Goal: Task Accomplishment & Management: Complete application form

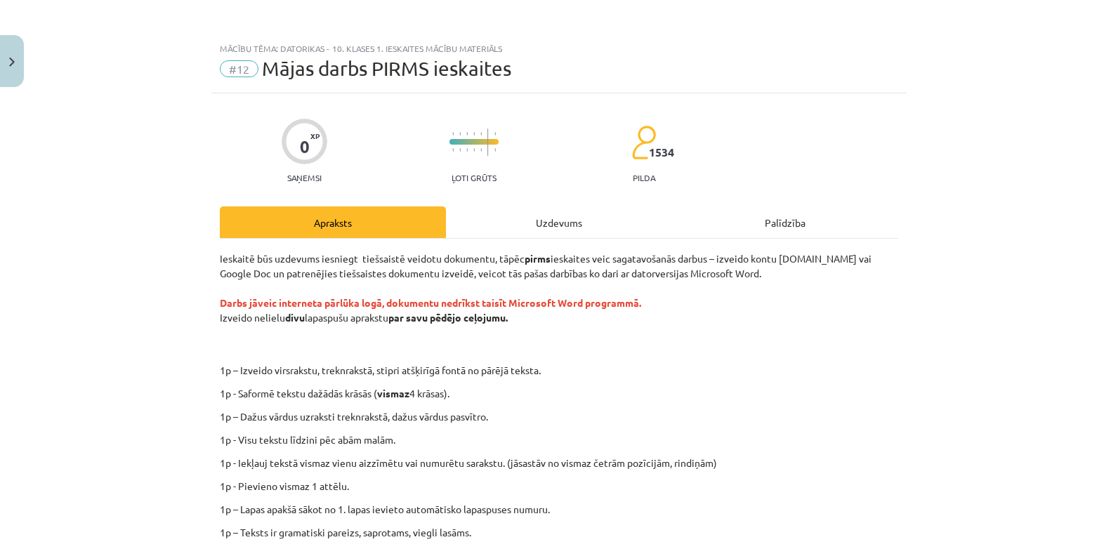
scroll to position [268, 0]
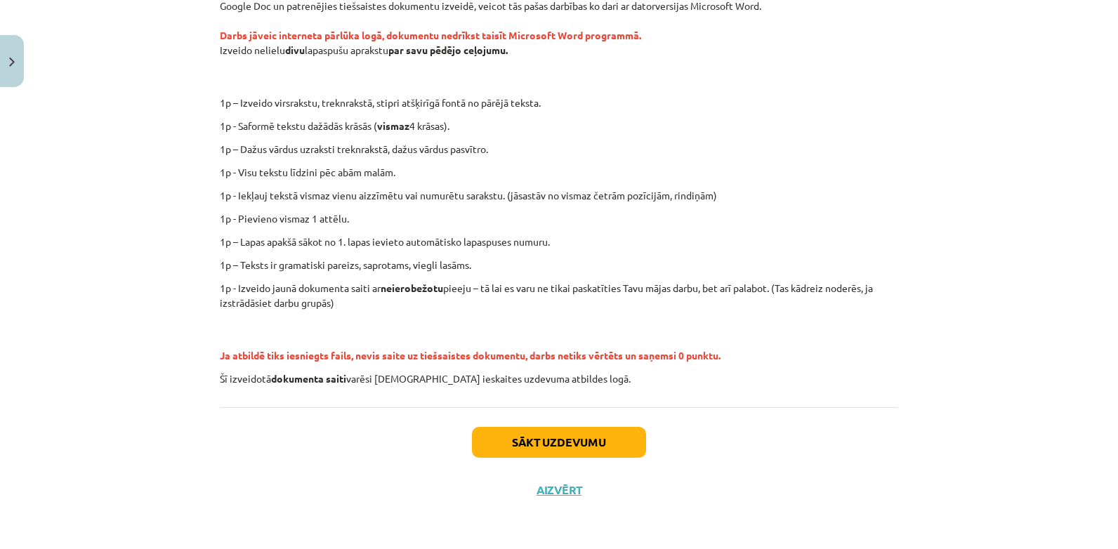
click at [402, 459] on div "Sākt uzdevumu Aizvērt" at bounding box center [559, 456] width 678 height 98
click at [515, 428] on button "Sākt uzdevumu" at bounding box center [559, 442] width 174 height 31
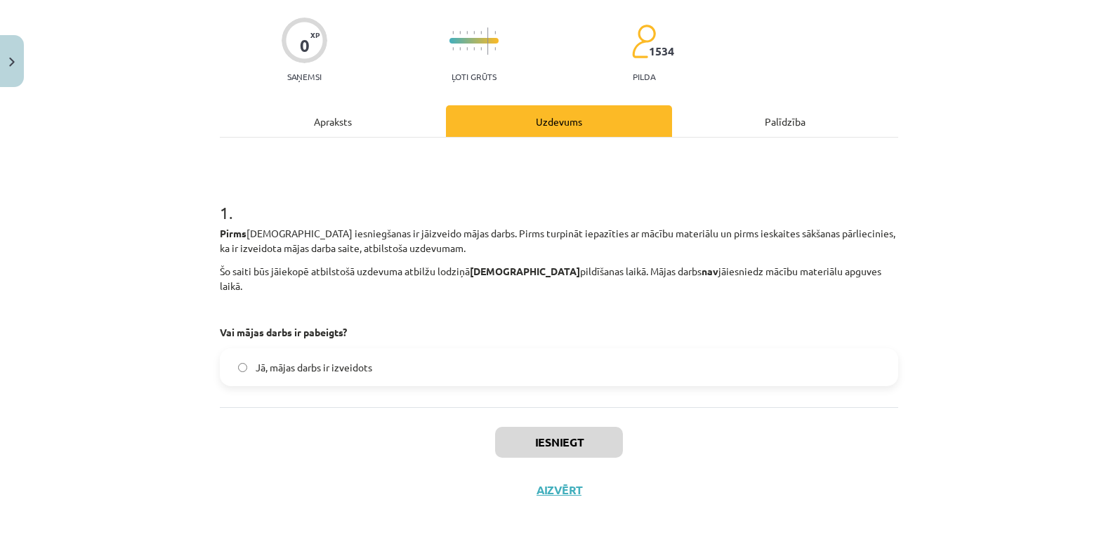
scroll to position [35, 0]
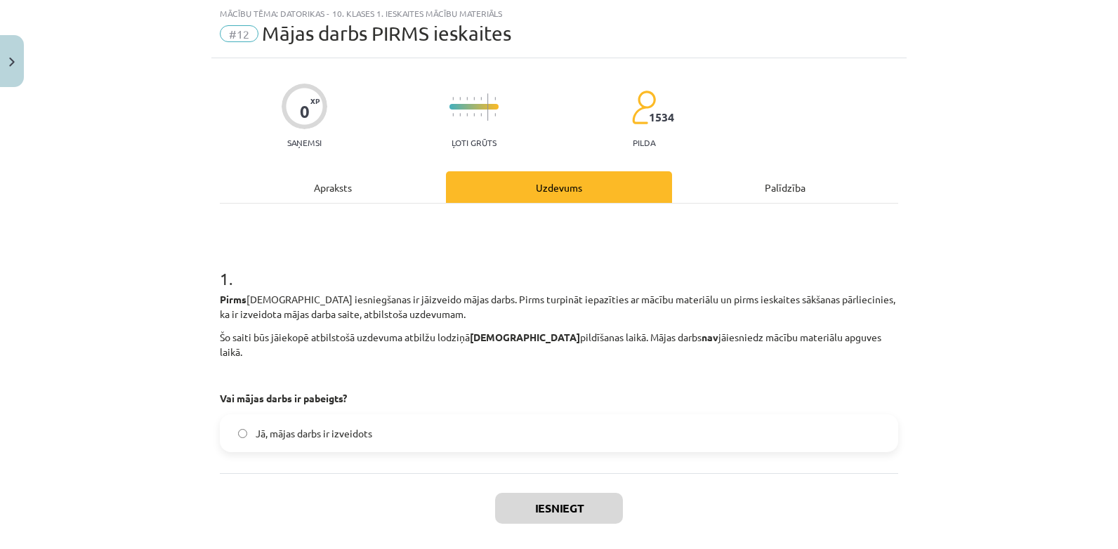
click at [507, 416] on label "Jā, mājas darbs ir izveidots" at bounding box center [559, 433] width 676 height 35
click at [540, 493] on button "Iesniegt" at bounding box center [559, 508] width 128 height 31
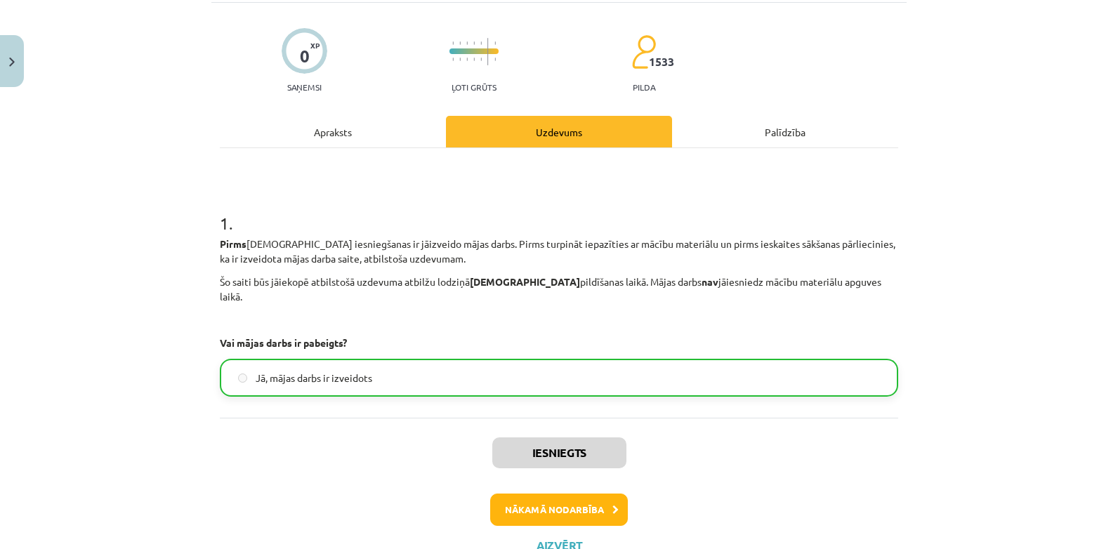
scroll to position [96, 0]
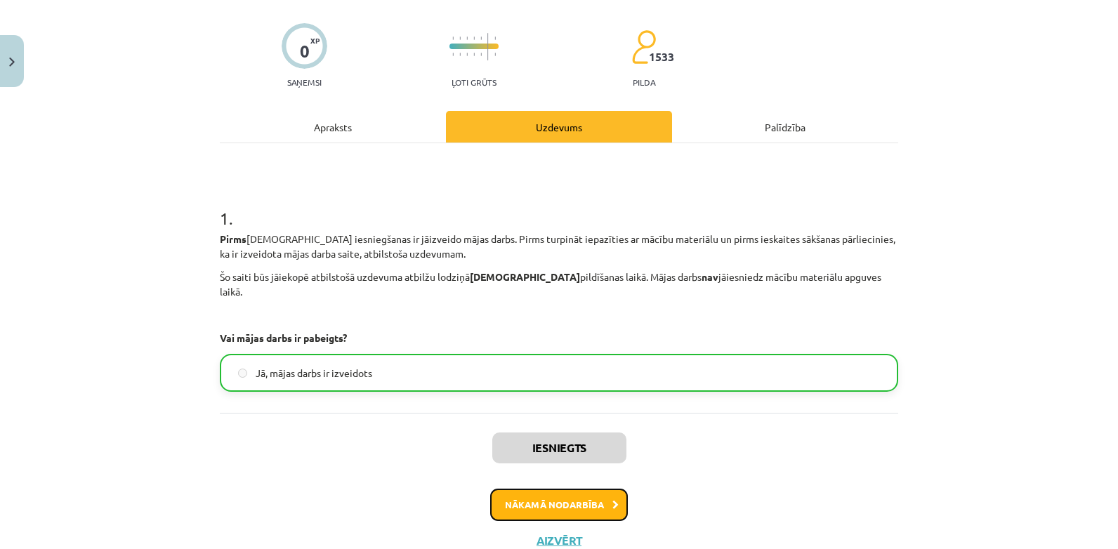
click at [599, 489] on button "Nākamā nodarbība" at bounding box center [559, 505] width 138 height 32
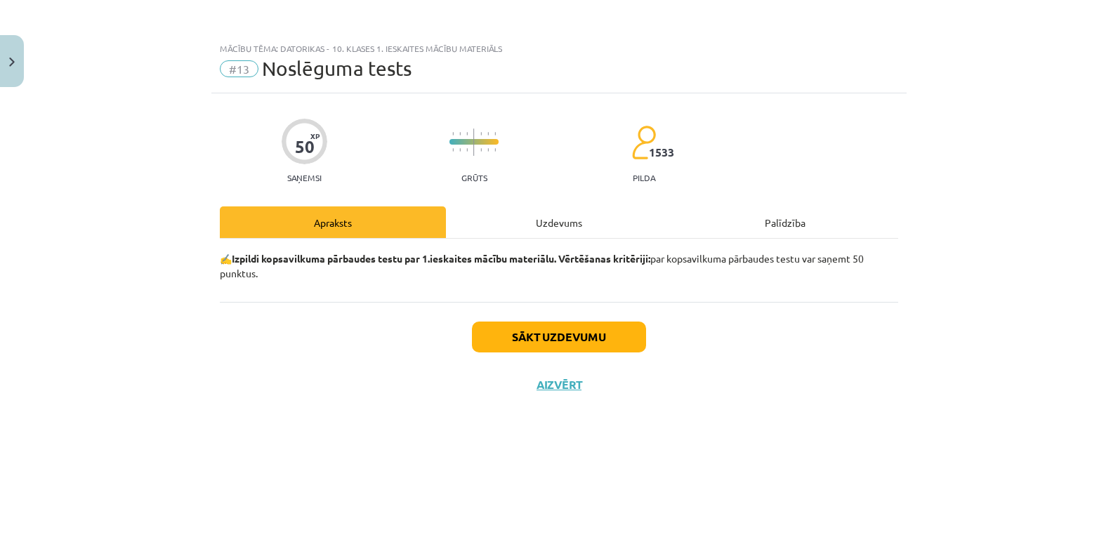
scroll to position [0, 0]
click at [565, 338] on button "Sākt uzdevumu" at bounding box center [559, 337] width 174 height 31
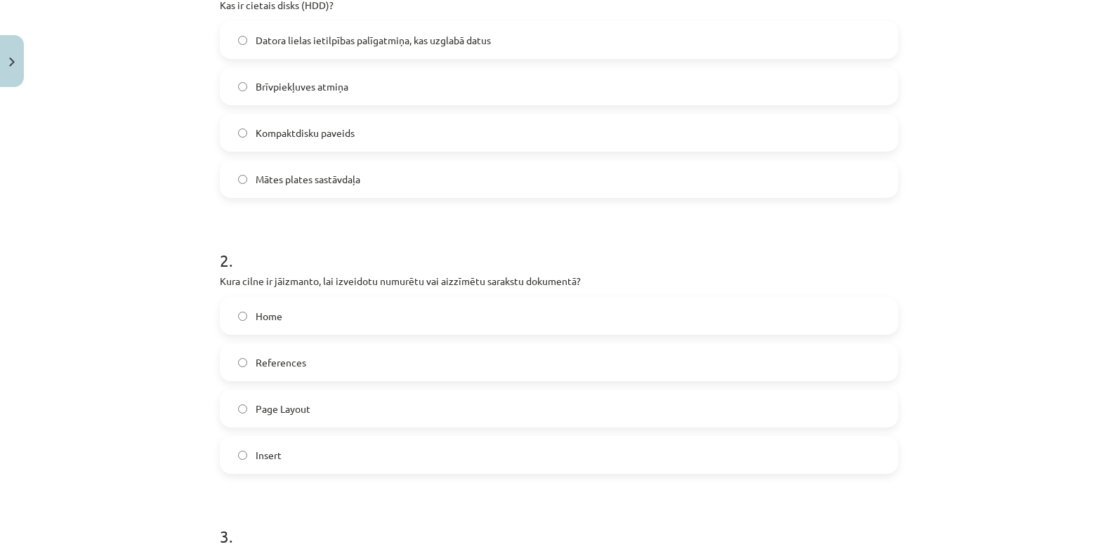
scroll to position [278, 0]
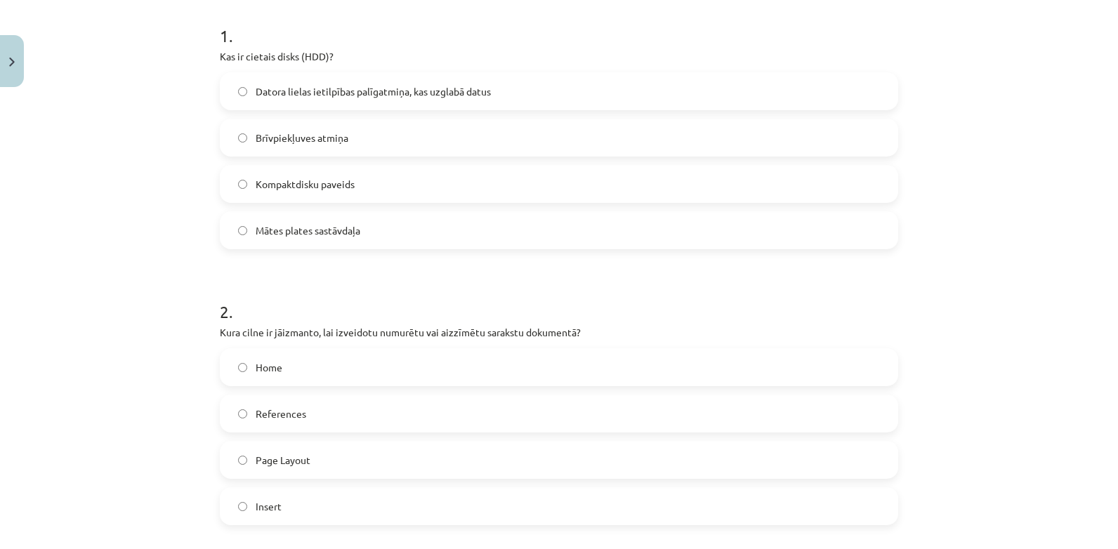
click at [392, 91] on span "Datora lielas ietilpības palīgatmiņa, kas uzglabā datus" at bounding box center [373, 91] width 235 height 15
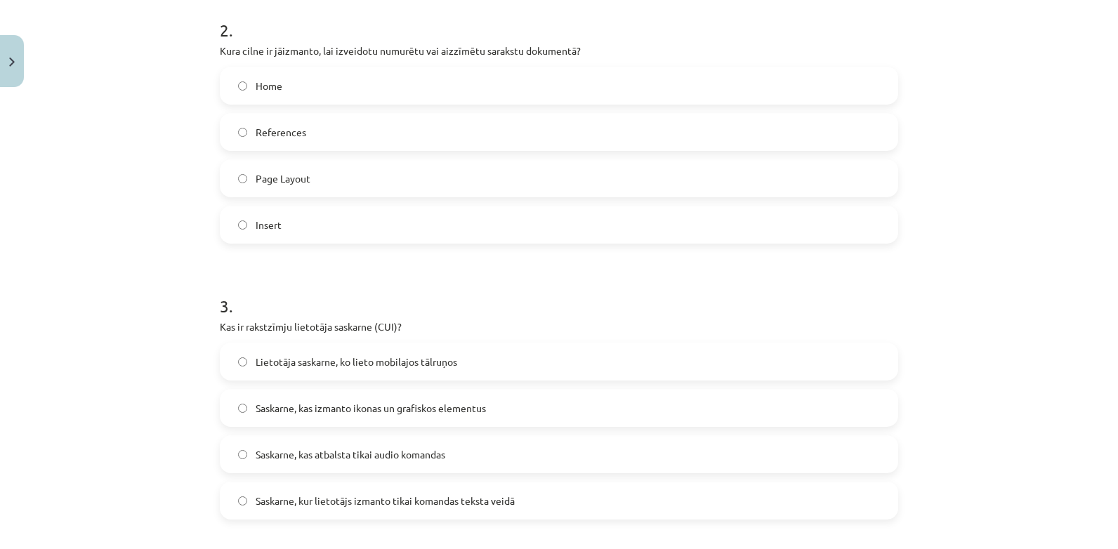
scroll to position [555, 0]
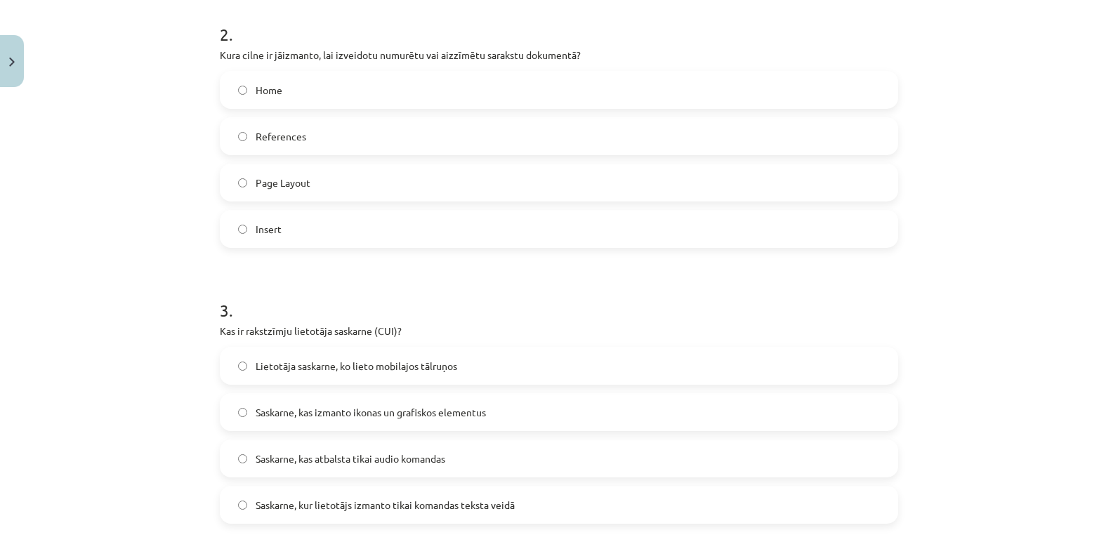
click at [257, 93] on span "Home" at bounding box center [269, 90] width 27 height 15
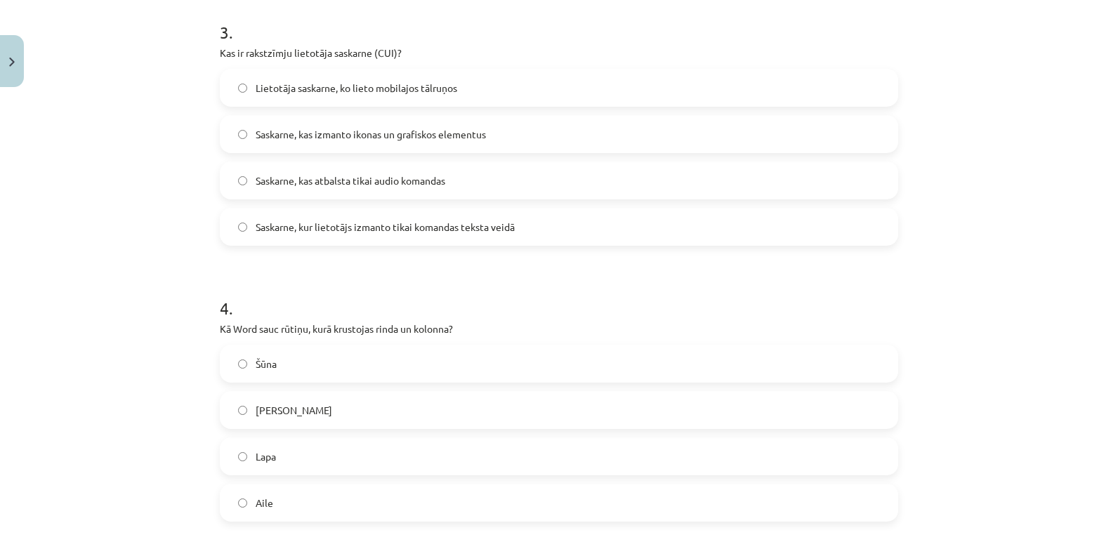
scroll to position [829, 0]
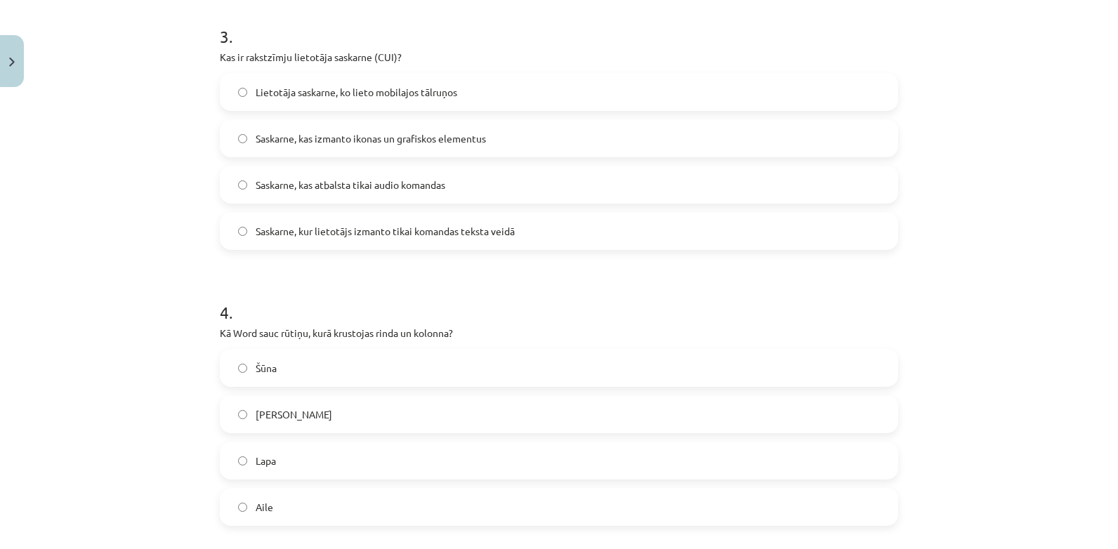
click at [624, 127] on label "Saskarne, kas izmanto ikonas un grafiskos elementus" at bounding box center [559, 138] width 676 height 35
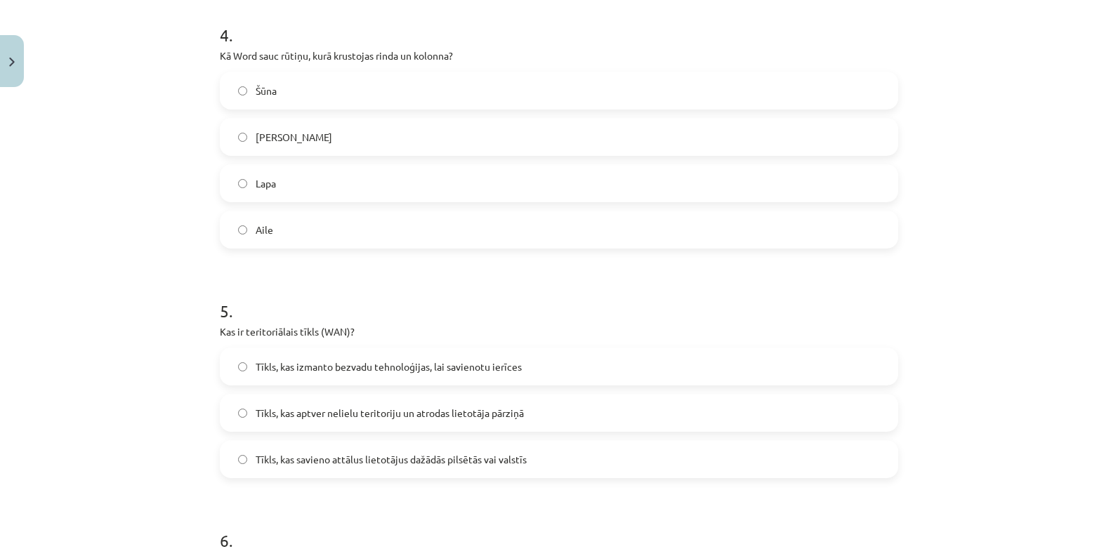
scroll to position [1111, 0]
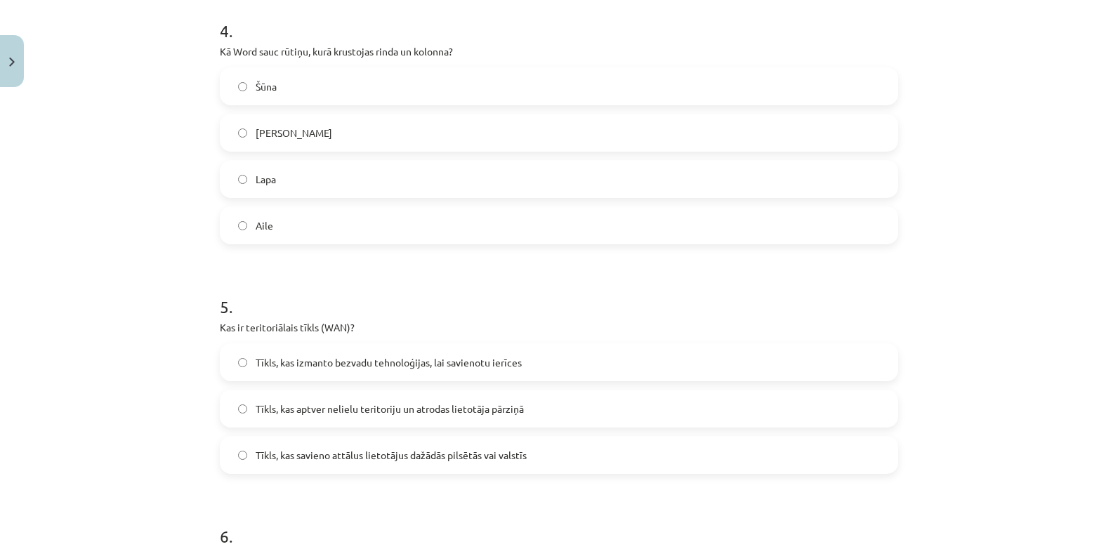
click at [621, 100] on label "Šūna" at bounding box center [559, 86] width 676 height 35
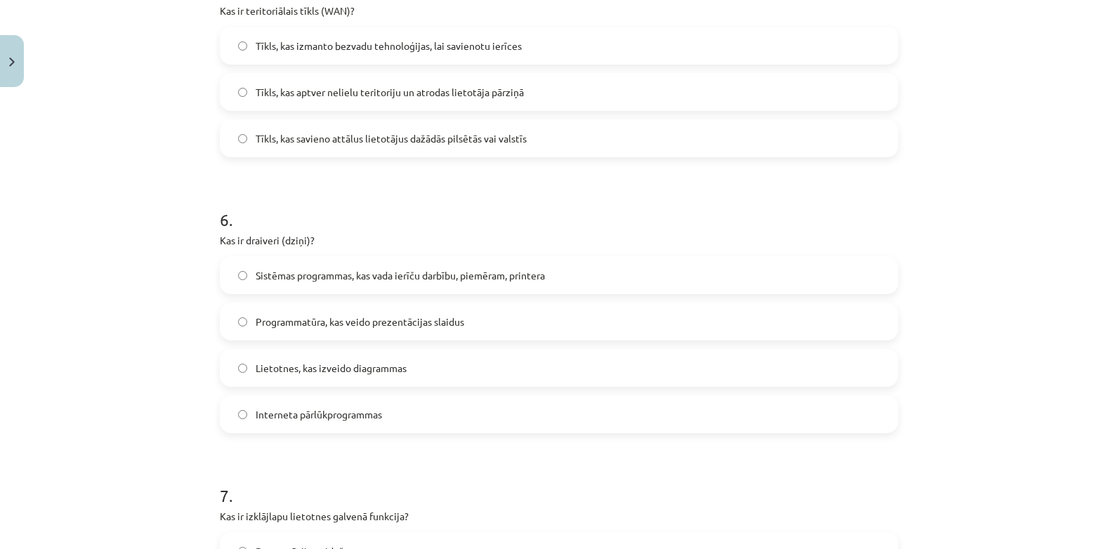
scroll to position [1359, 0]
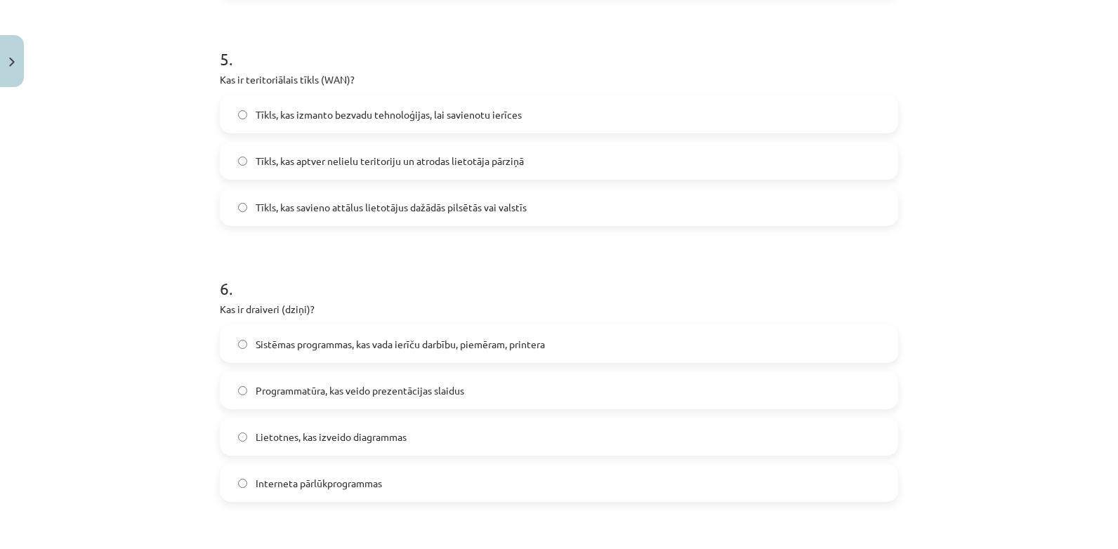
click at [423, 209] on span "Tīkls, kas savieno attālus lietotājus dažādās pilsētās vai valstīs" at bounding box center [391, 207] width 271 height 15
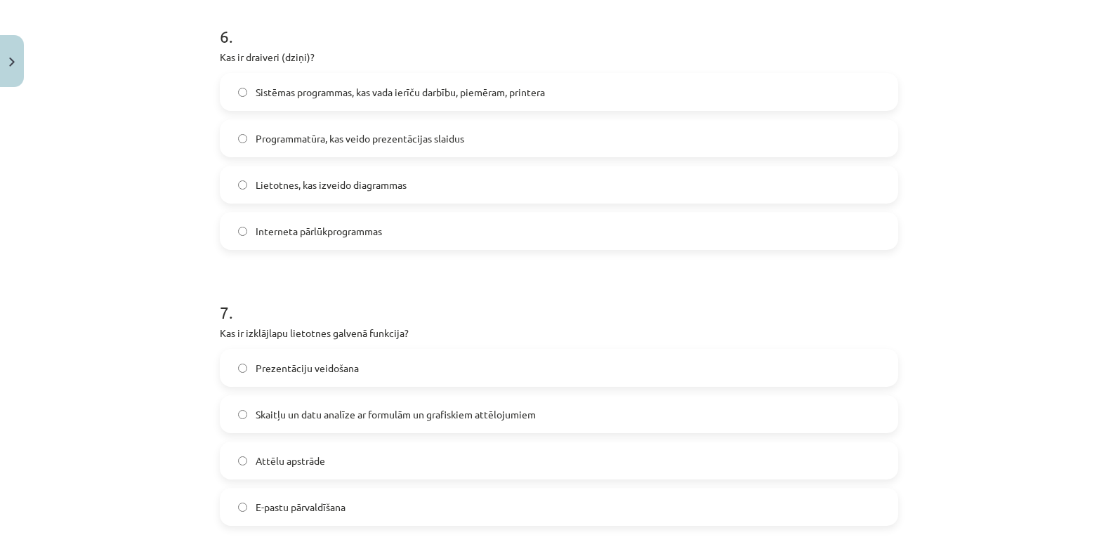
scroll to position [1633, 0]
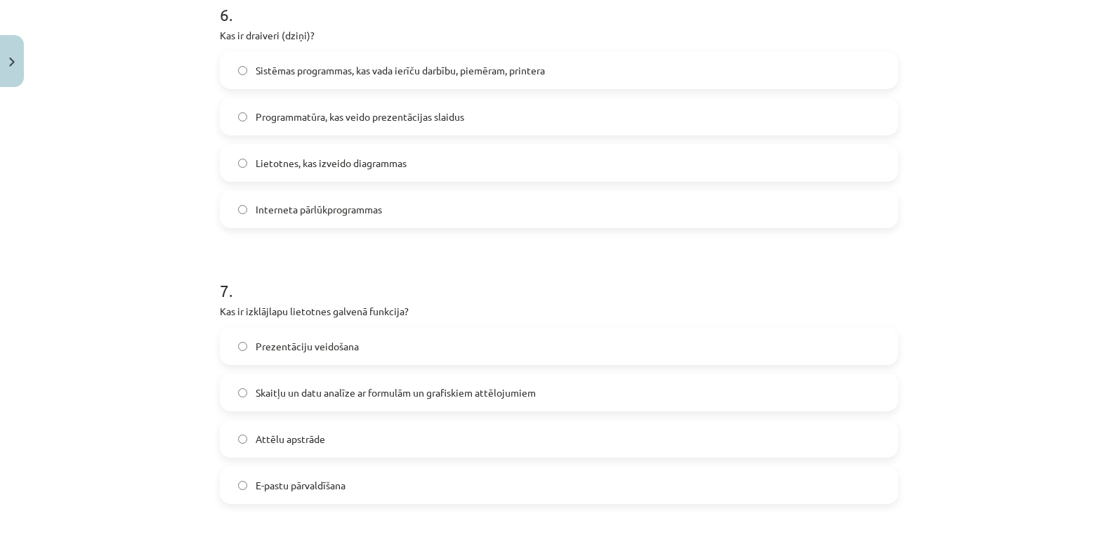
click at [491, 60] on label "Sistēmas programmas, kas vada ierīču darbību, piemēram, printera" at bounding box center [559, 70] width 676 height 35
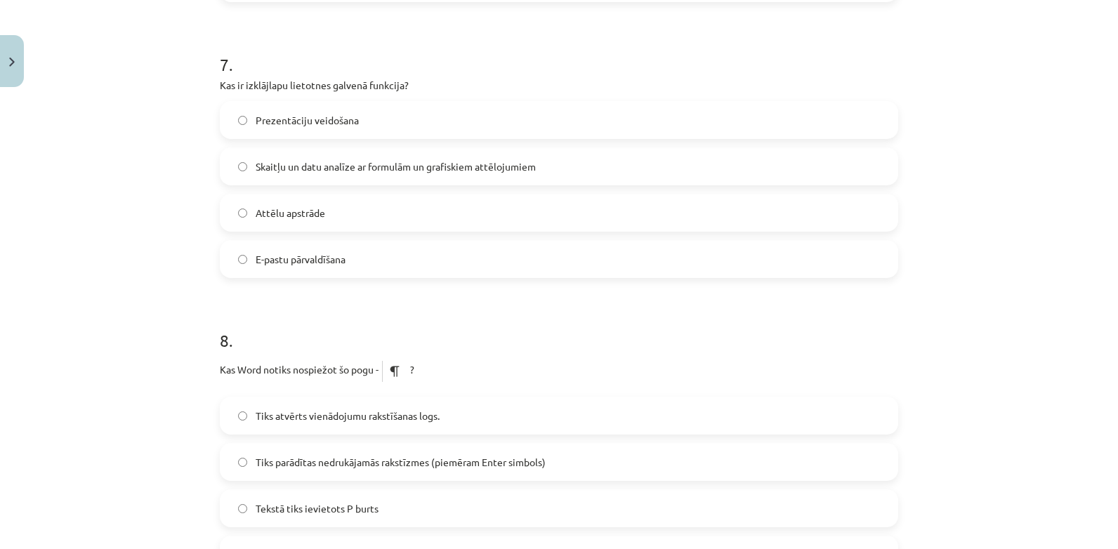
scroll to position [1867, 0]
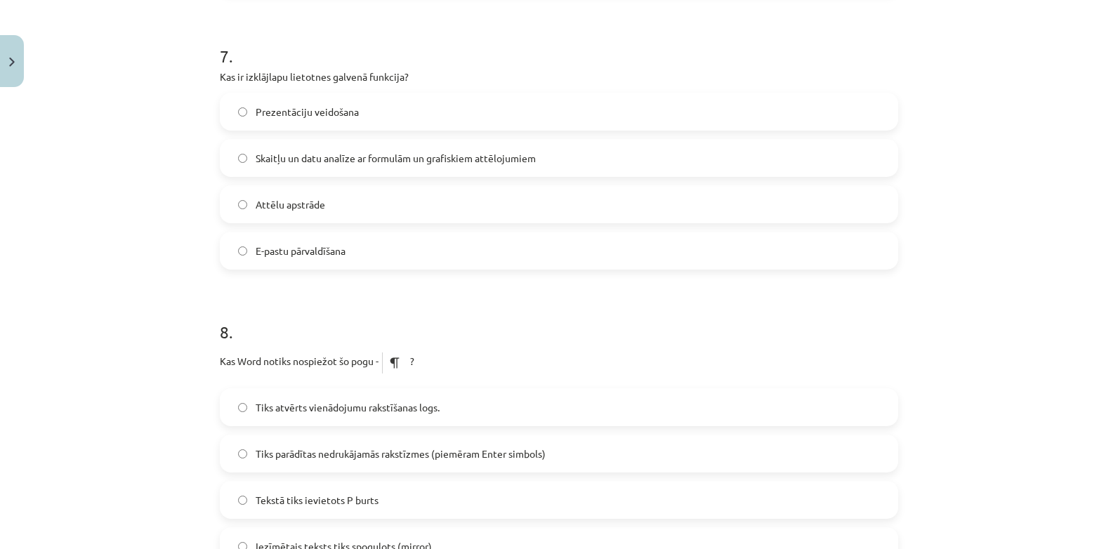
click at [608, 103] on label "Prezentāciju veidošana" at bounding box center [559, 111] width 676 height 35
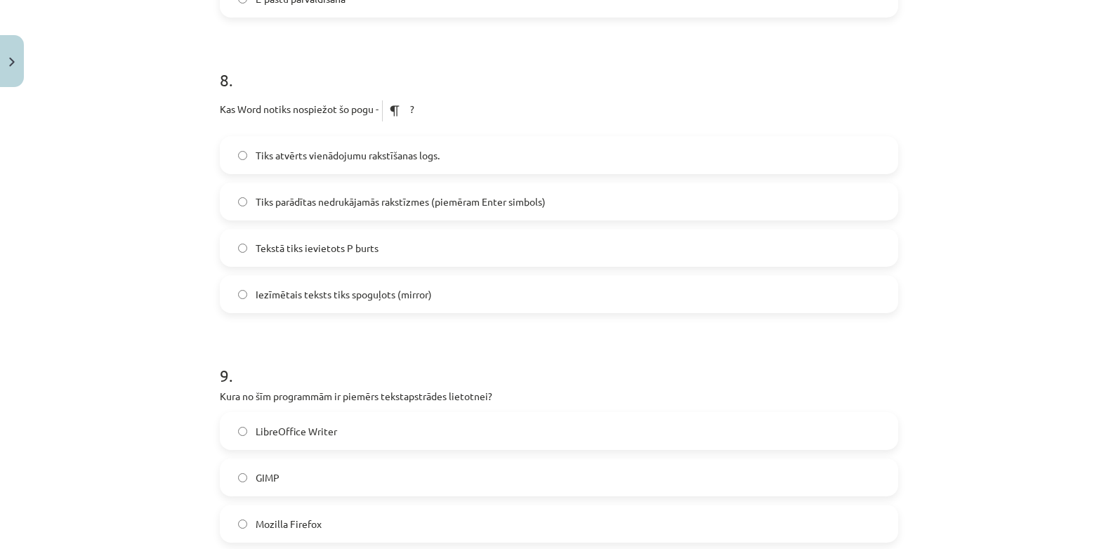
scroll to position [2137, 0]
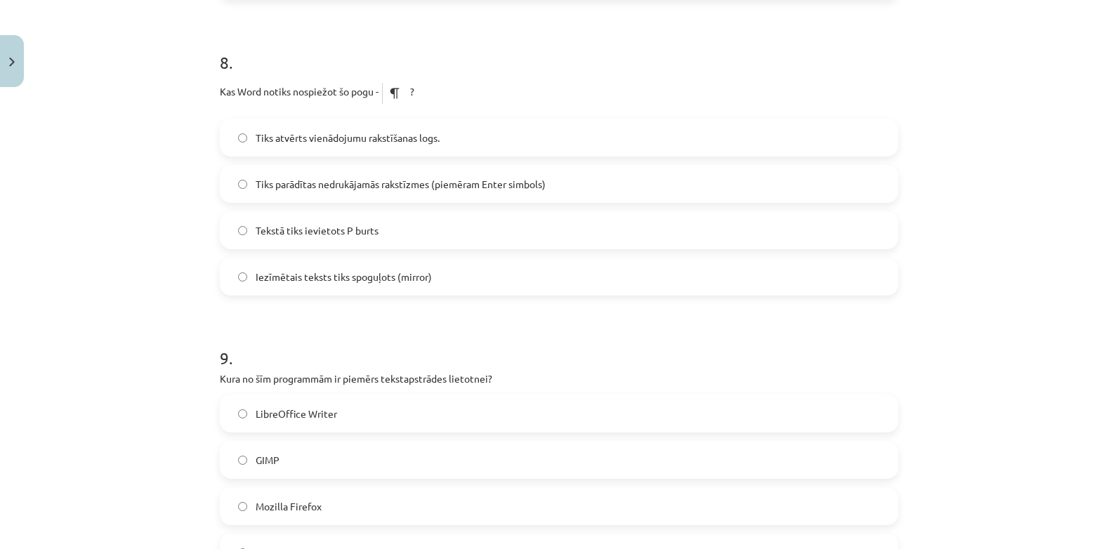
click at [466, 183] on span "Tiks parādītas nedrukājamās rakstīzmes (piemēram Enter simbols)" at bounding box center [401, 184] width 290 height 15
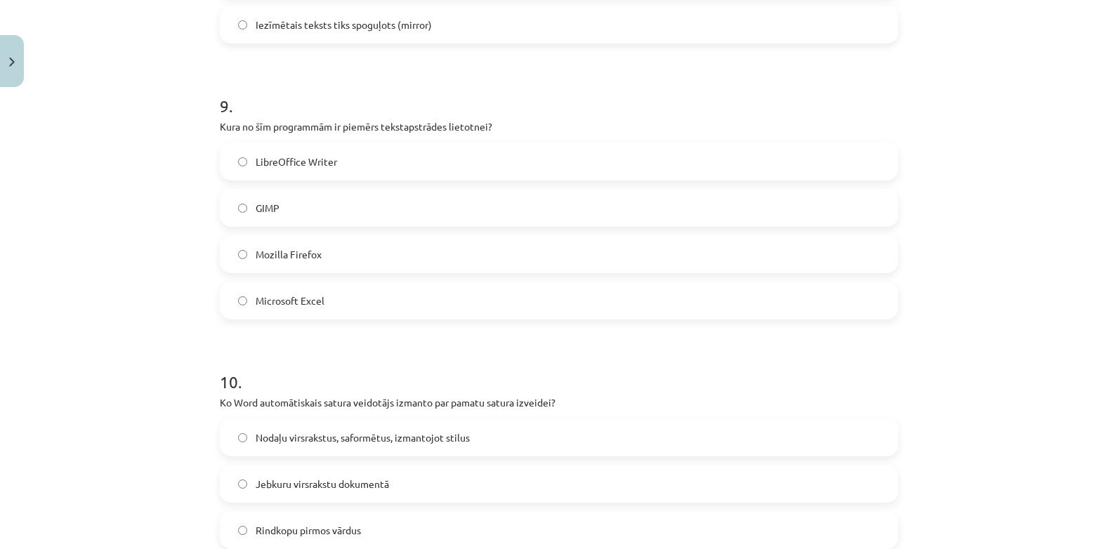
scroll to position [2397, 0]
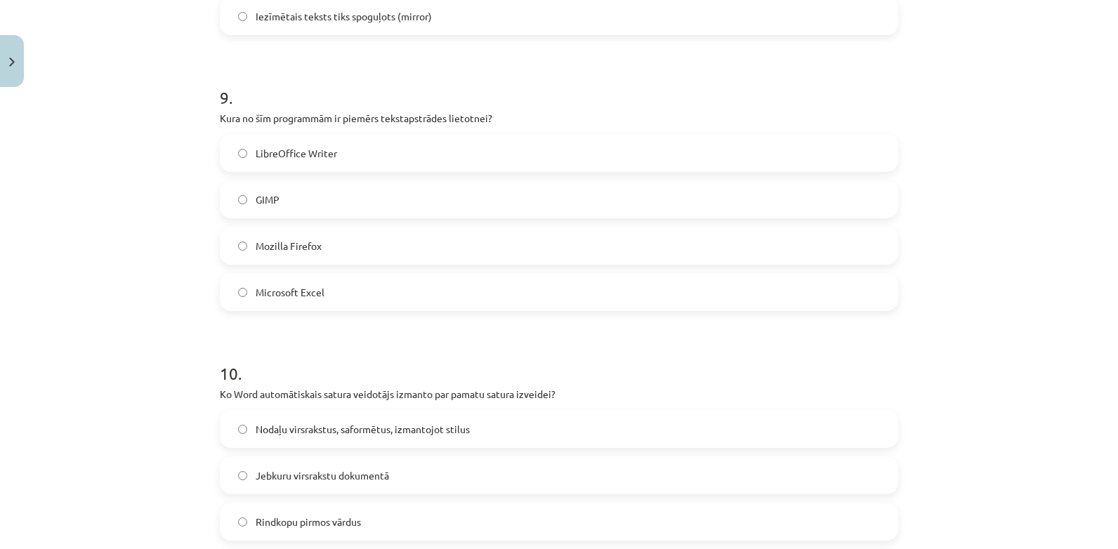
click at [424, 163] on label "LibreOffice Writer" at bounding box center [559, 153] width 676 height 35
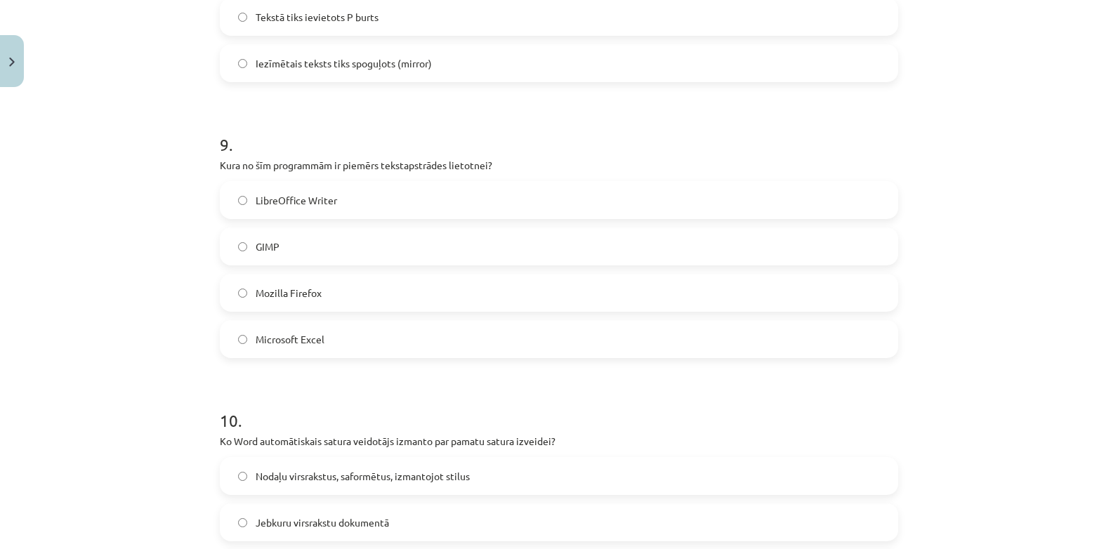
scroll to position [2598, 0]
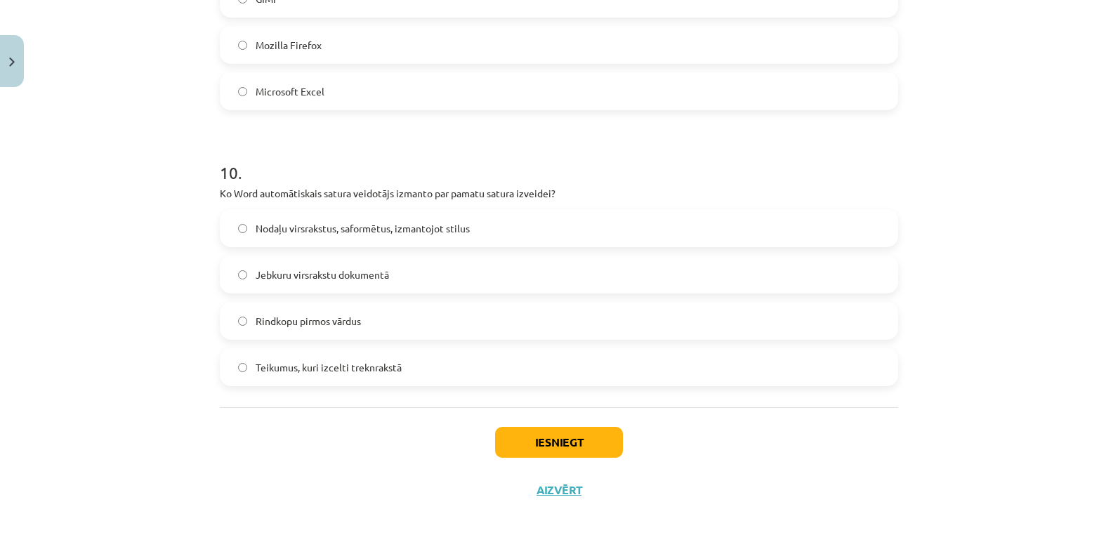
click at [326, 235] on span "Nodaļu virsrakstus, saformētus, izmantojot stilus" at bounding box center [363, 228] width 214 height 15
click at [330, 281] on span "Jebkuru virsrakstu dokumentā" at bounding box center [322, 275] width 133 height 15
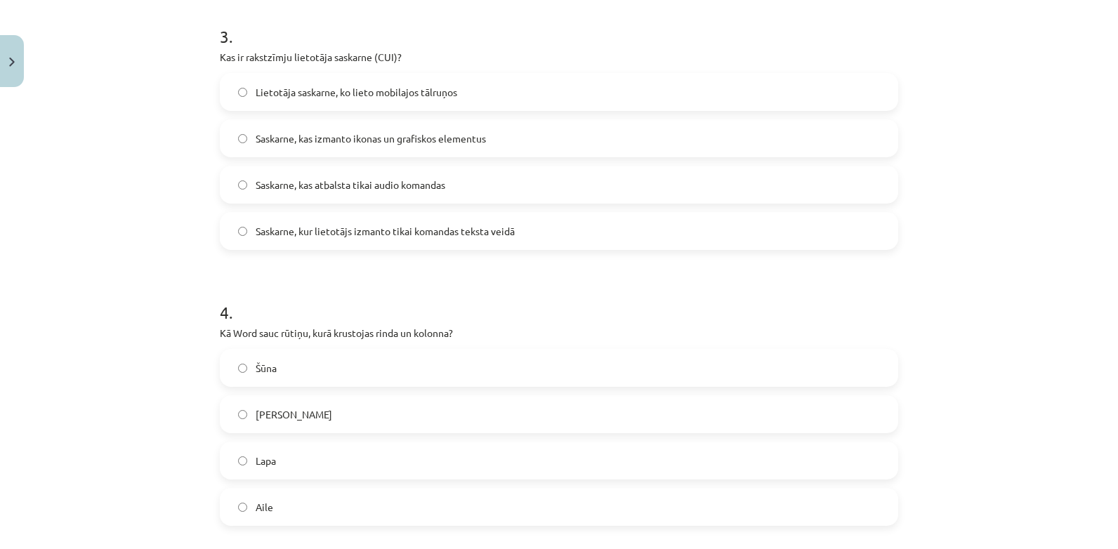
scroll to position [855, 0]
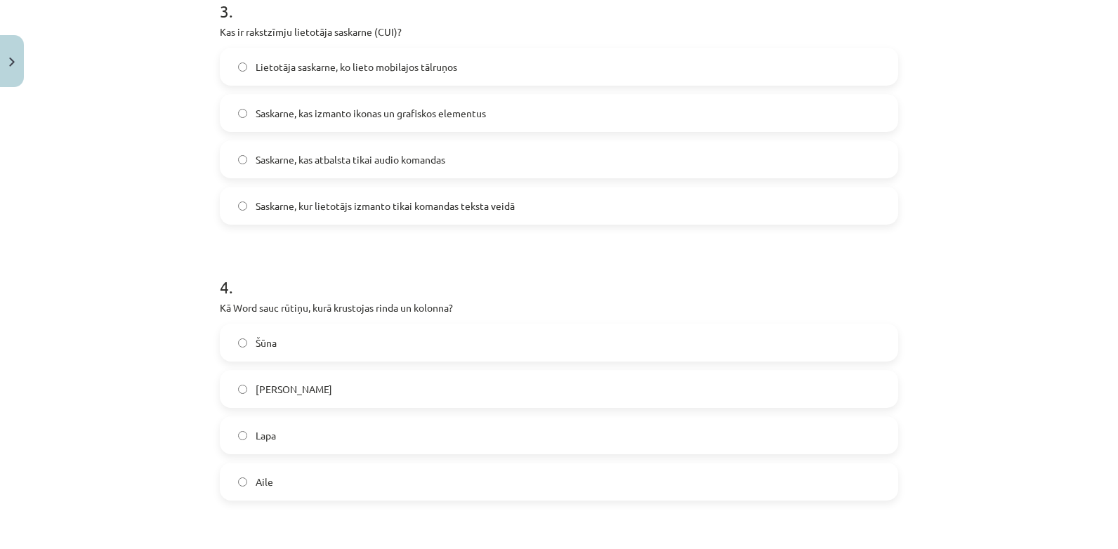
click at [459, 221] on label "Saskarne, kur lietotājs izmanto tikai komandas teksta veidā" at bounding box center [559, 205] width 676 height 35
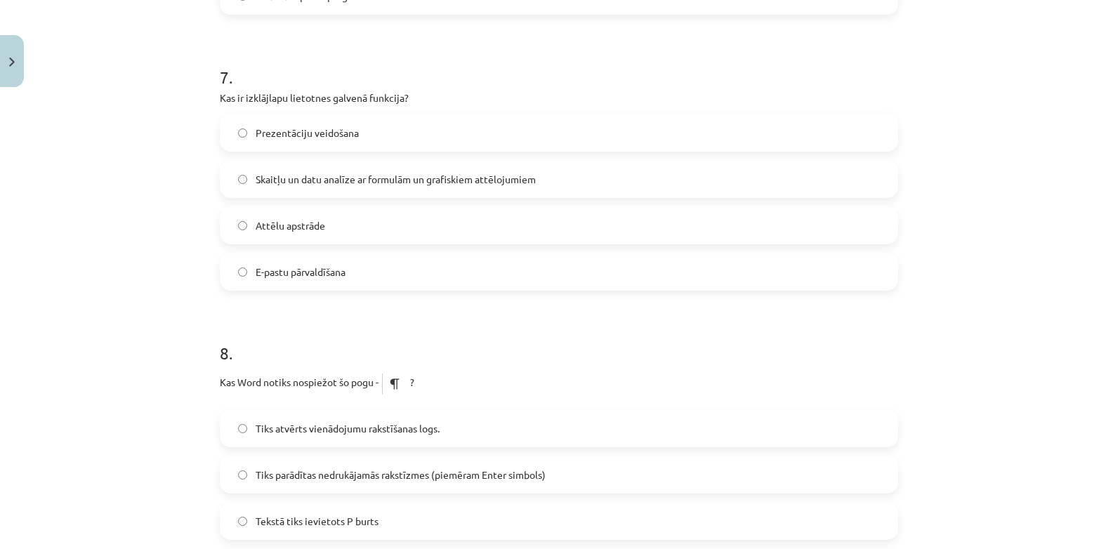
scroll to position [1859, 0]
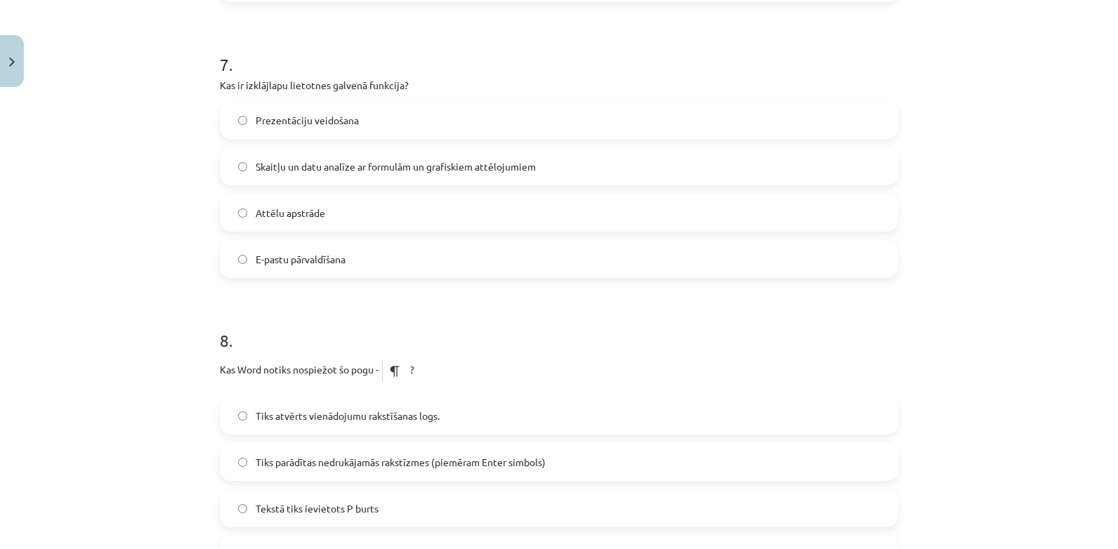
click at [789, 171] on label "Skaitļu un datu analīze ar formulām un grafiskiem attēlojumiem" at bounding box center [559, 166] width 676 height 35
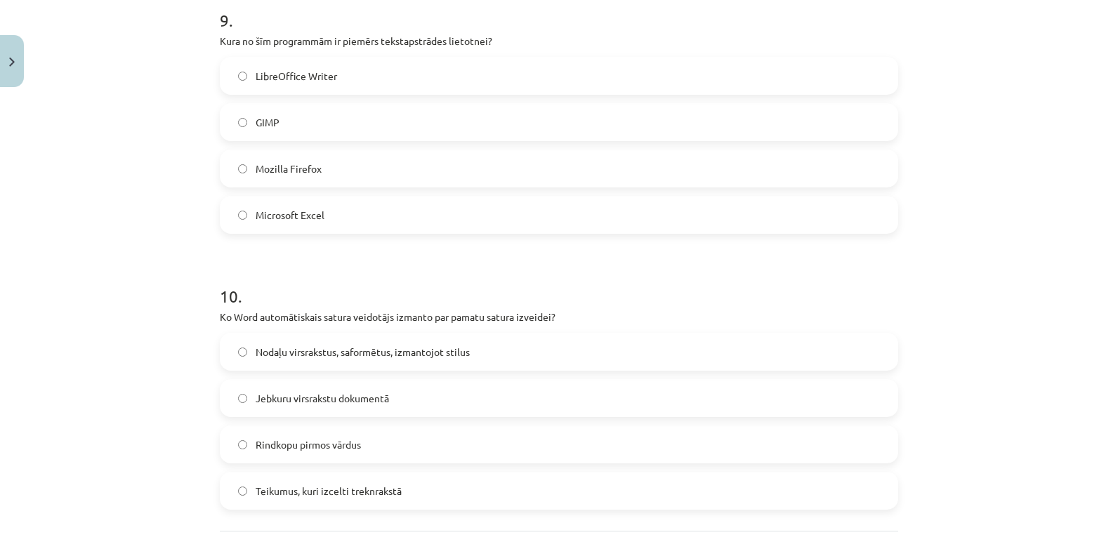
scroll to position [2483, 0]
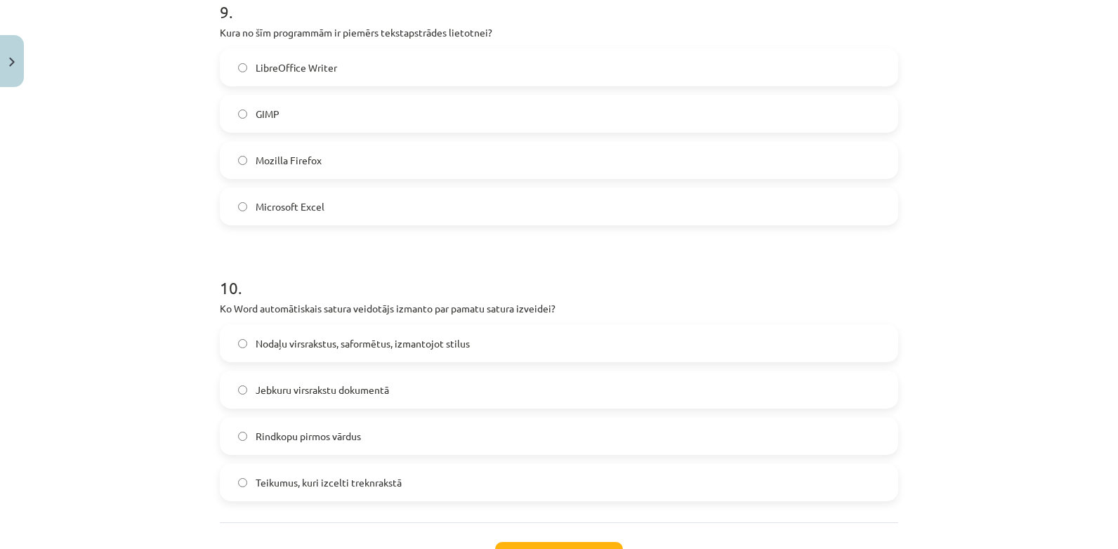
click at [734, 346] on label "Nodaļu virsrakstus, saformētus, izmantojot stilus" at bounding box center [559, 343] width 676 height 35
click at [560, 544] on button "Iesniegt" at bounding box center [559, 557] width 128 height 31
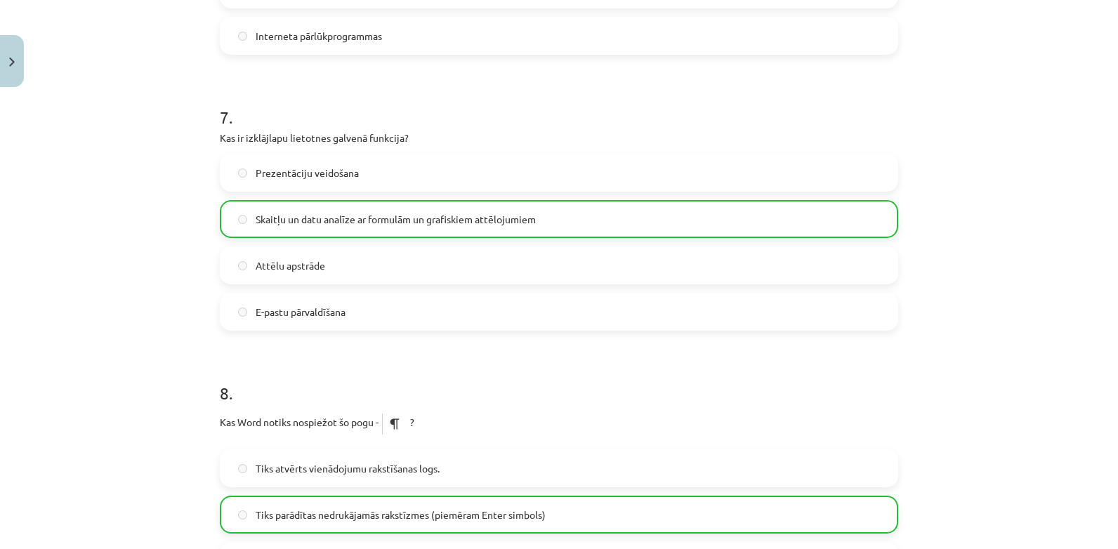
scroll to position [2643, 0]
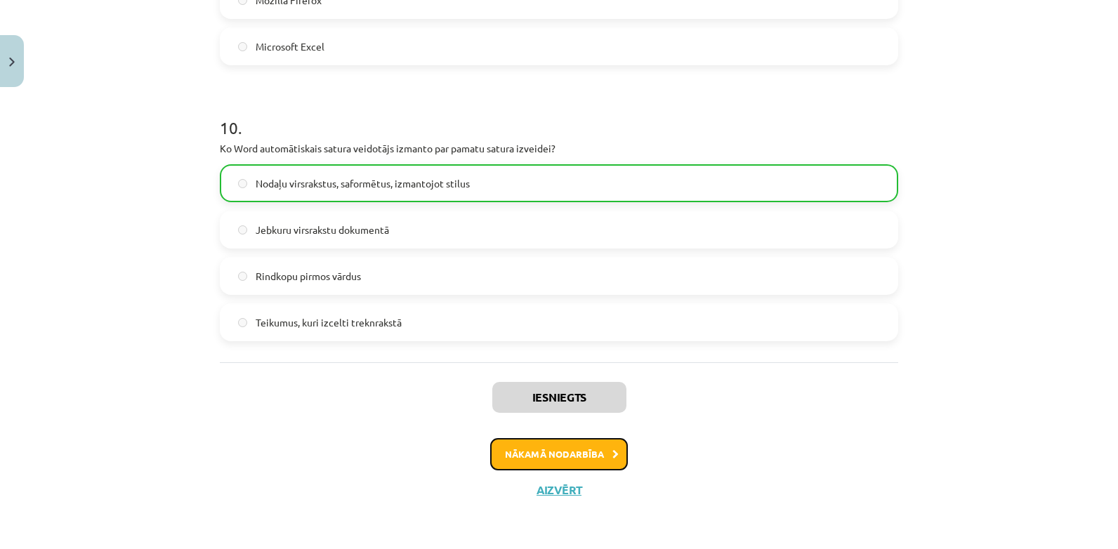
click at [593, 455] on button "Nākamā nodarbība" at bounding box center [559, 454] width 138 height 32
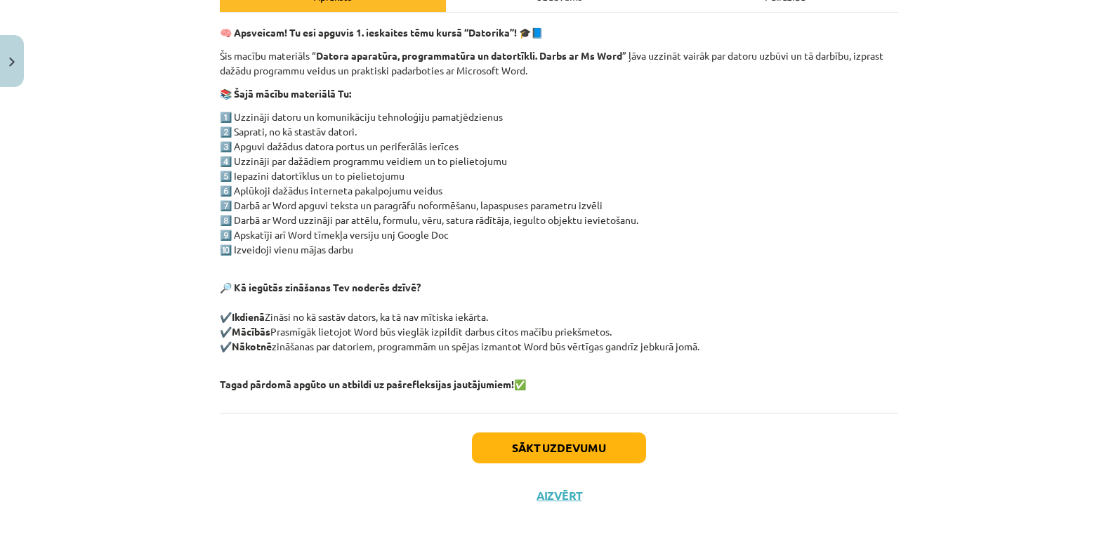
scroll to position [232, 0]
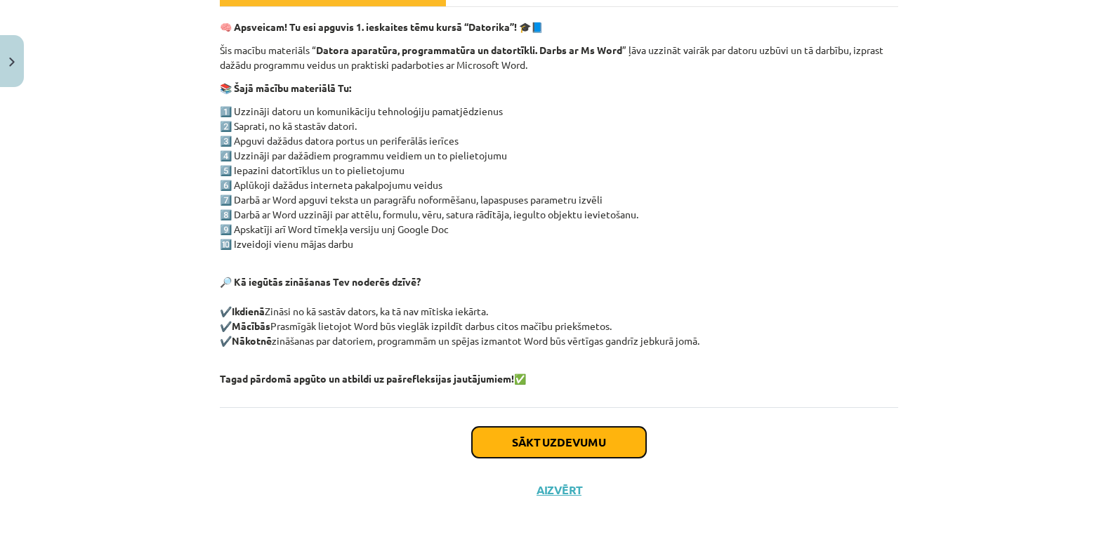
click at [562, 440] on button "Sākt uzdevumu" at bounding box center [559, 442] width 174 height 31
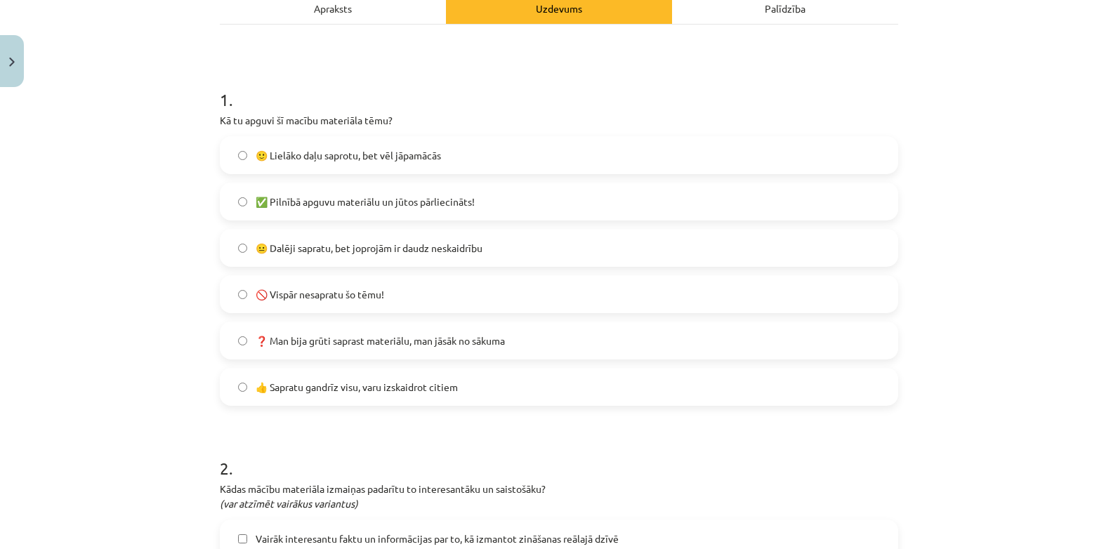
scroll to position [218, 0]
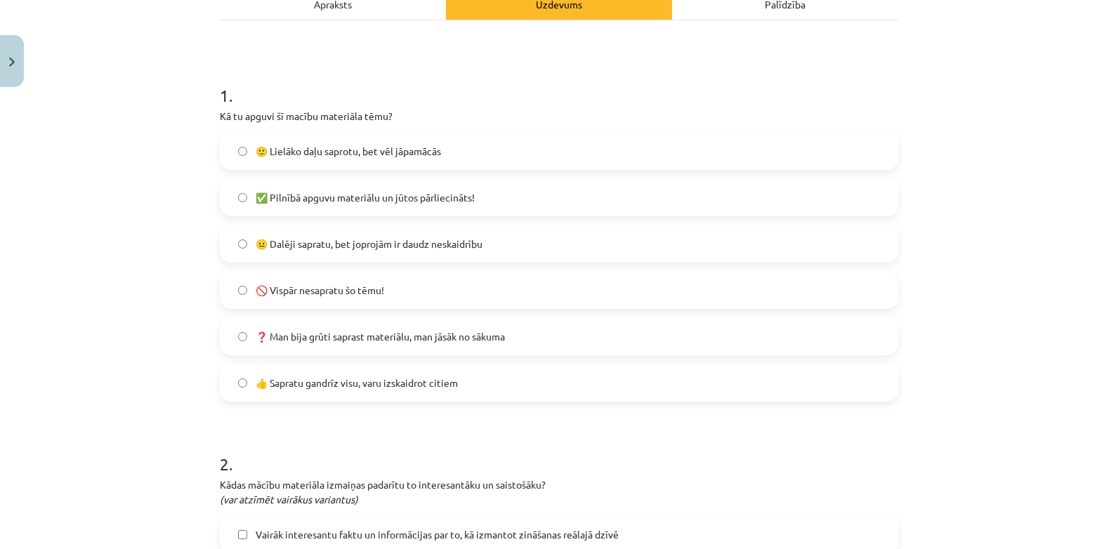
click at [432, 150] on span "🙂 Lielāko daļu saprotu, bet vēl jāpamācās" at bounding box center [348, 151] width 185 height 15
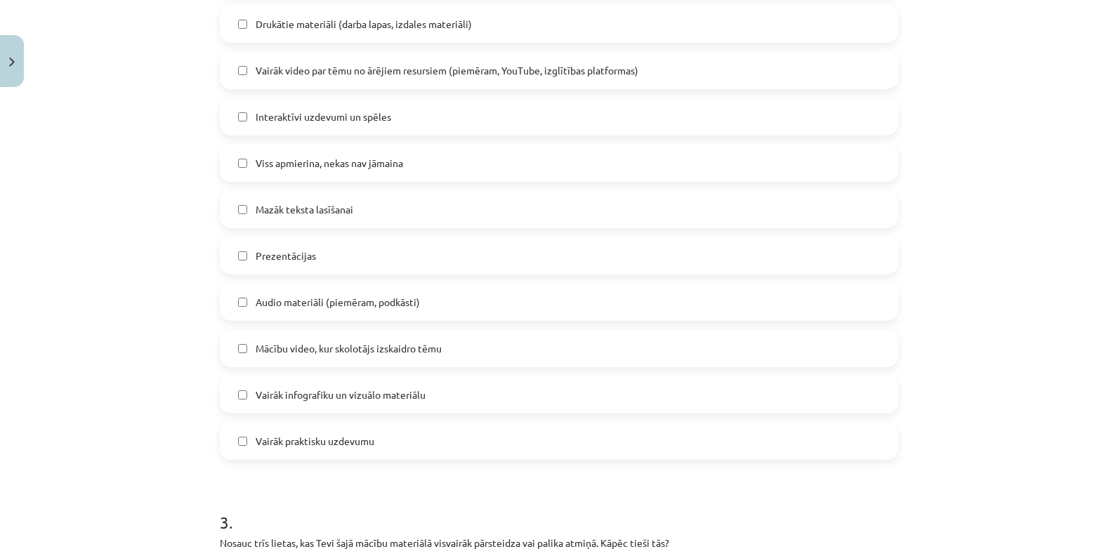
scroll to position [778, 0]
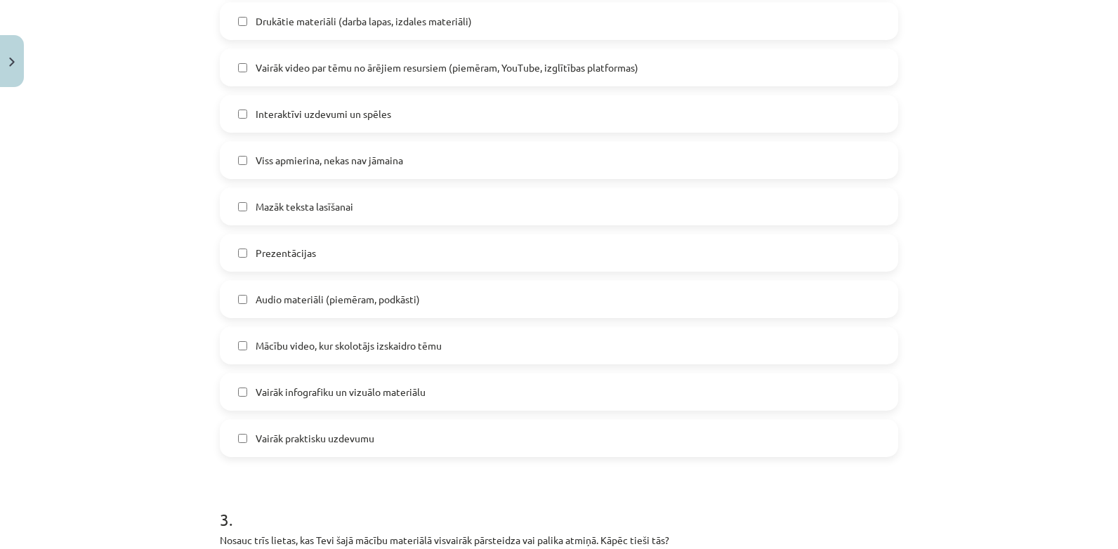
click at [394, 104] on label "Interaktīvi uzdevumi un spēles" at bounding box center [559, 113] width 676 height 35
click at [537, 161] on label "Viss apmierina, nekas nav jāmaina" at bounding box center [559, 160] width 676 height 35
click at [586, 140] on div "Vairāk interesantu faktu un informācijas par to, kā izmantot zināšanas reālajā …" at bounding box center [559, 206] width 678 height 501
click at [581, 166] on label "Viss apmierina, nekas nav jāmaina" at bounding box center [559, 160] width 676 height 35
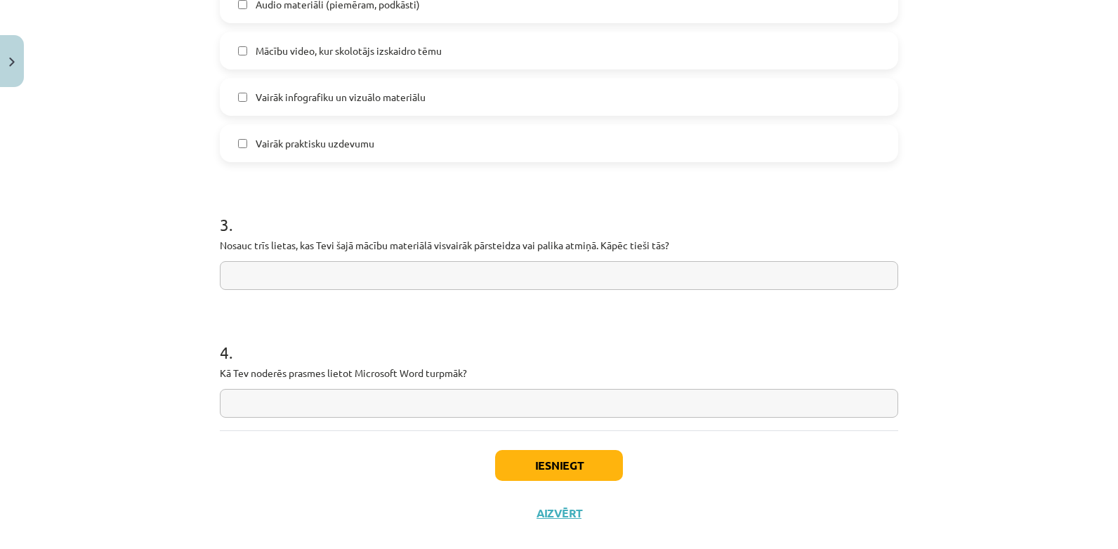
scroll to position [1082, 0]
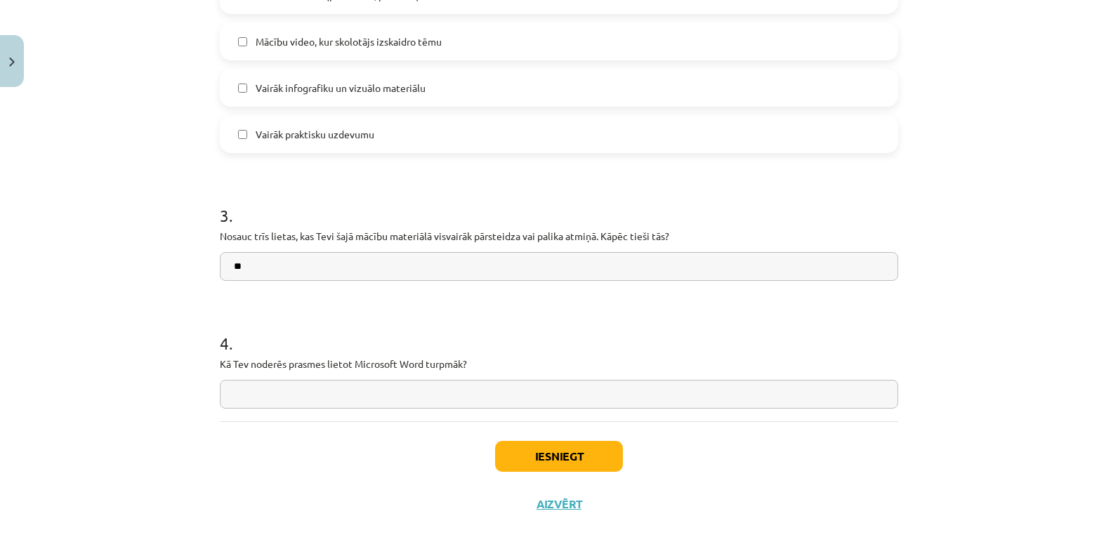
type input "*"
click at [324, 276] on input "**********" at bounding box center [559, 266] width 678 height 29
type input "*"
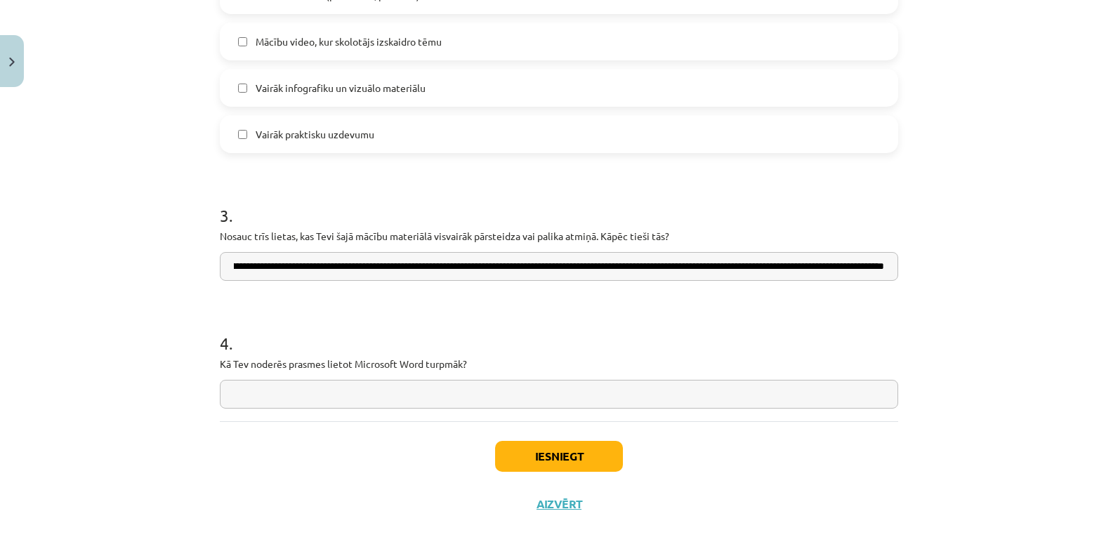
scroll to position [0, 331]
click at [805, 268] on input "**********" at bounding box center [559, 266] width 678 height 29
click at [875, 263] on input "**********" at bounding box center [559, 266] width 678 height 29
type input "**********"
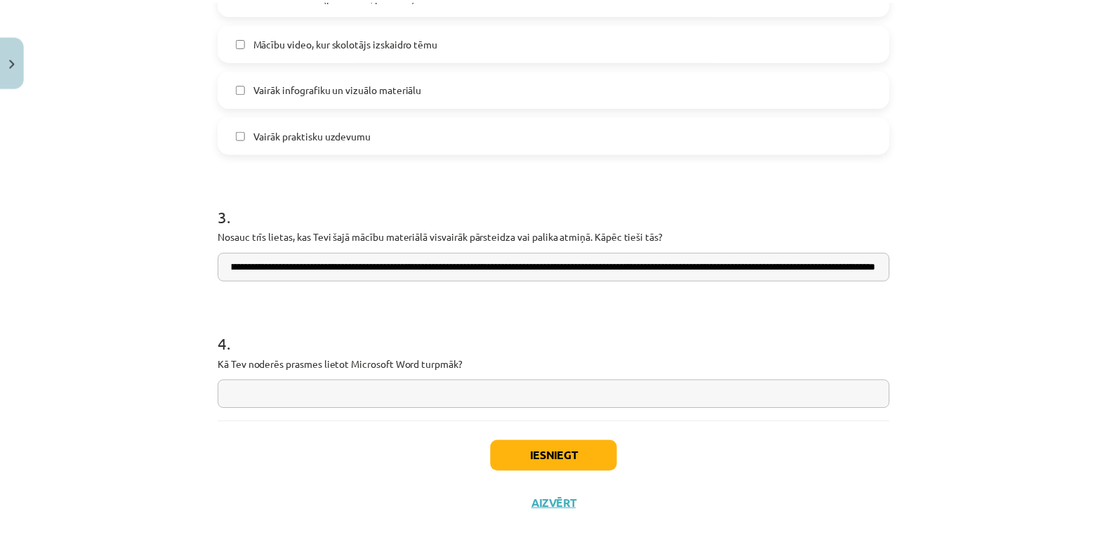
scroll to position [0, 0]
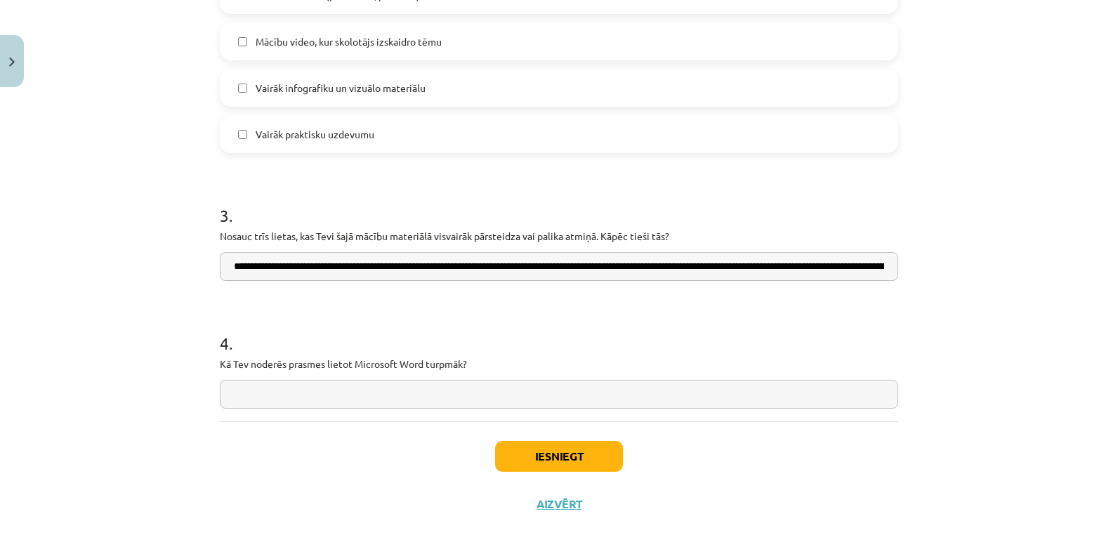
click at [549, 382] on input "text" at bounding box center [559, 394] width 678 height 29
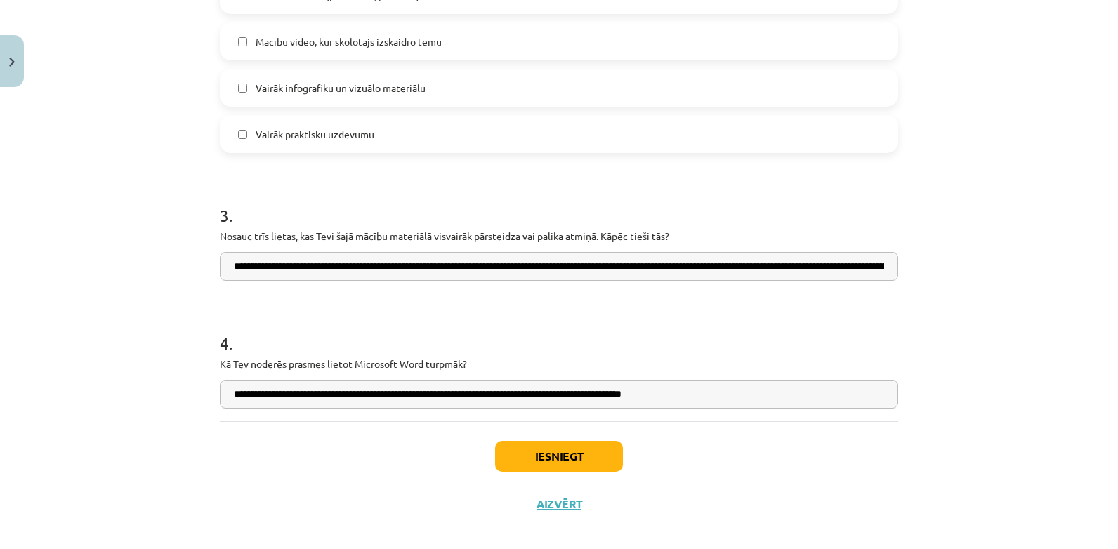
type input "**********"
click at [534, 459] on button "Iesniegt" at bounding box center [559, 456] width 128 height 31
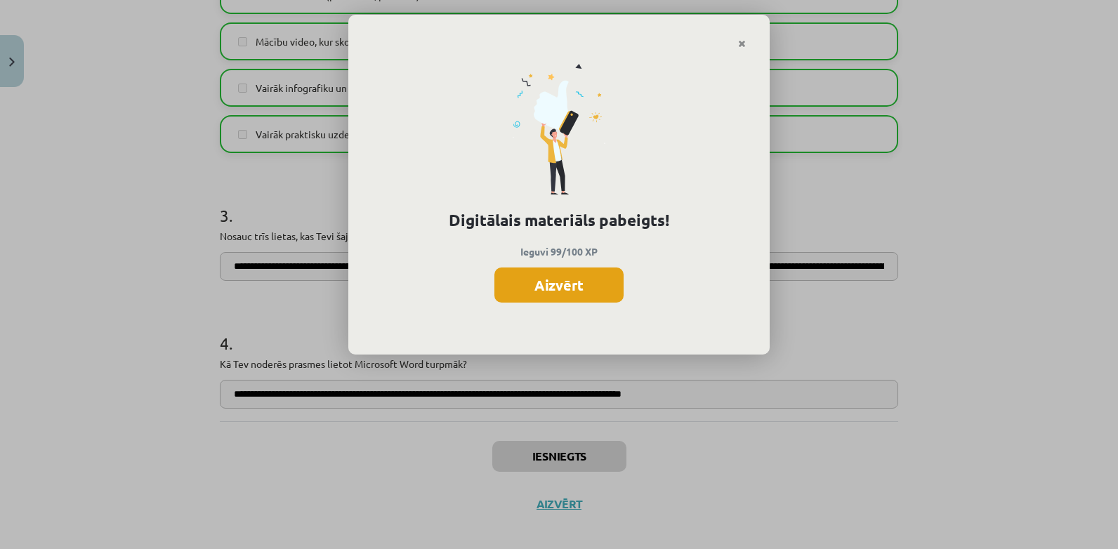
click at [548, 289] on button "Aizvērt" at bounding box center [558, 285] width 129 height 35
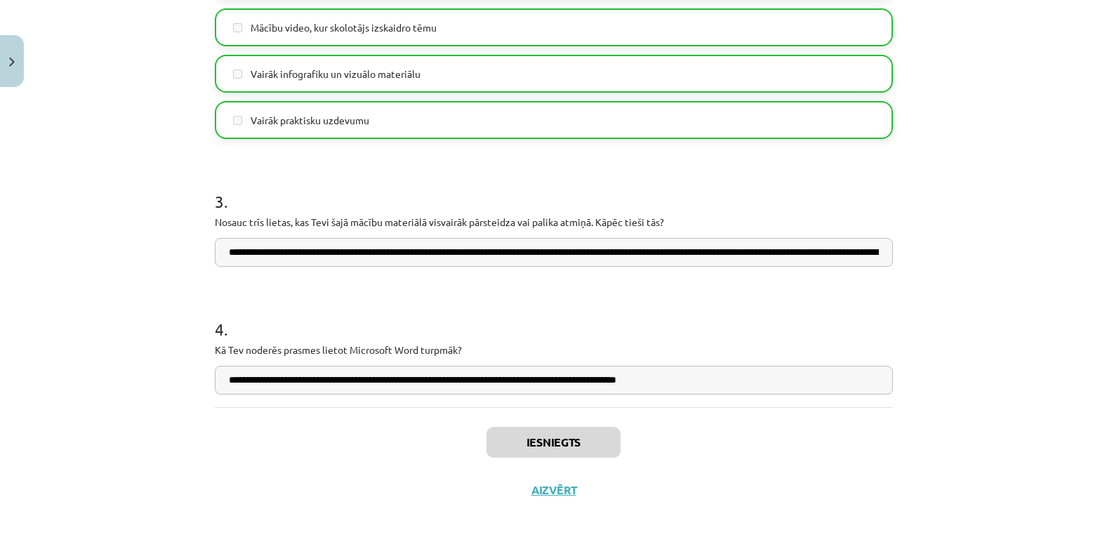
scroll to position [1615, 0]
click at [560, 492] on button "Aizvērt" at bounding box center [553, 490] width 53 height 14
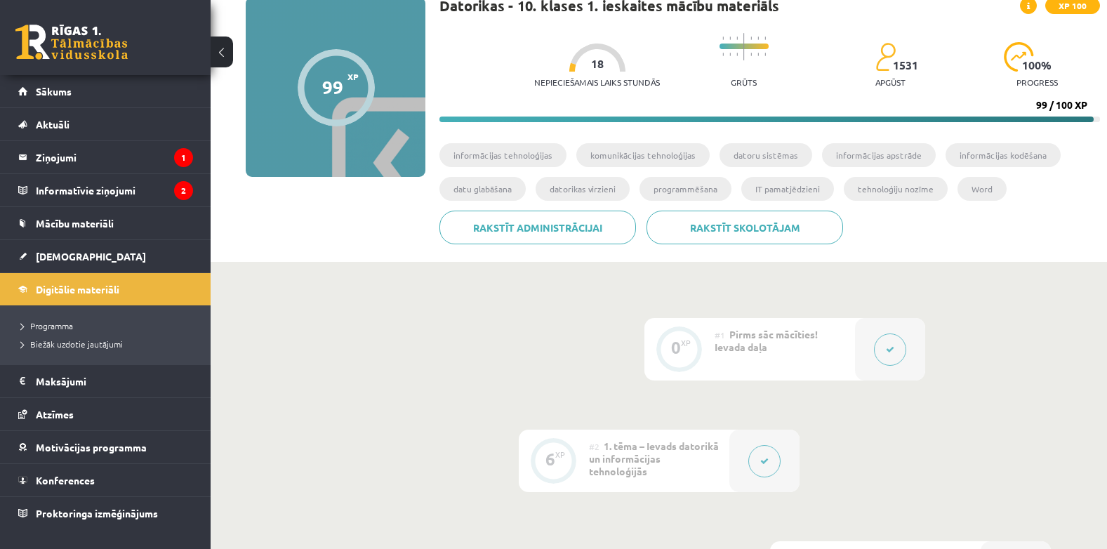
scroll to position [0, 0]
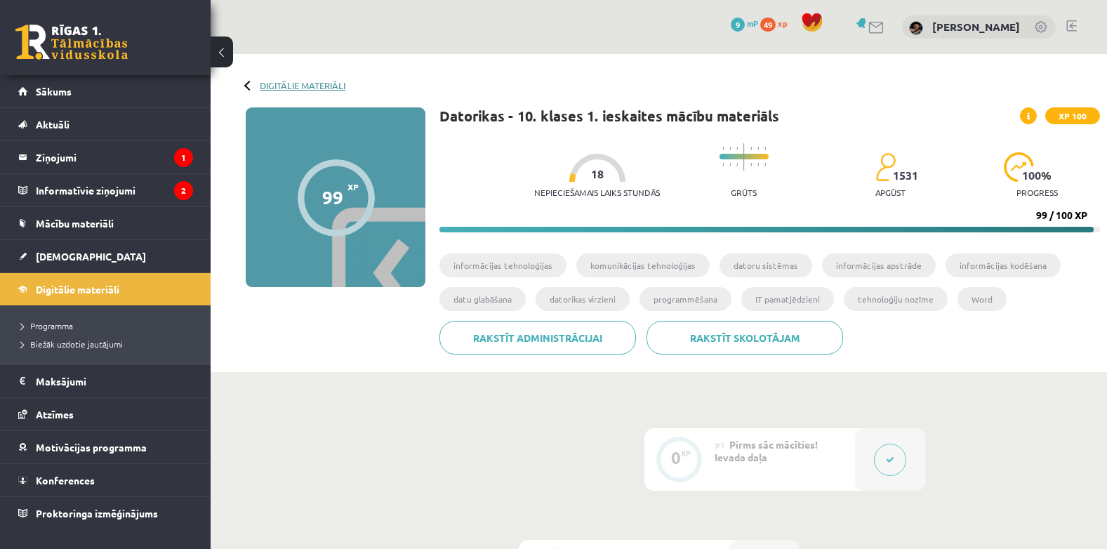
click at [266, 81] on link "Digitālie materiāli" at bounding box center [303, 85] width 86 height 11
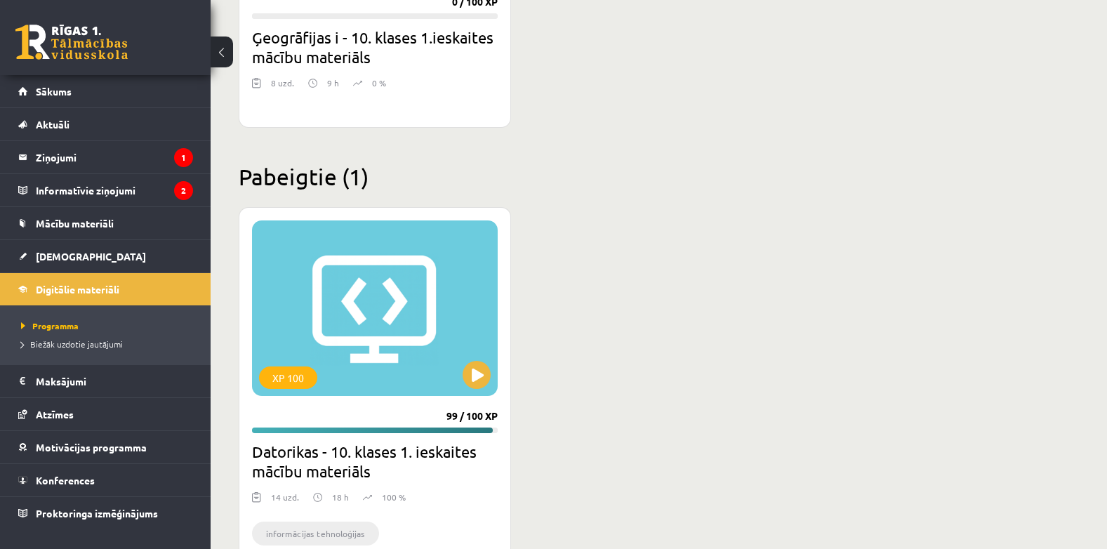
scroll to position [727, 0]
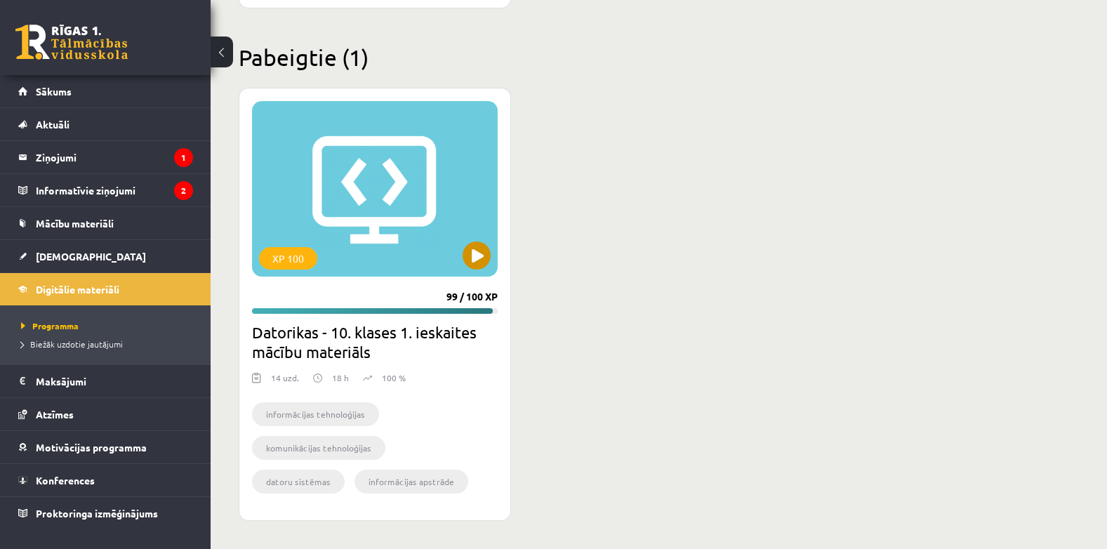
click at [344, 233] on div "XP 100" at bounding box center [375, 189] width 246 height 176
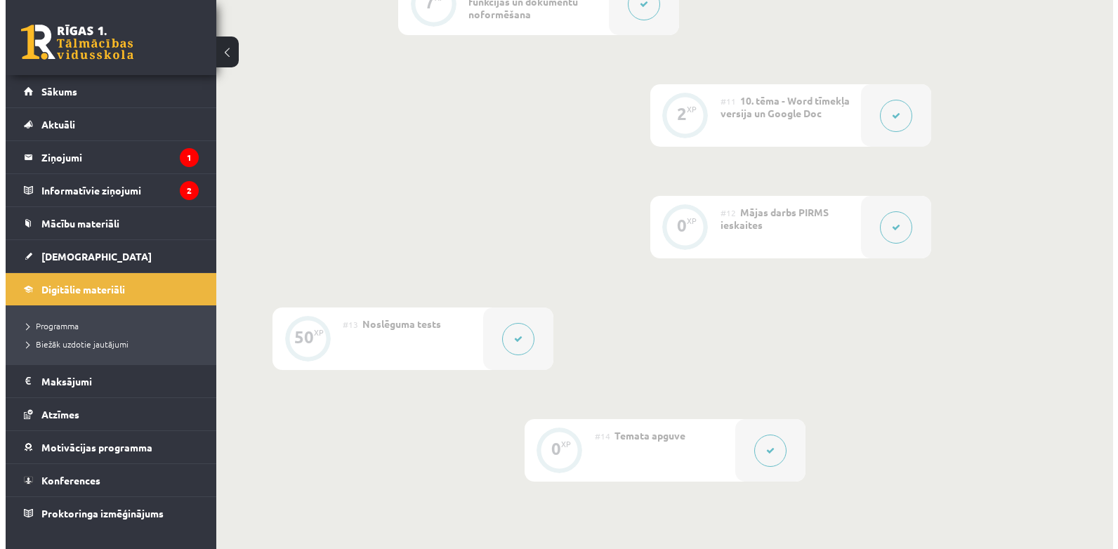
scroll to position [1428, 0]
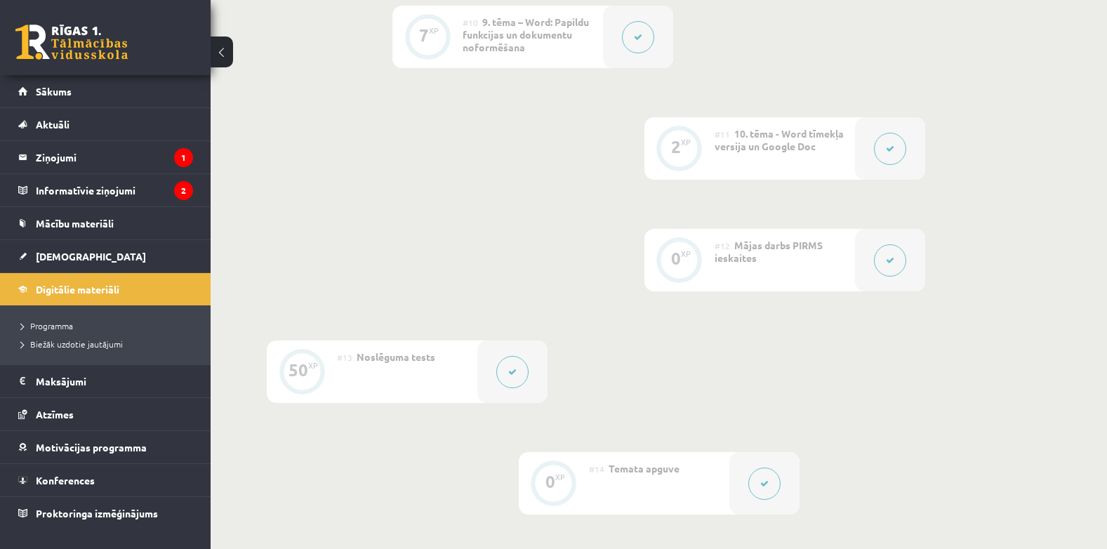
click at [825, 251] on div "#12 Mājas darbs PIRMS ieskaites" at bounding box center [785, 260] width 140 height 63
click at [893, 257] on icon at bounding box center [890, 260] width 8 height 8
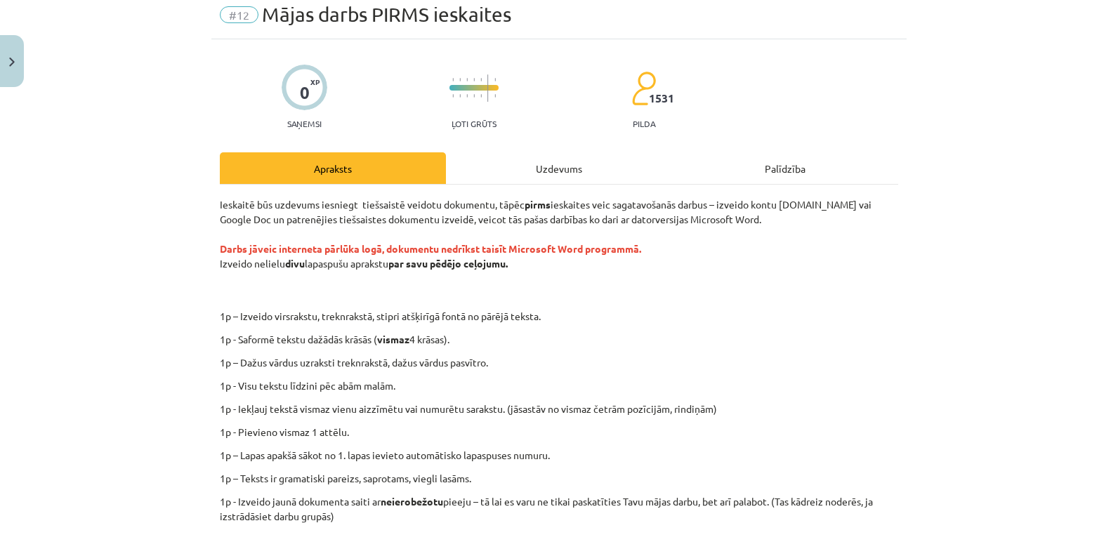
scroll to position [0, 0]
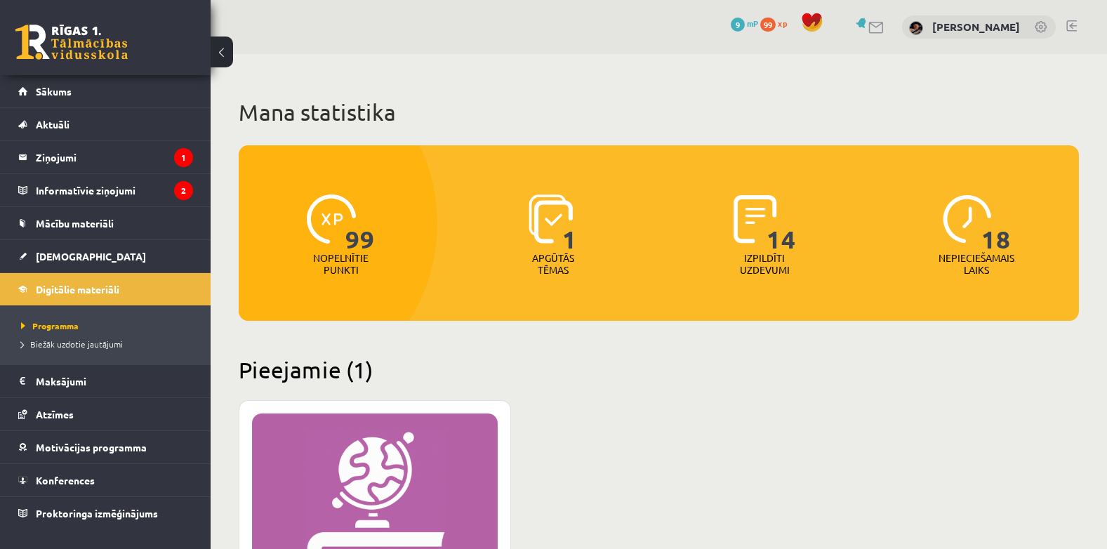
scroll to position [727, 0]
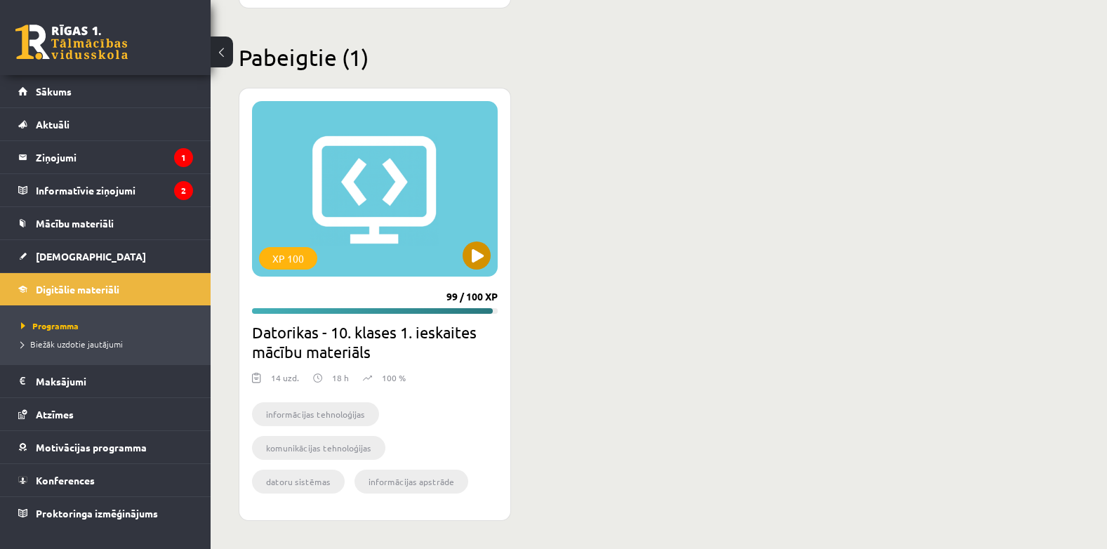
click at [382, 256] on div "XP 100" at bounding box center [375, 189] width 246 height 176
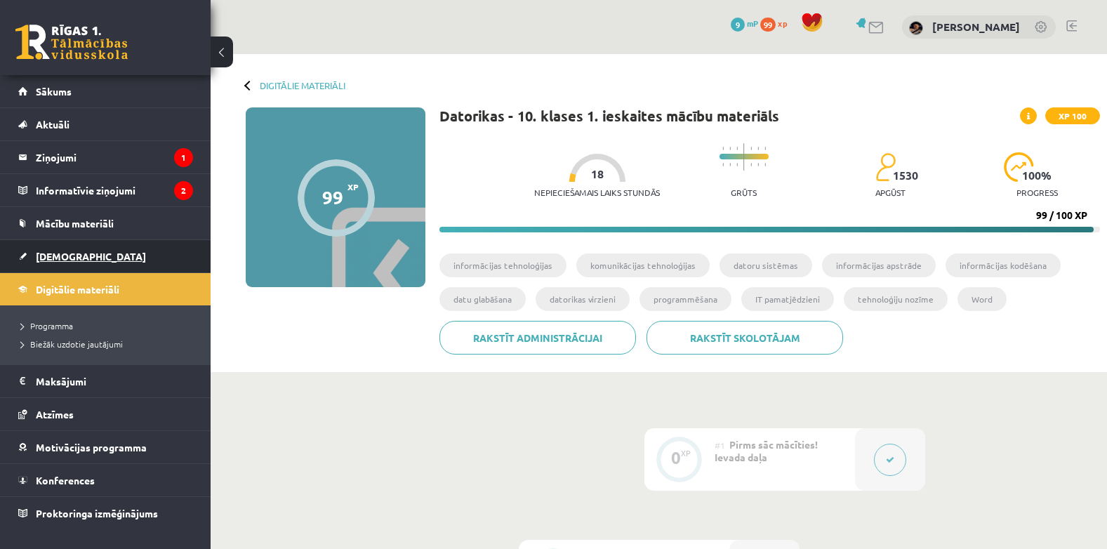
click at [66, 256] on span "[DEMOGRAPHIC_DATA]" at bounding box center [91, 256] width 110 height 13
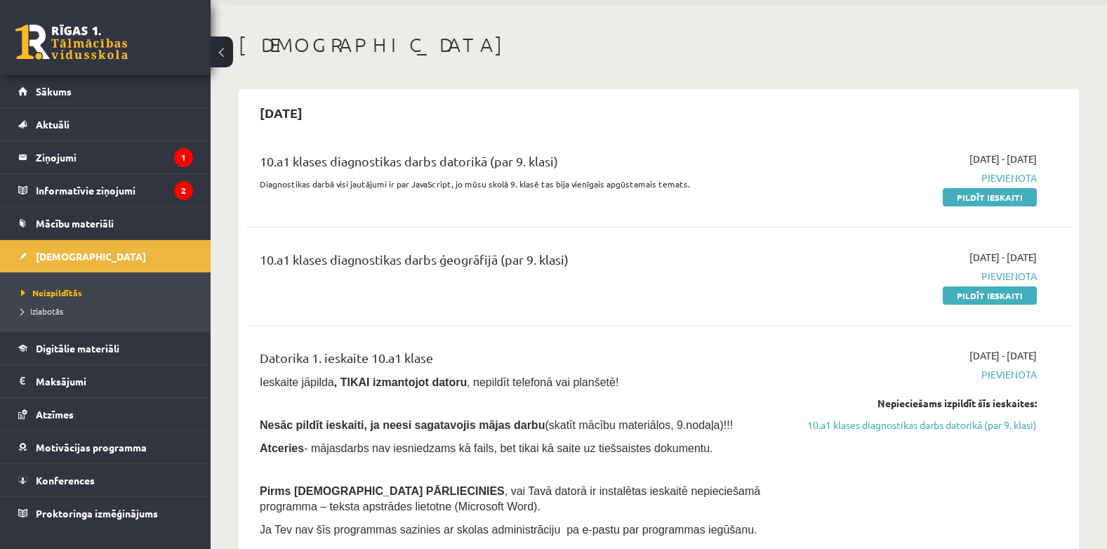
scroll to position [39, 0]
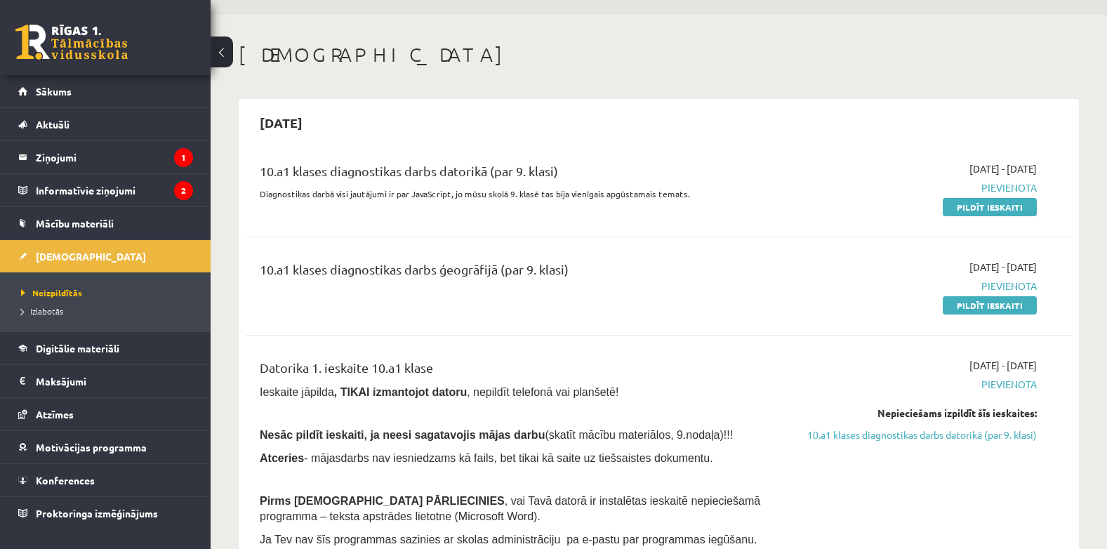
drag, startPoint x: 988, startPoint y: 208, endPoint x: 626, endPoint y: 68, distance: 387.7
click at [988, 208] on link "Pildīt ieskaiti" at bounding box center [990, 207] width 94 height 18
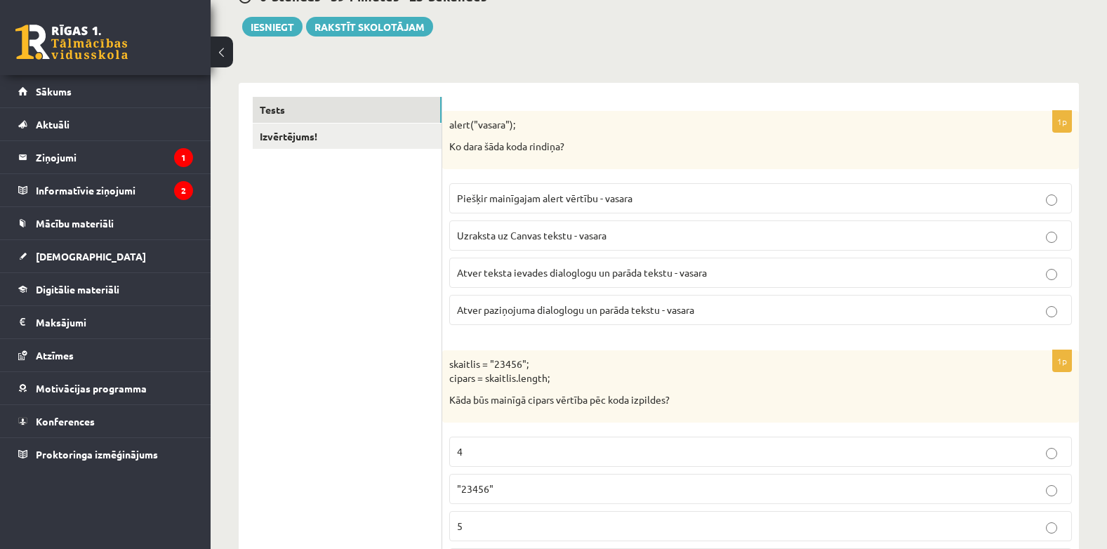
scroll to position [187, 0]
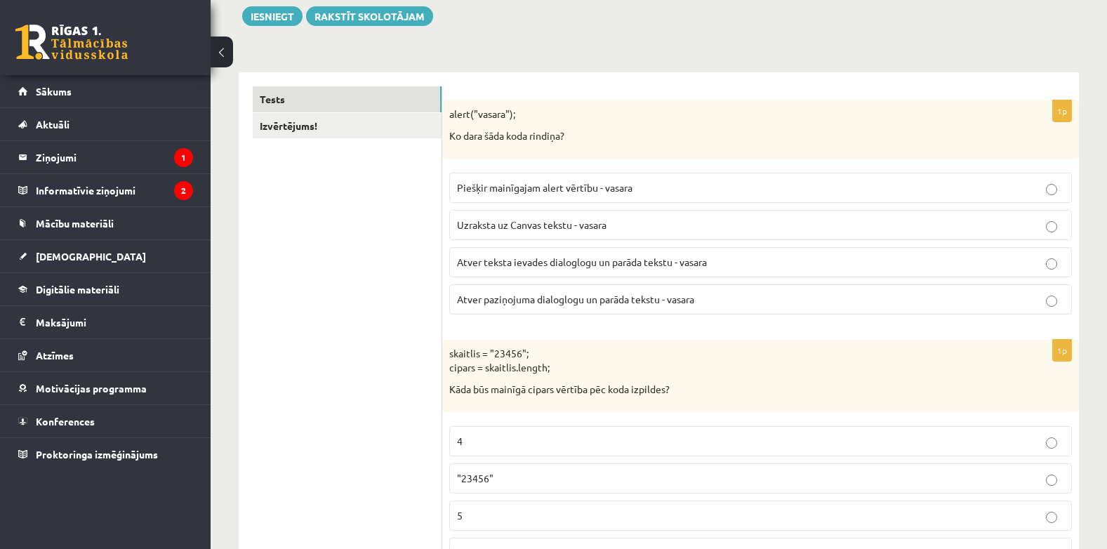
click at [809, 303] on p "Atver paziņojuma dialoglogu un parāda tekstu - vasara" at bounding box center [760, 299] width 607 height 15
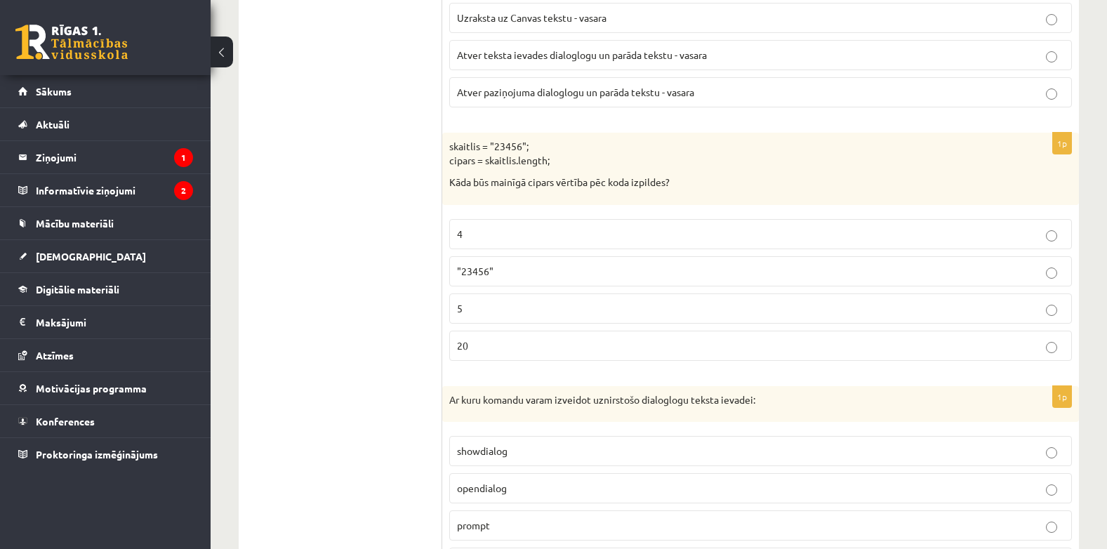
scroll to position [435, 0]
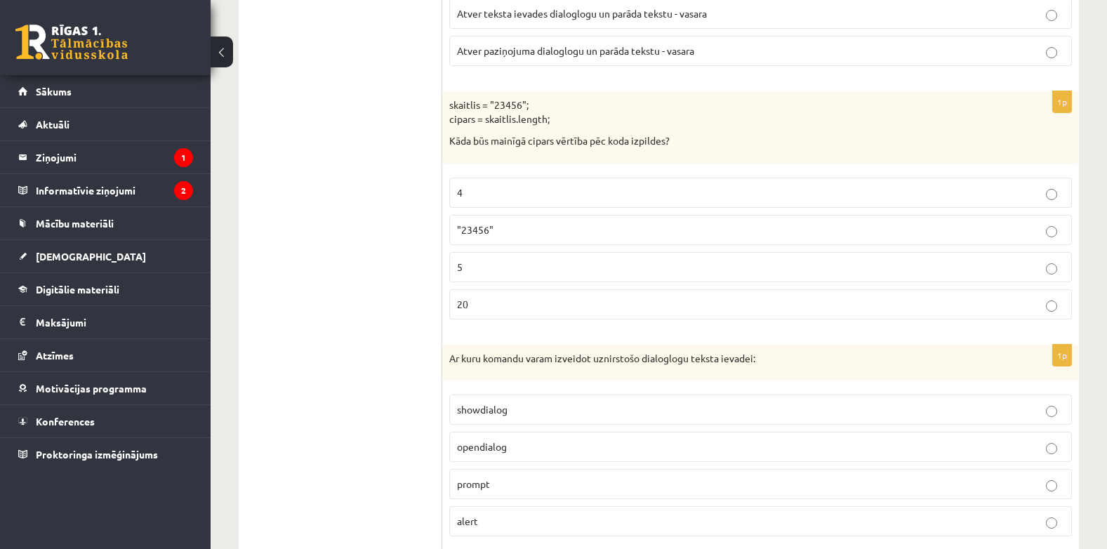
click at [704, 273] on p "5" at bounding box center [760, 267] width 607 height 15
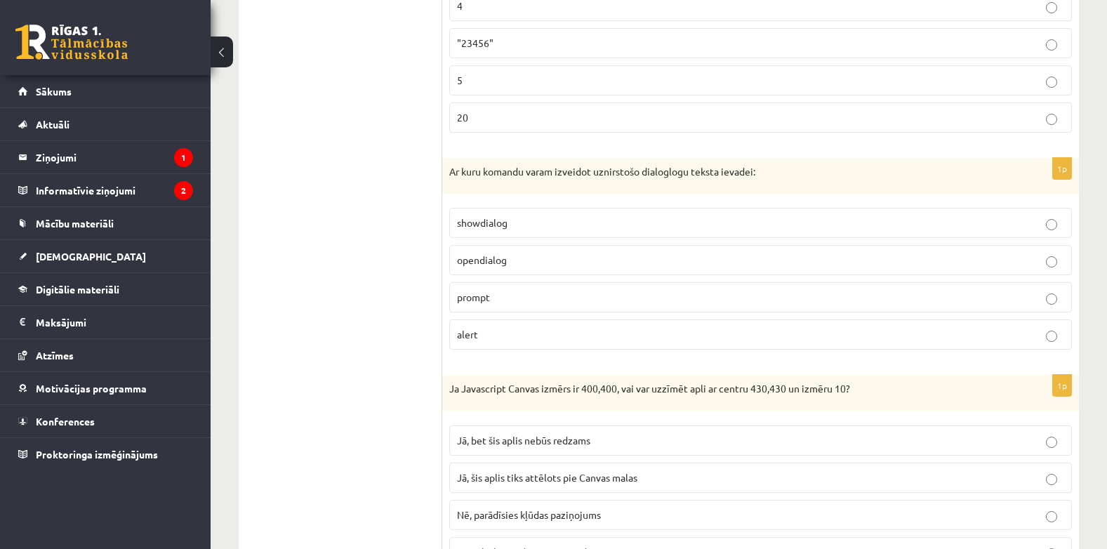
scroll to position [716, 0]
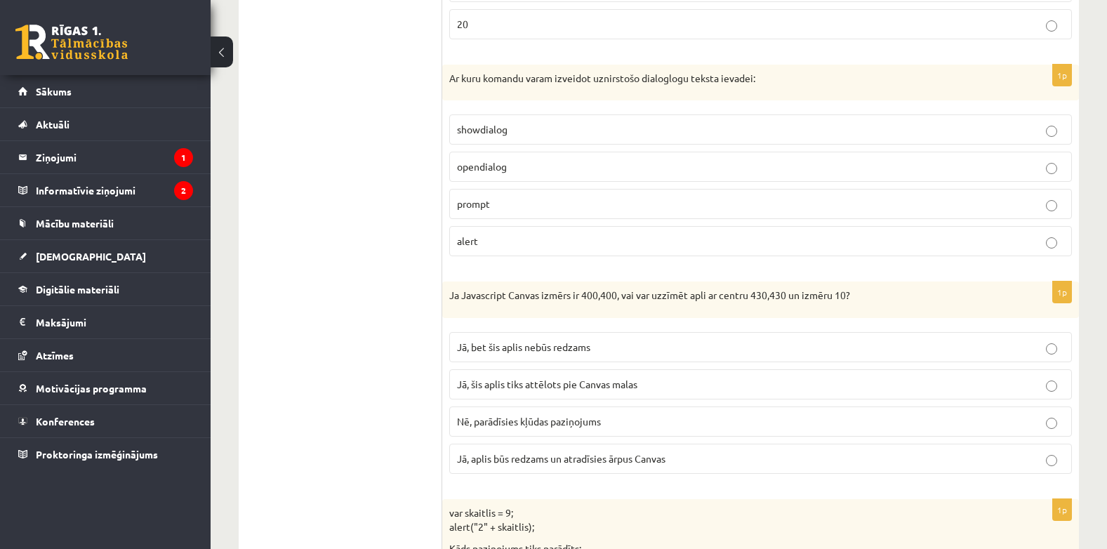
click at [994, 199] on p "prompt" at bounding box center [760, 204] width 607 height 15
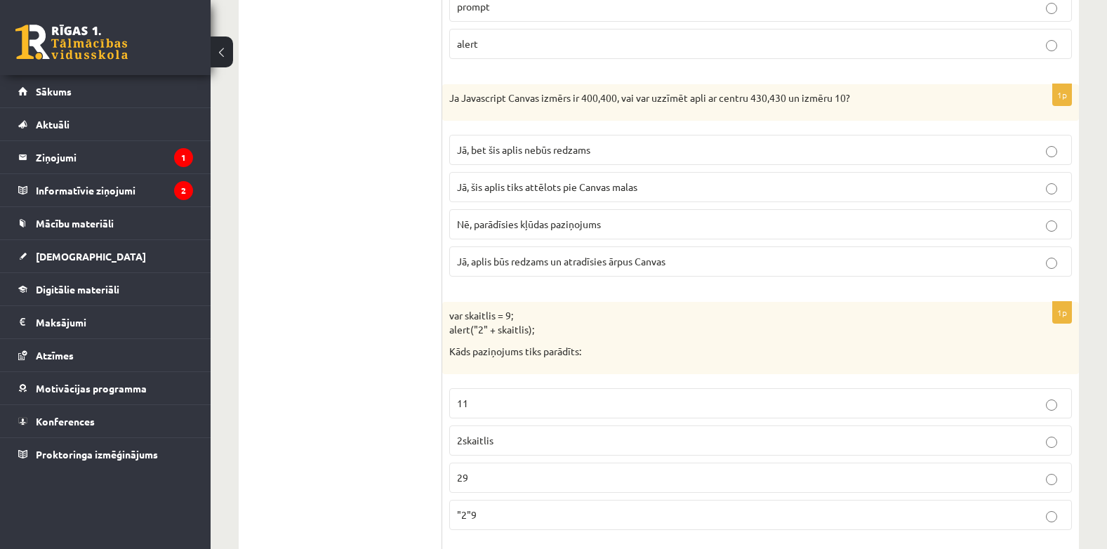
scroll to position [954, 0]
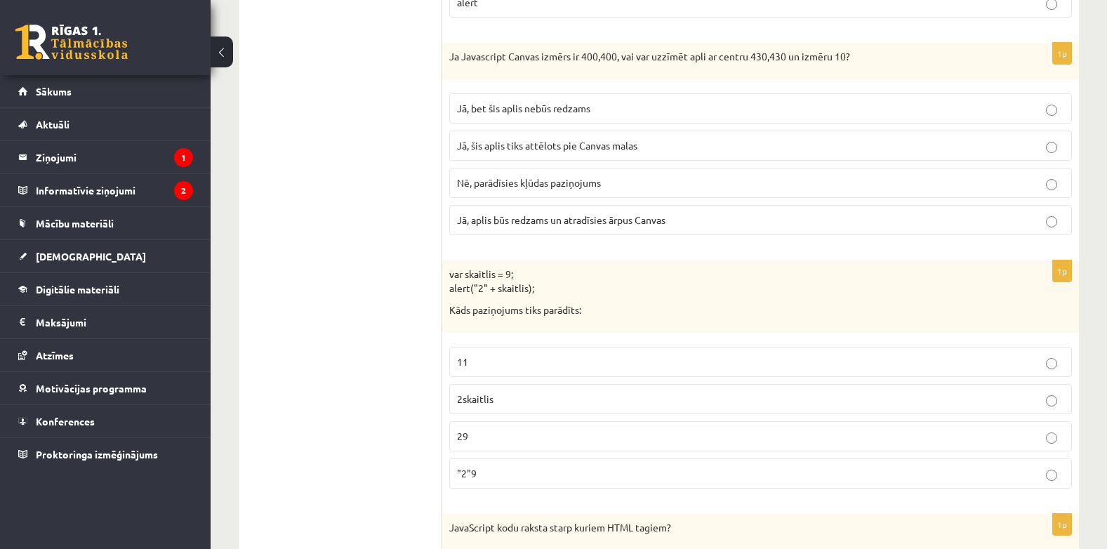
click at [824, 98] on label "Jā, bet šis aplis nebūs redzams" at bounding box center [760, 108] width 623 height 30
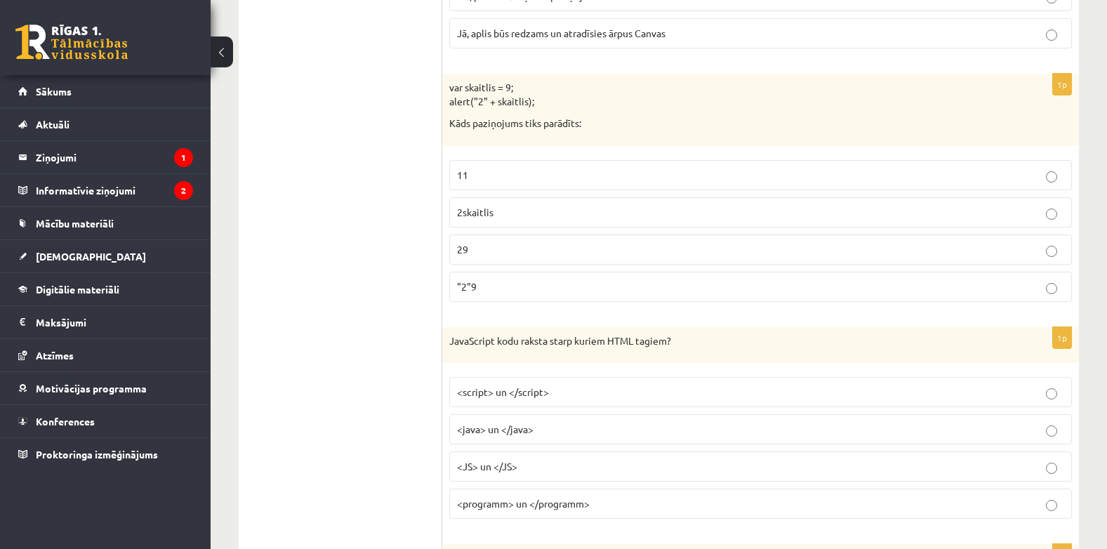
scroll to position [1162, 0]
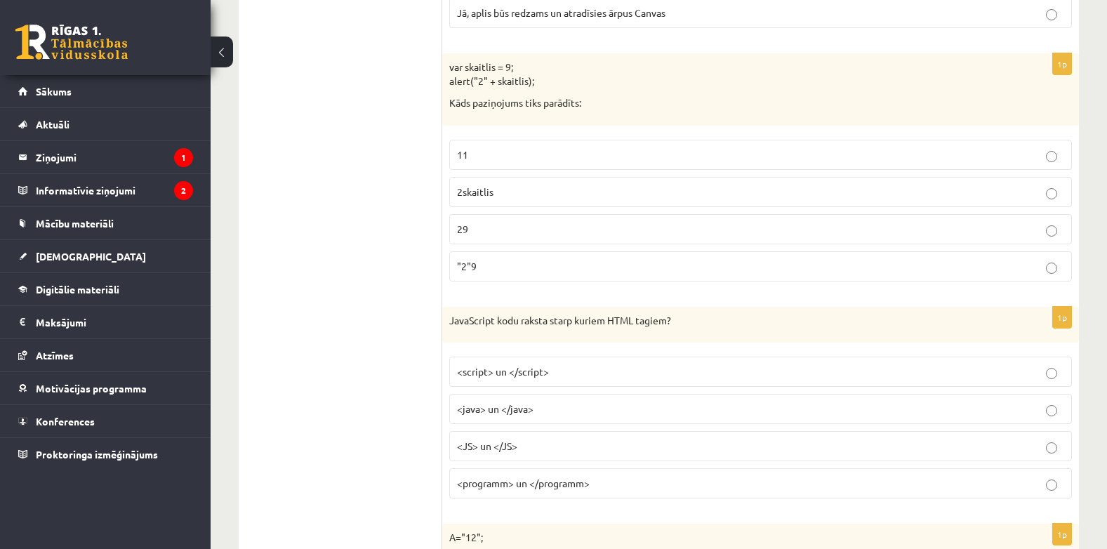
click at [950, 232] on p "29" at bounding box center [760, 229] width 607 height 15
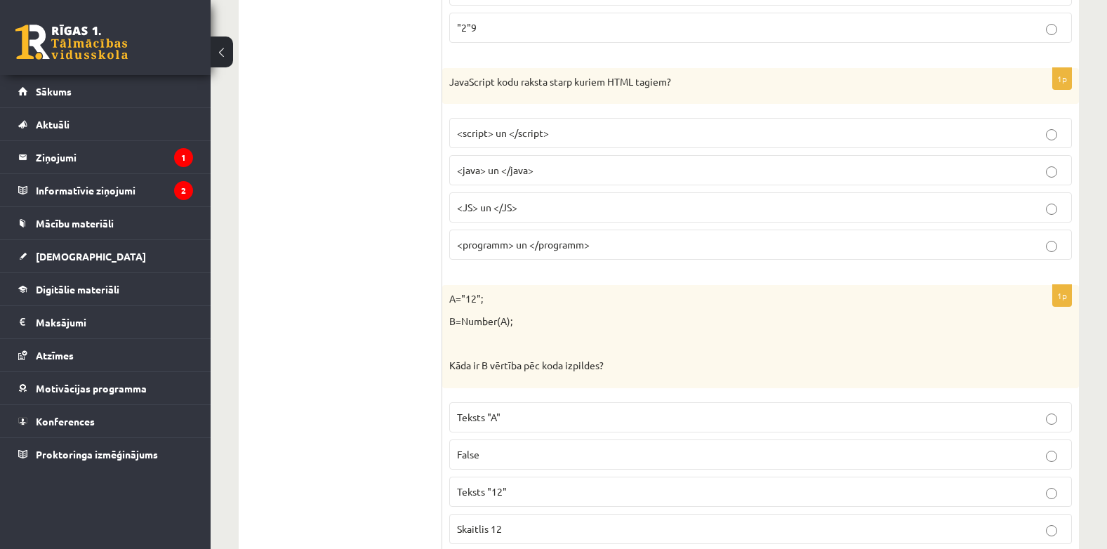
scroll to position [1431, 0]
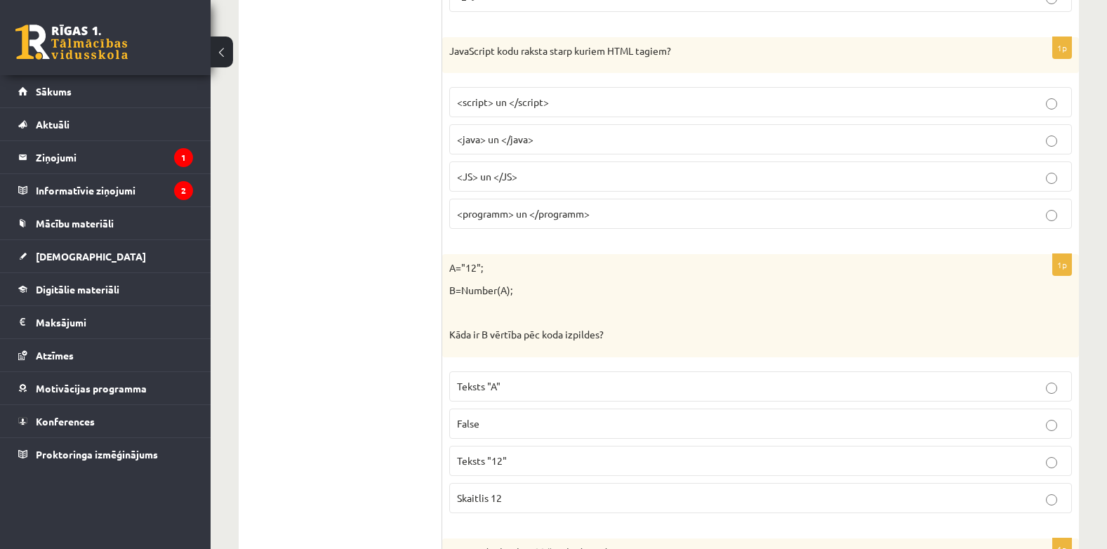
click at [894, 103] on p "<script> un </script>" at bounding box center [760, 102] width 607 height 15
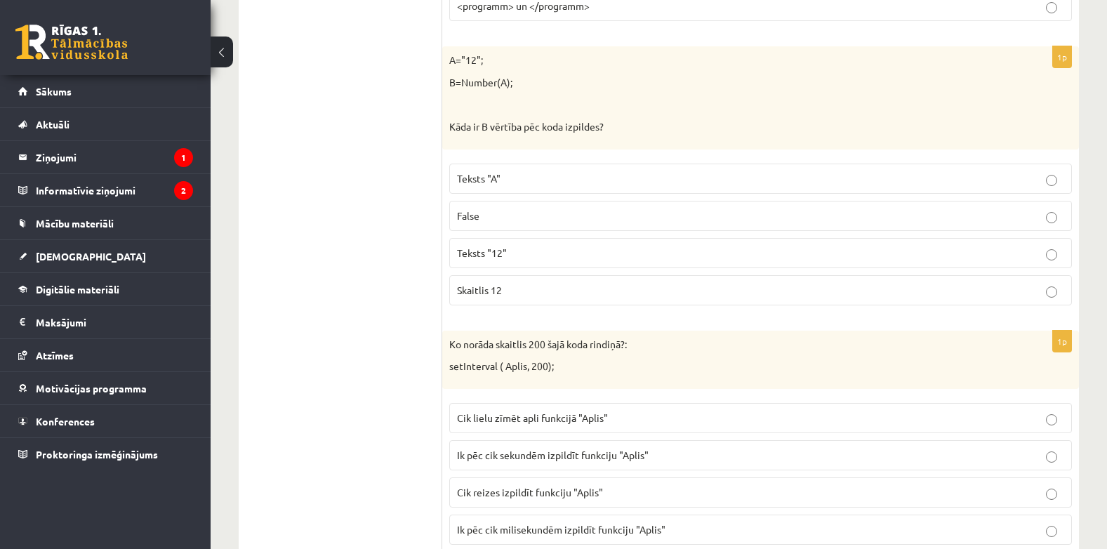
scroll to position [1650, 0]
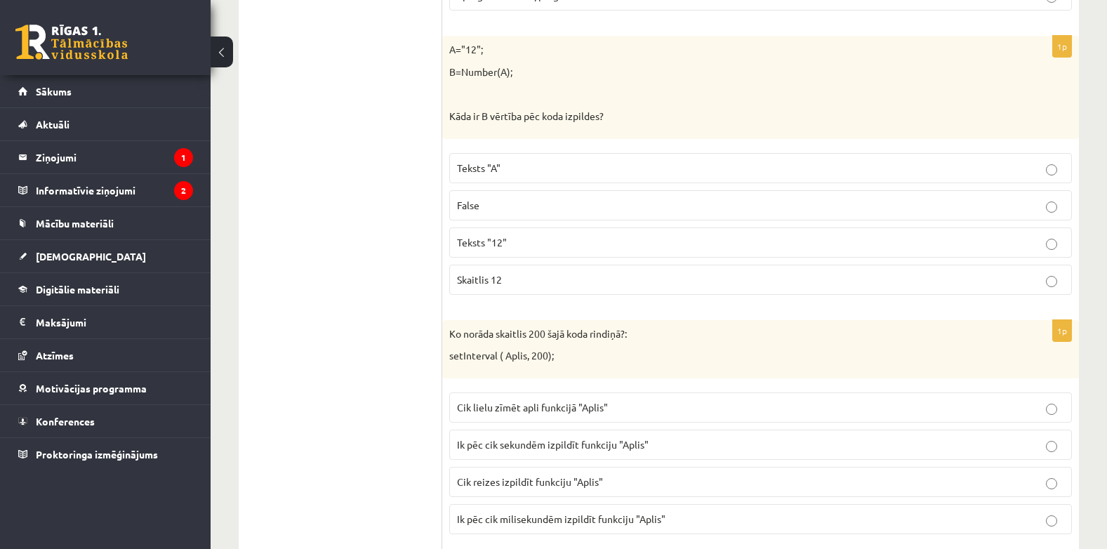
click at [855, 276] on p "Skaitlis 12" at bounding box center [760, 279] width 607 height 15
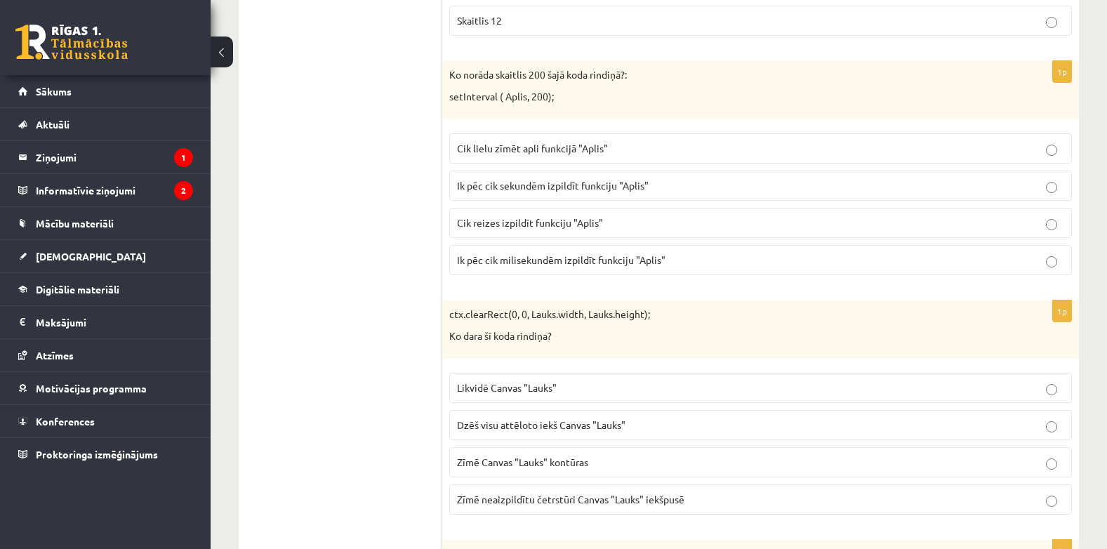
scroll to position [1919, 0]
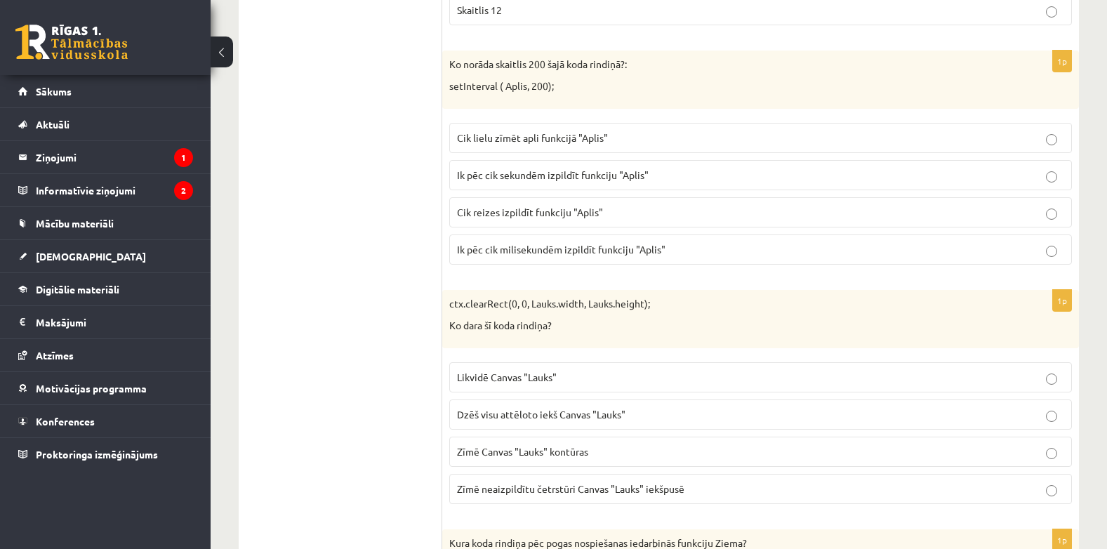
click at [981, 257] on p "Ik pēc cik milisekundēm izpildīt funkciju "Aplis"" at bounding box center [760, 249] width 607 height 15
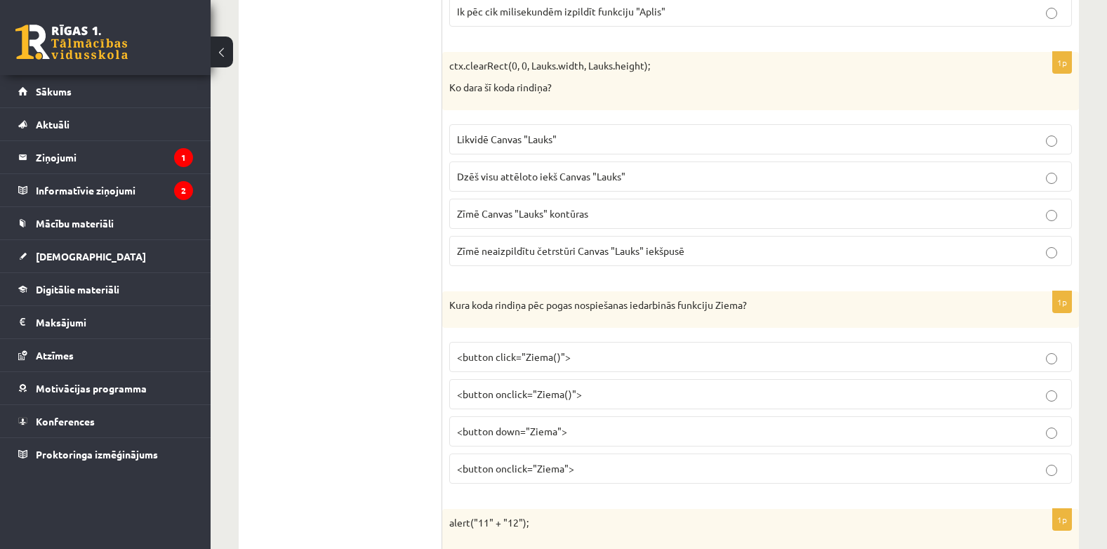
scroll to position [2168, 0]
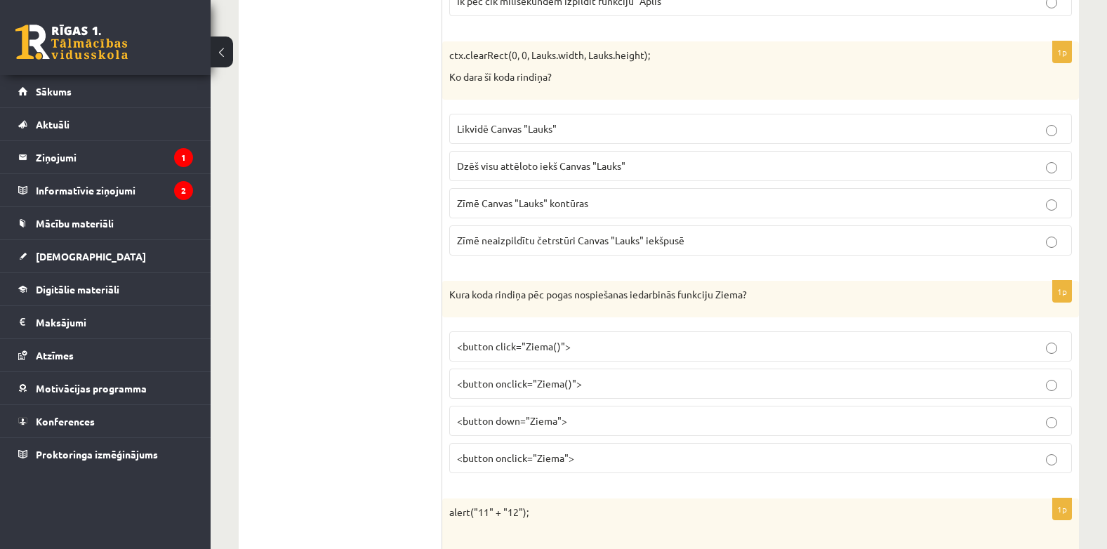
click at [834, 159] on label "Dzēš visu attēloto iekš Canvas "Lauks"" at bounding box center [760, 166] width 623 height 30
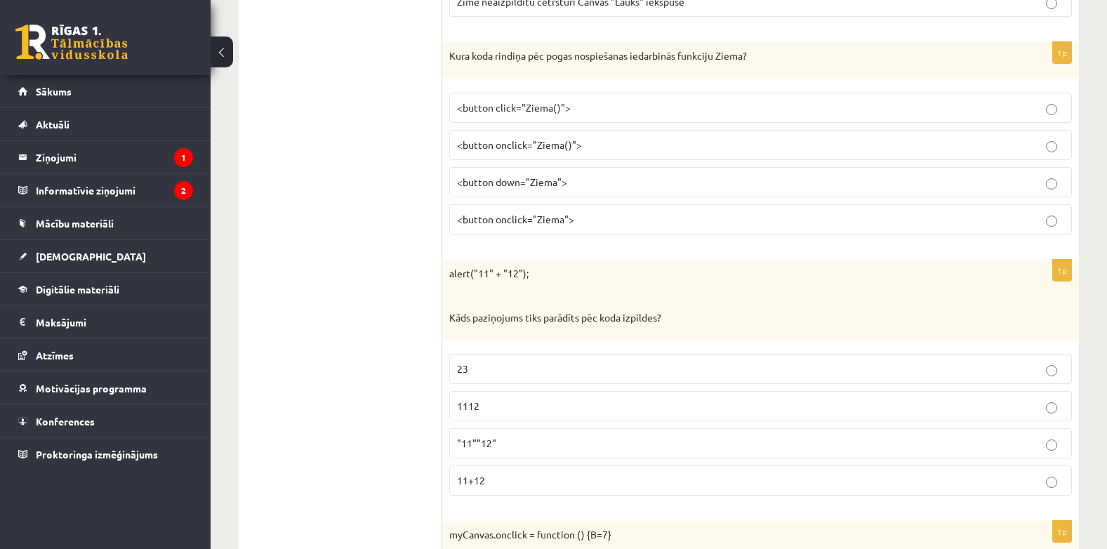
scroll to position [2417, 0]
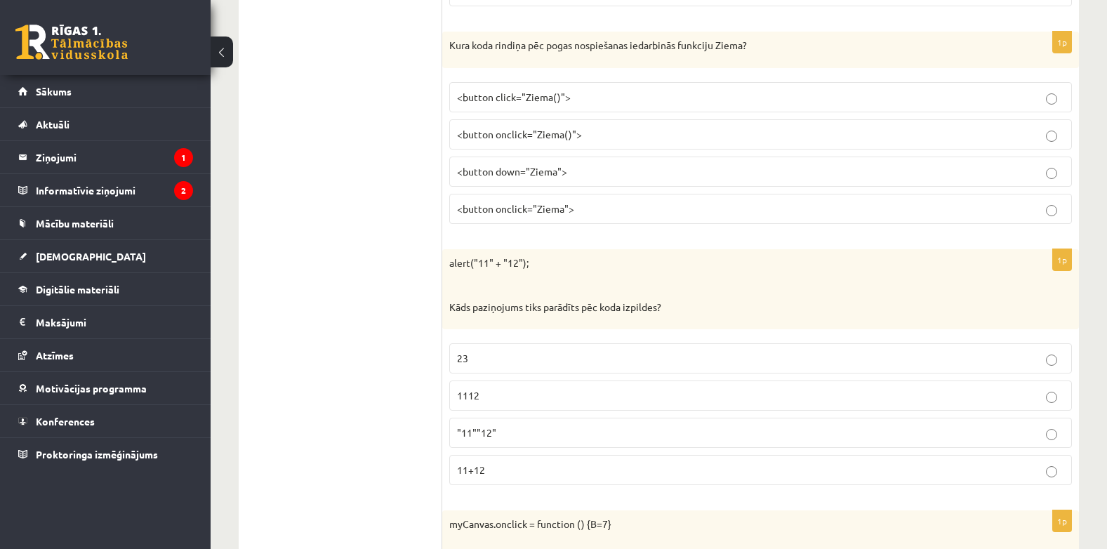
click at [961, 212] on p "<button onclick="Ziema">" at bounding box center [760, 209] width 607 height 15
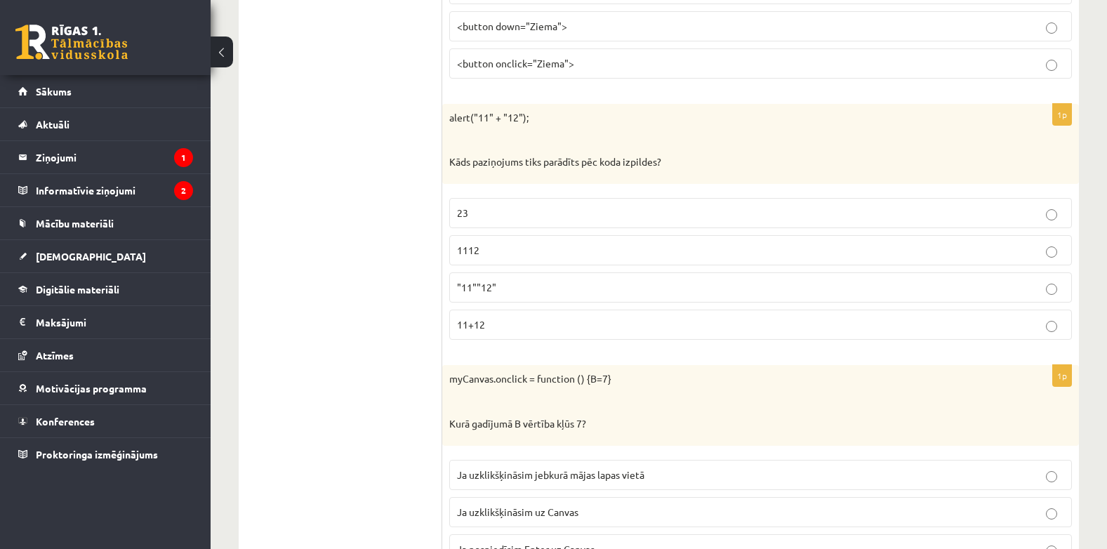
scroll to position [2593, 0]
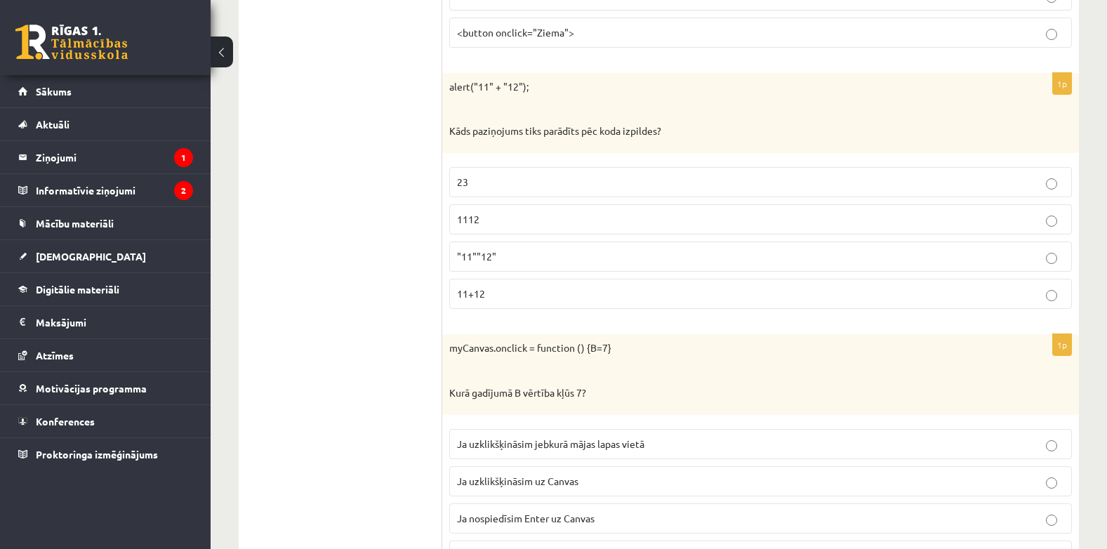
click at [731, 212] on label "1112" at bounding box center [760, 219] width 623 height 30
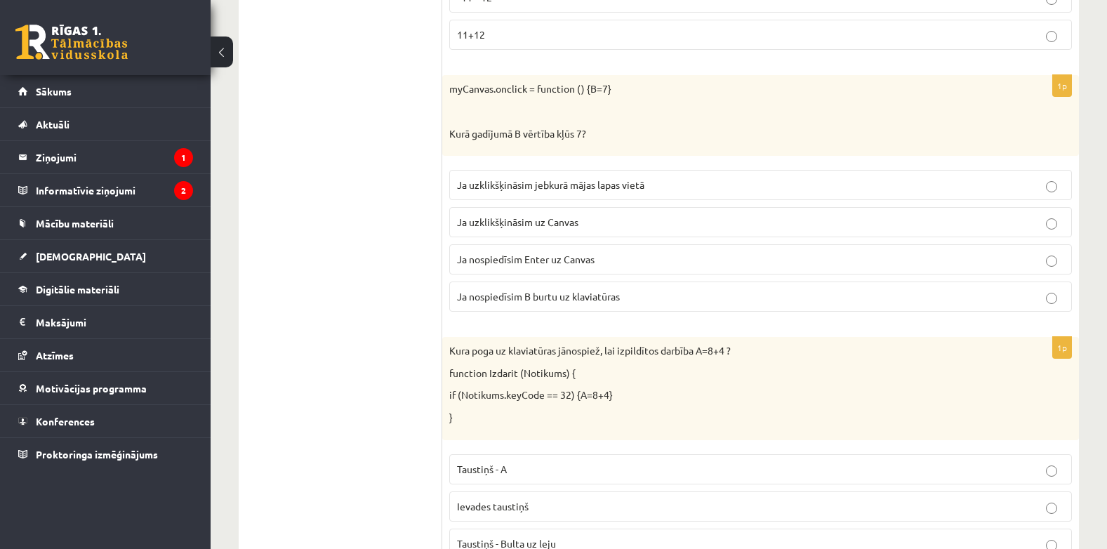
scroll to position [2863, 0]
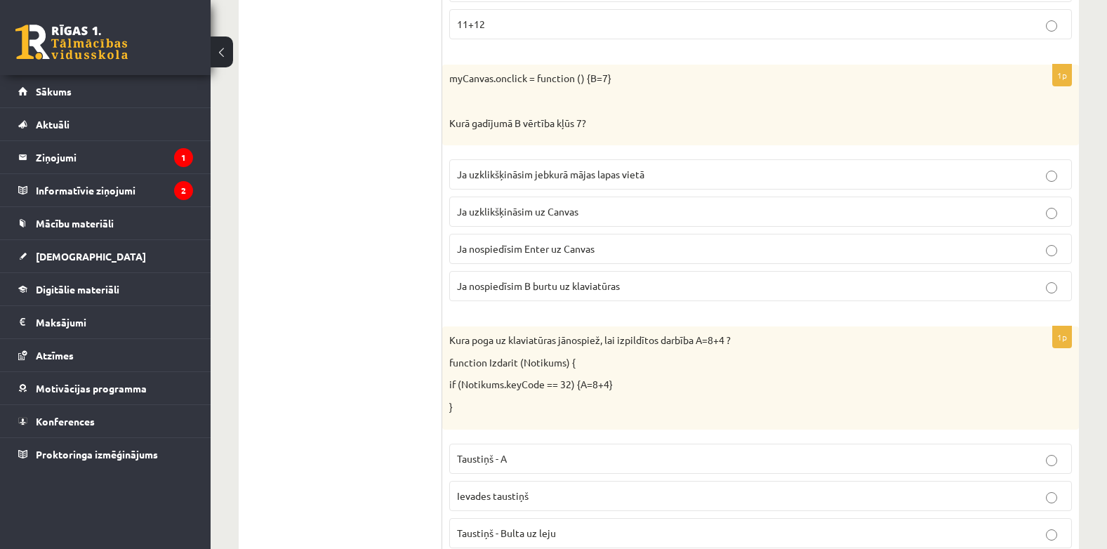
click at [876, 204] on label "Ja uzklikšķināsim uz Canvas" at bounding box center [760, 212] width 623 height 30
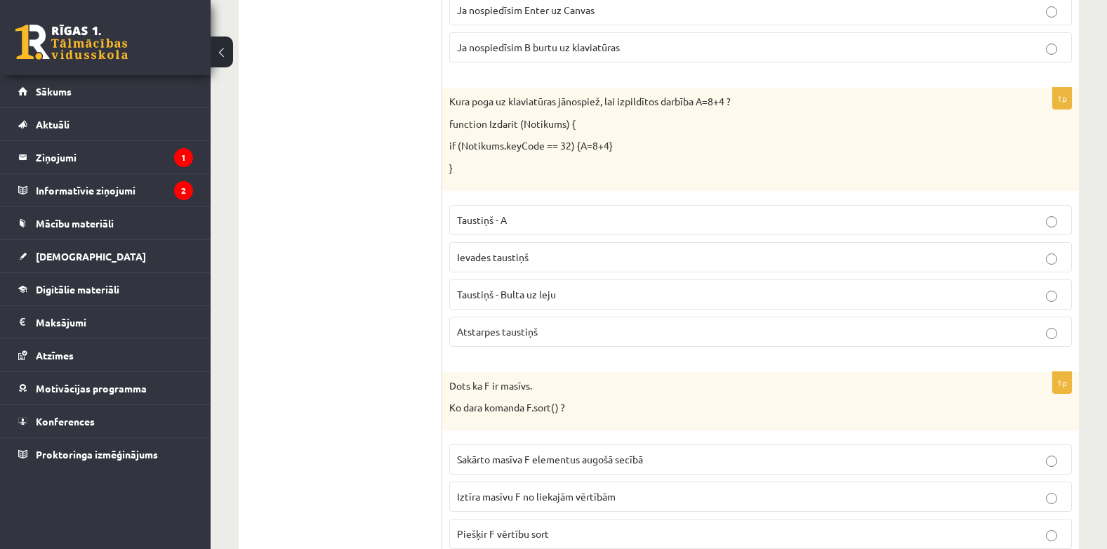
scroll to position [3122, 0]
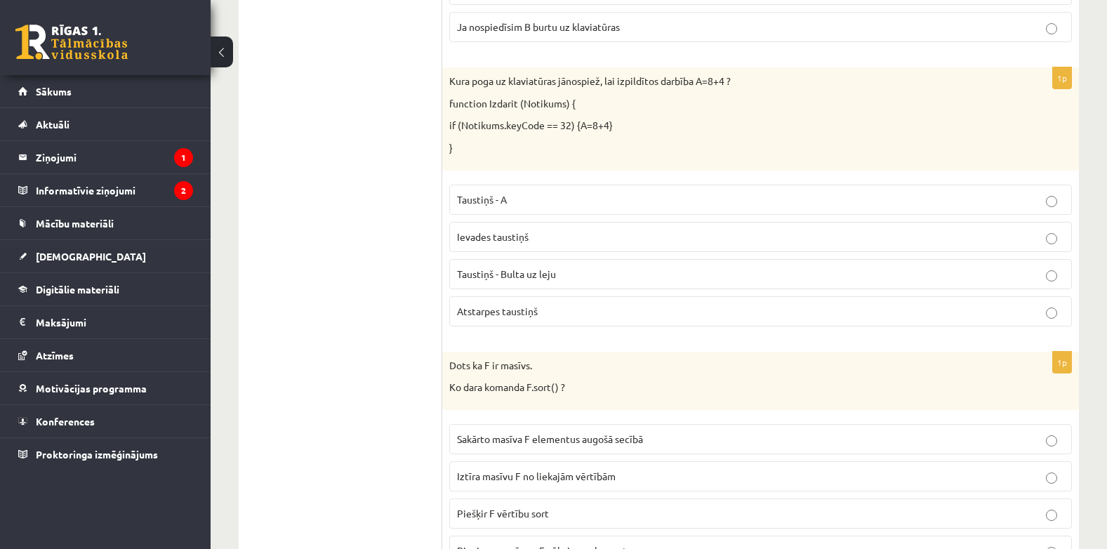
click at [914, 313] on p "Atstarpes taustiņš" at bounding box center [760, 311] width 607 height 15
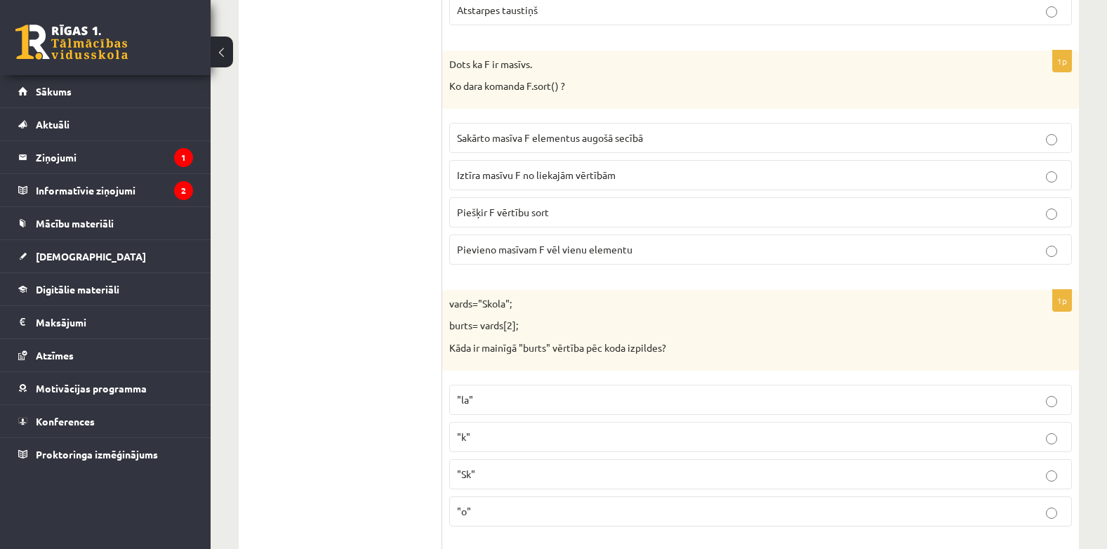
scroll to position [3444, 0]
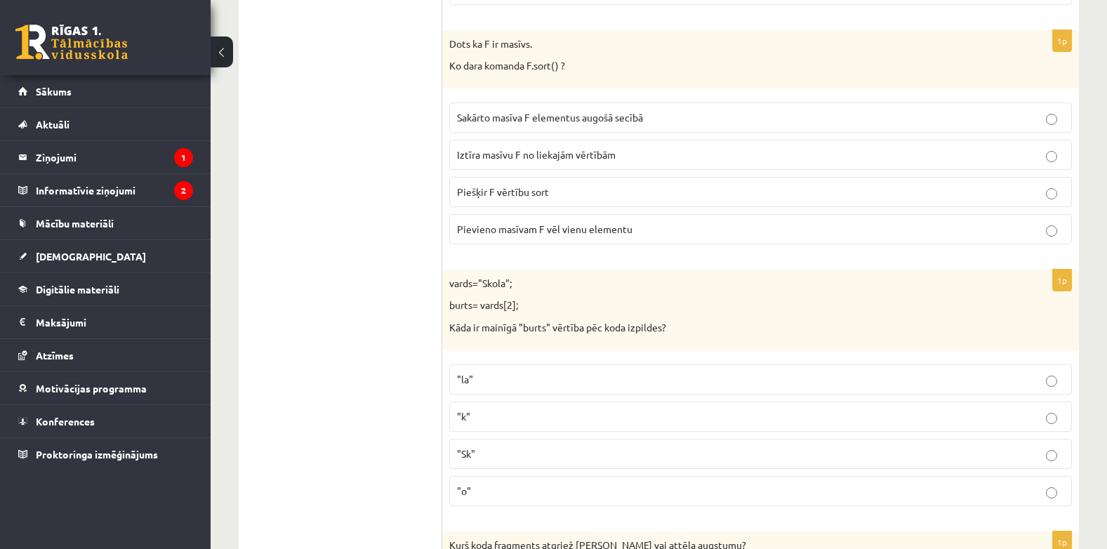
click at [771, 110] on p "Sakārto masīva F elementus augošā secībā" at bounding box center [760, 117] width 607 height 15
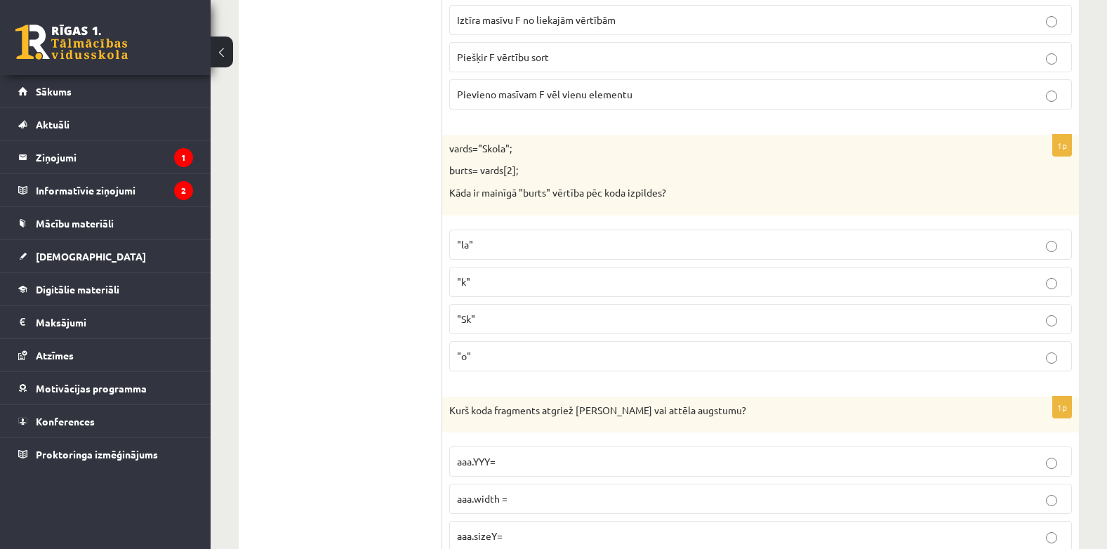
scroll to position [3672, 0]
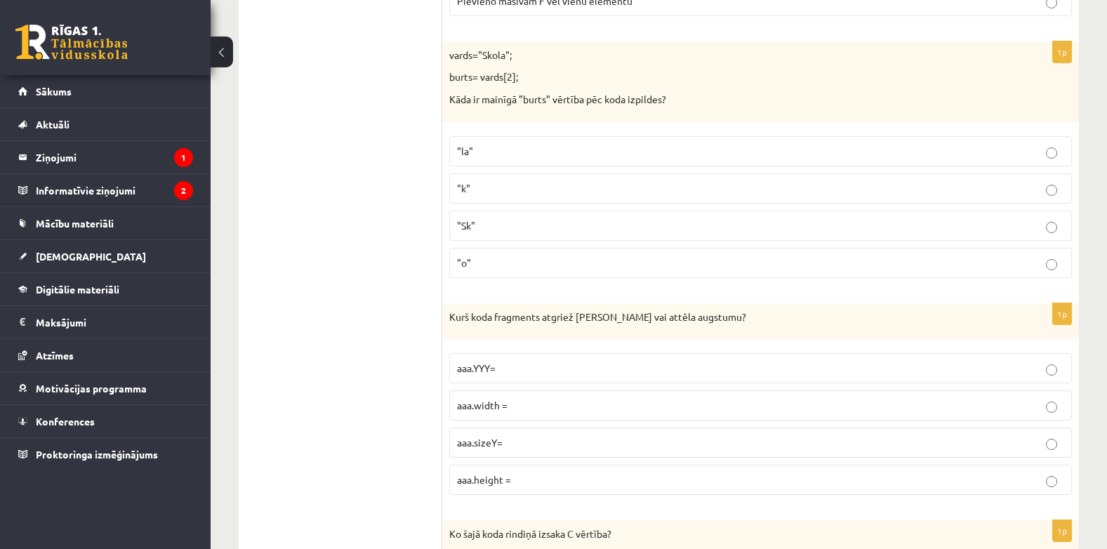
click at [1027, 263] on p ""o"" at bounding box center [760, 263] width 607 height 15
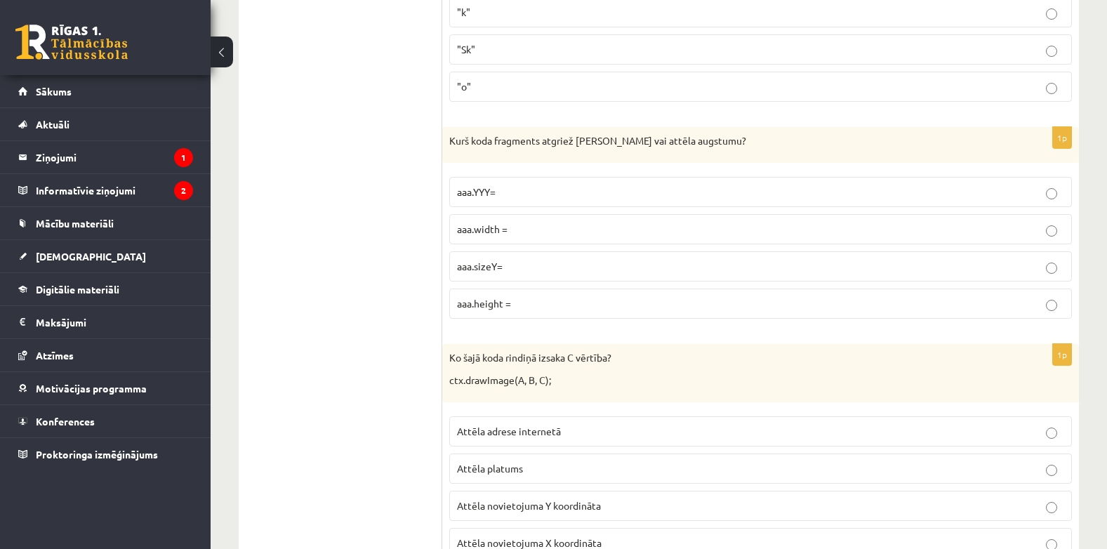
scroll to position [3911, 0]
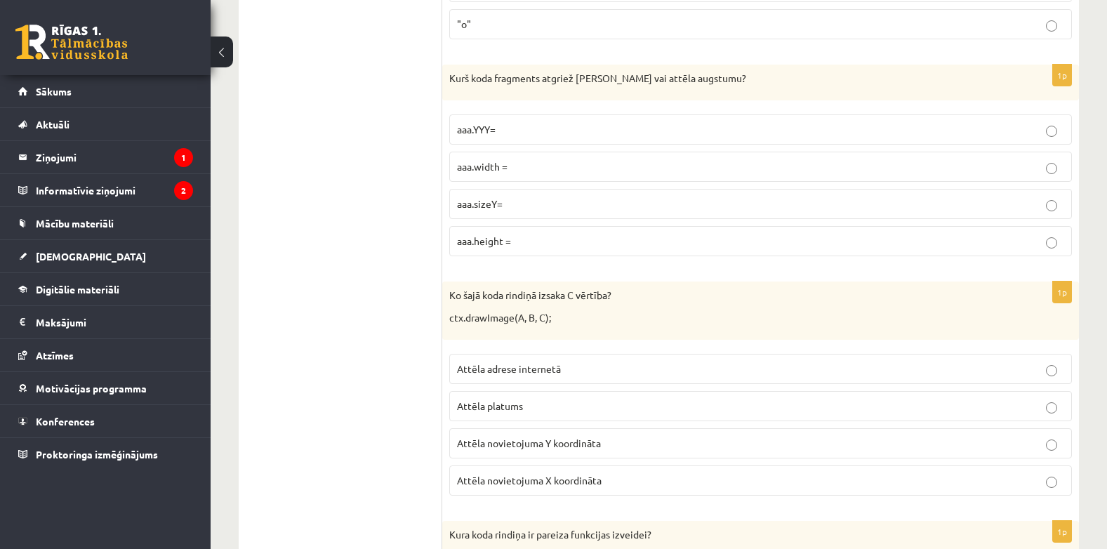
click at [871, 246] on p "aaa.height =" at bounding box center [760, 241] width 607 height 15
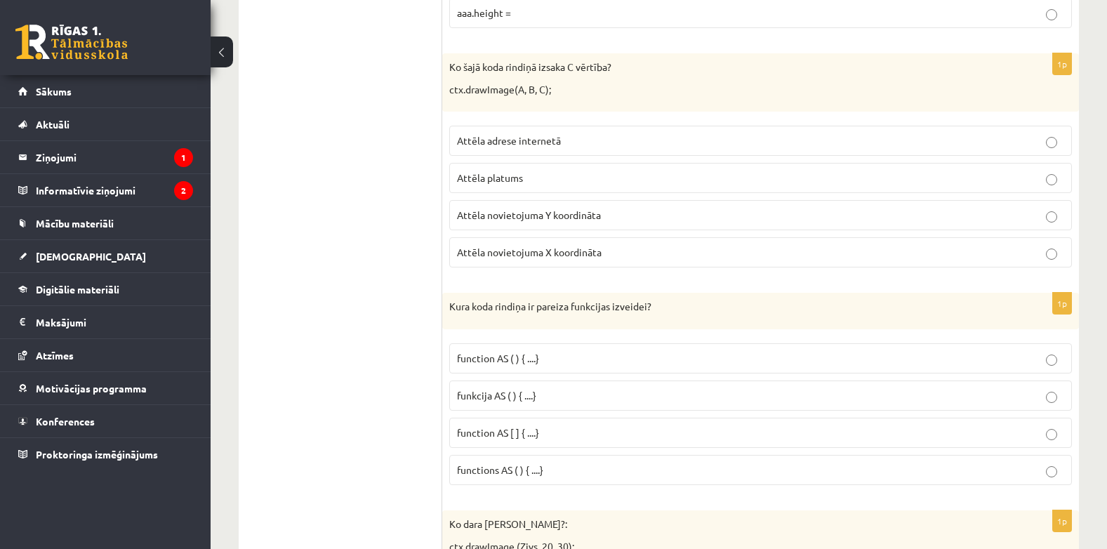
scroll to position [4118, 0]
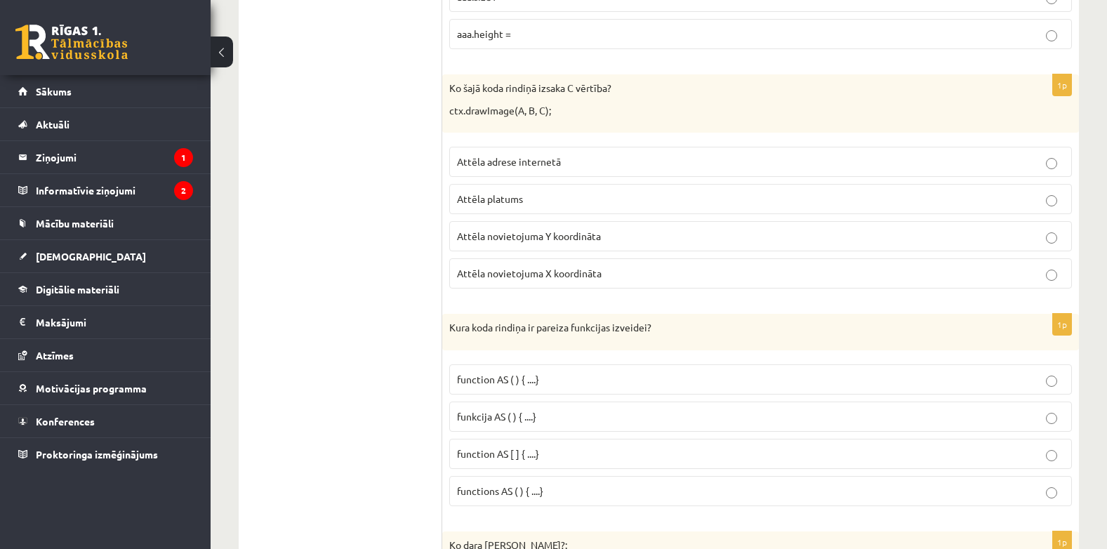
click at [912, 235] on p "Attēla novietojuma Y koordināta" at bounding box center [760, 236] width 607 height 15
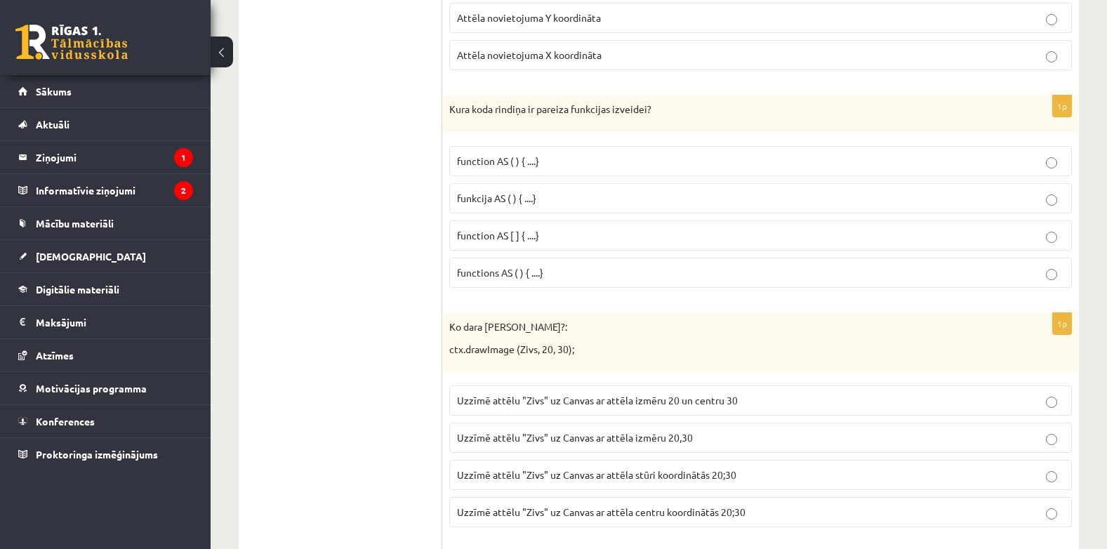
scroll to position [4367, 0]
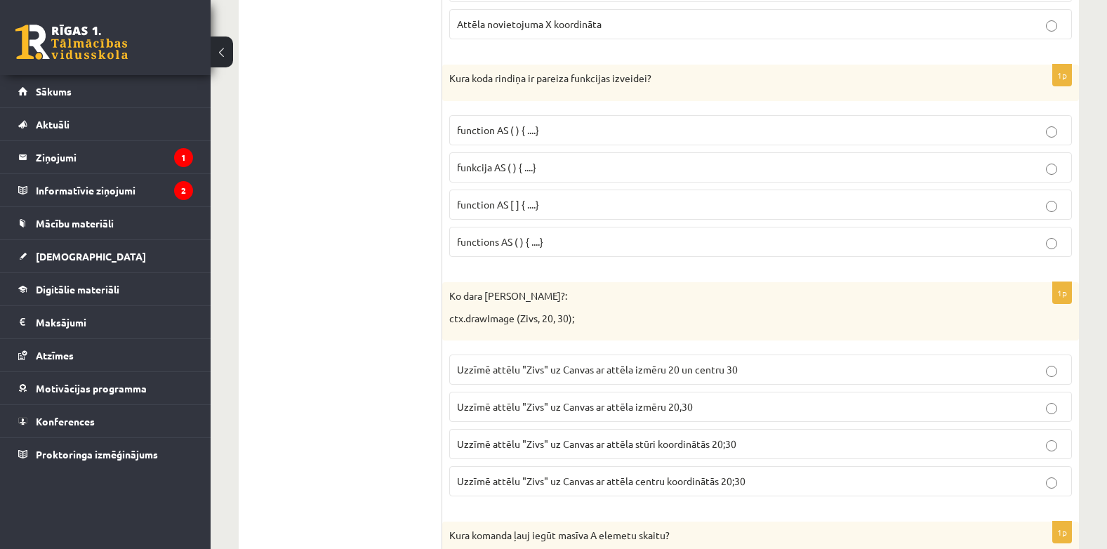
click at [601, 129] on p "function AS ( ) { ....}" at bounding box center [760, 130] width 607 height 15
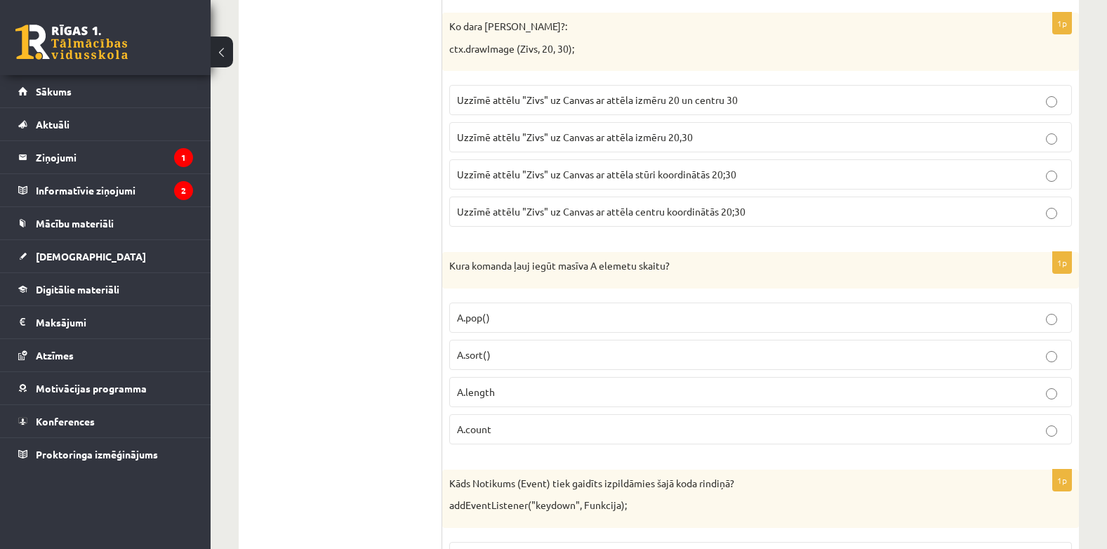
scroll to position [4648, 0]
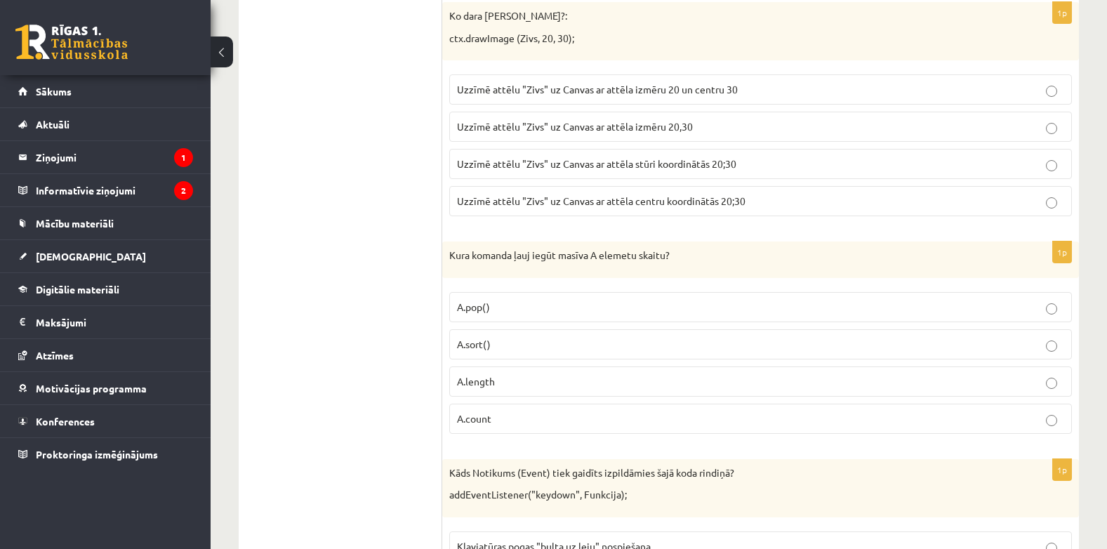
click at [761, 162] on p "Uzzīmē attēlu "Zivs" uz Canvas ar attēla stūri koordinātās 20;30" at bounding box center [760, 164] width 607 height 15
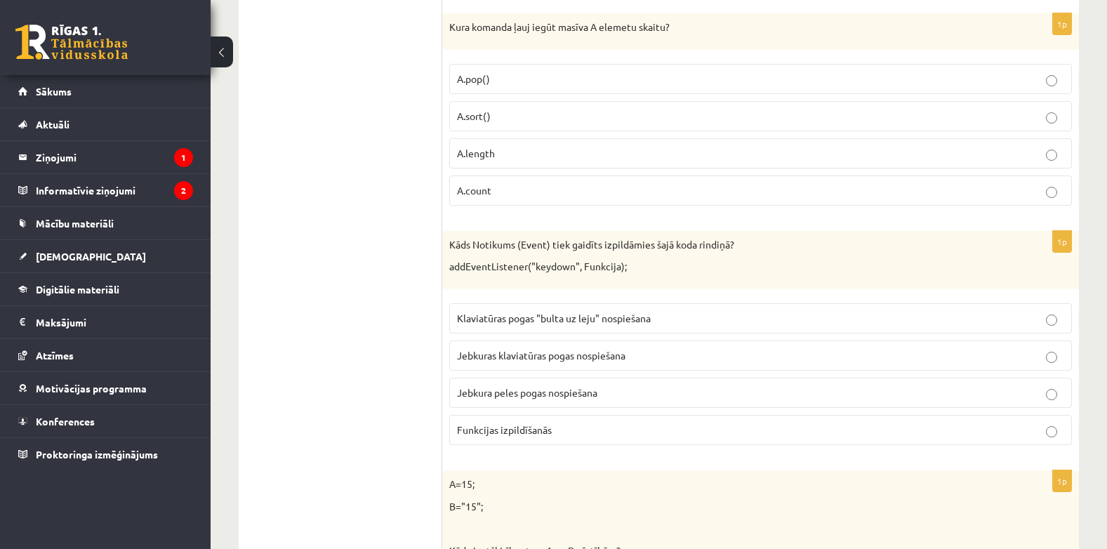
scroll to position [4886, 0]
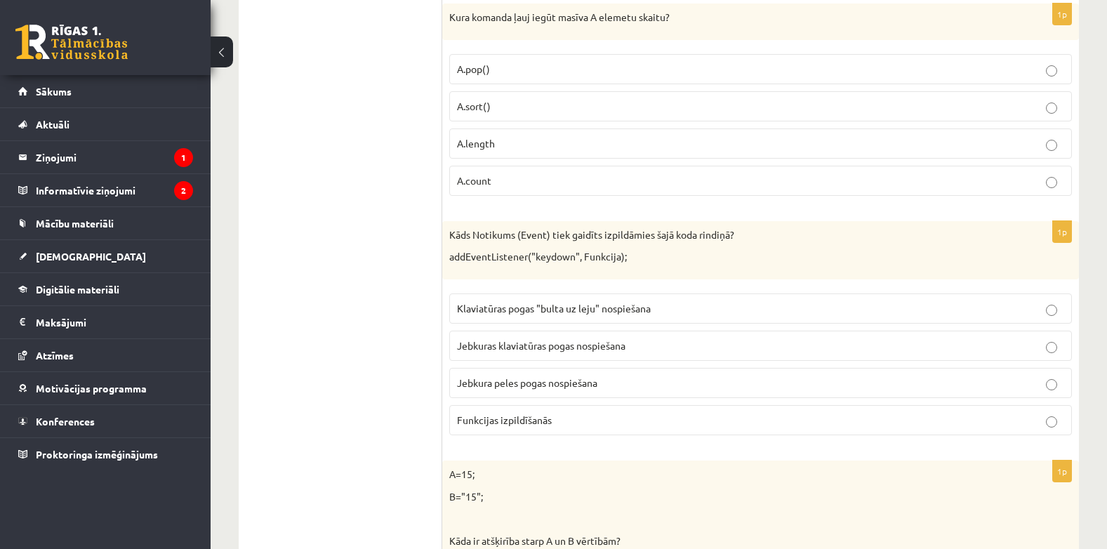
click at [756, 143] on p "A.length" at bounding box center [760, 143] width 607 height 15
click at [679, 343] on p "Jebkuras klaviatūras pogas nospiešana" at bounding box center [760, 345] width 607 height 15
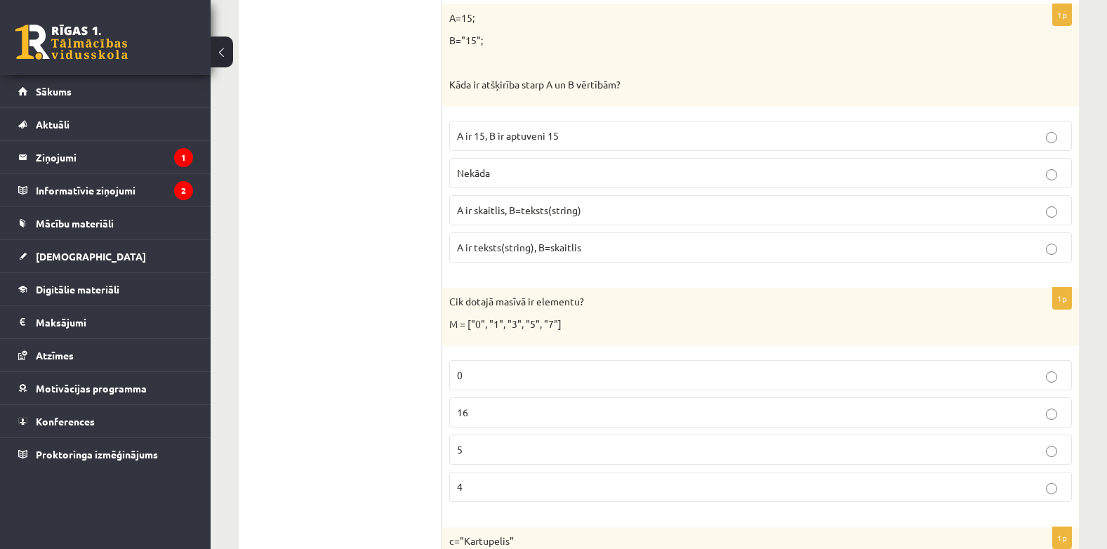
scroll to position [5311, 0]
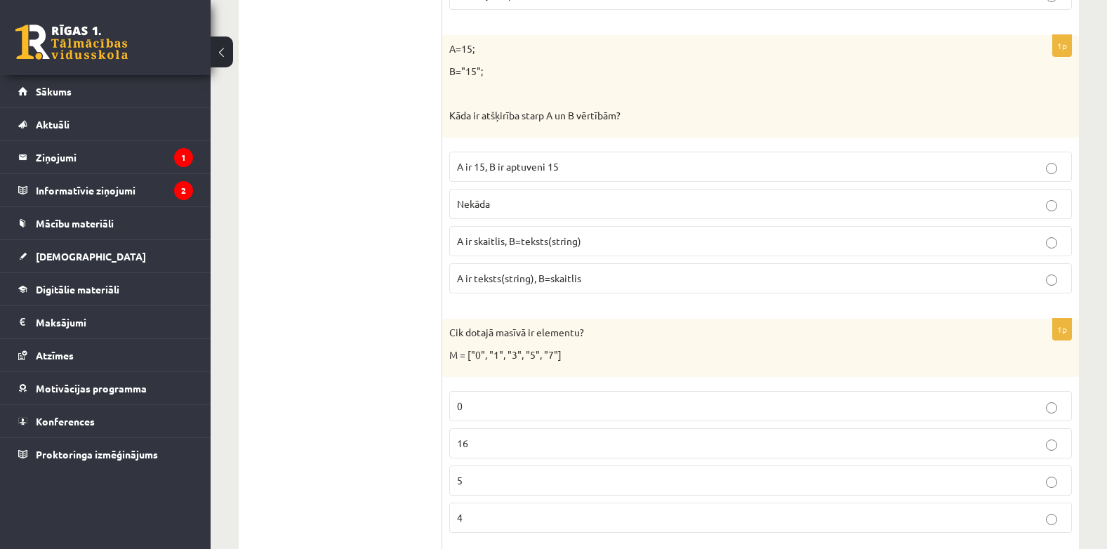
click at [822, 243] on p "A ir skaitlis, B=teksts(string)" at bounding box center [760, 241] width 607 height 15
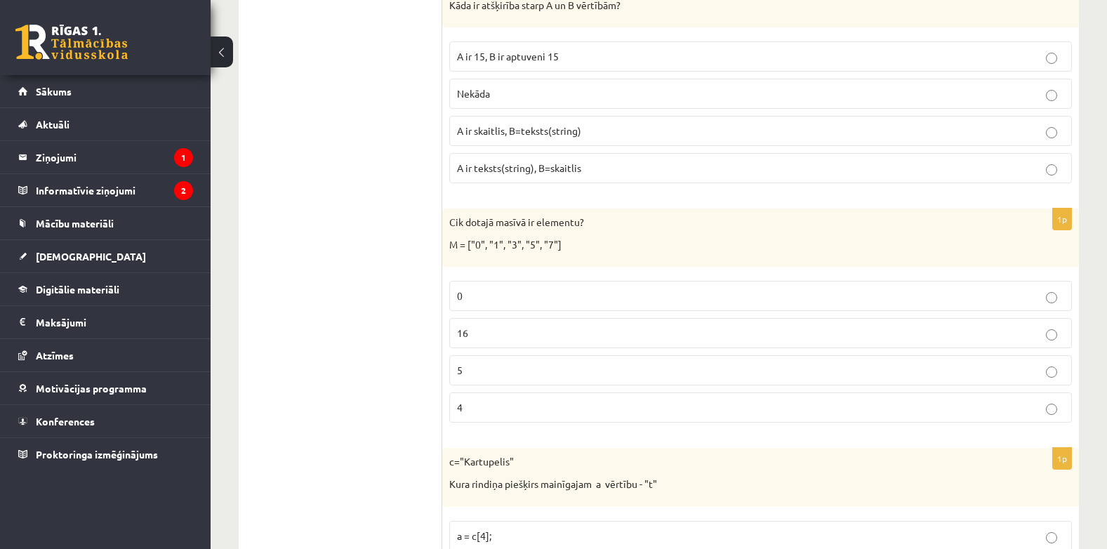
scroll to position [5452, 0]
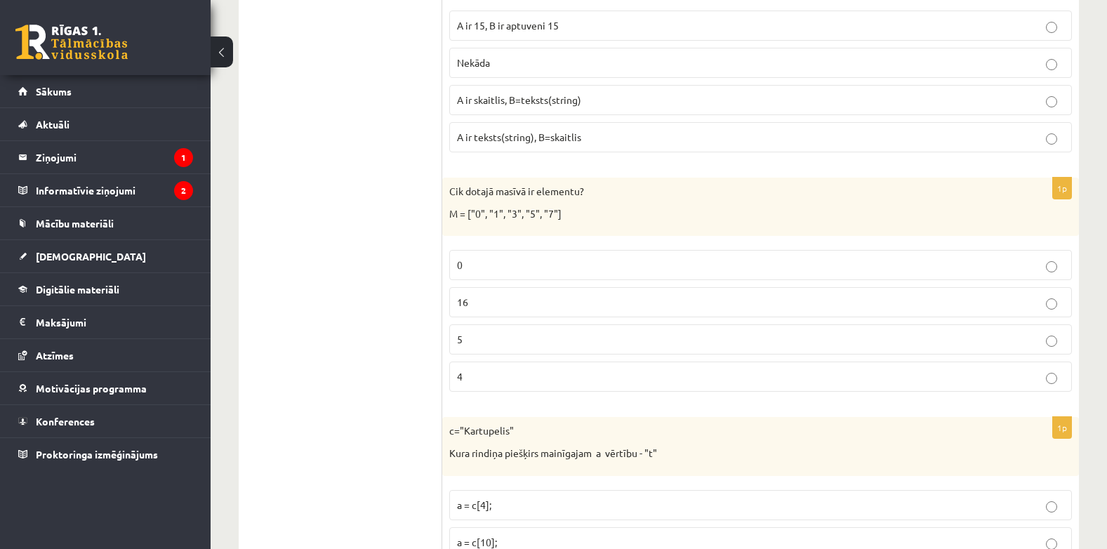
click at [992, 334] on p "5" at bounding box center [760, 339] width 607 height 15
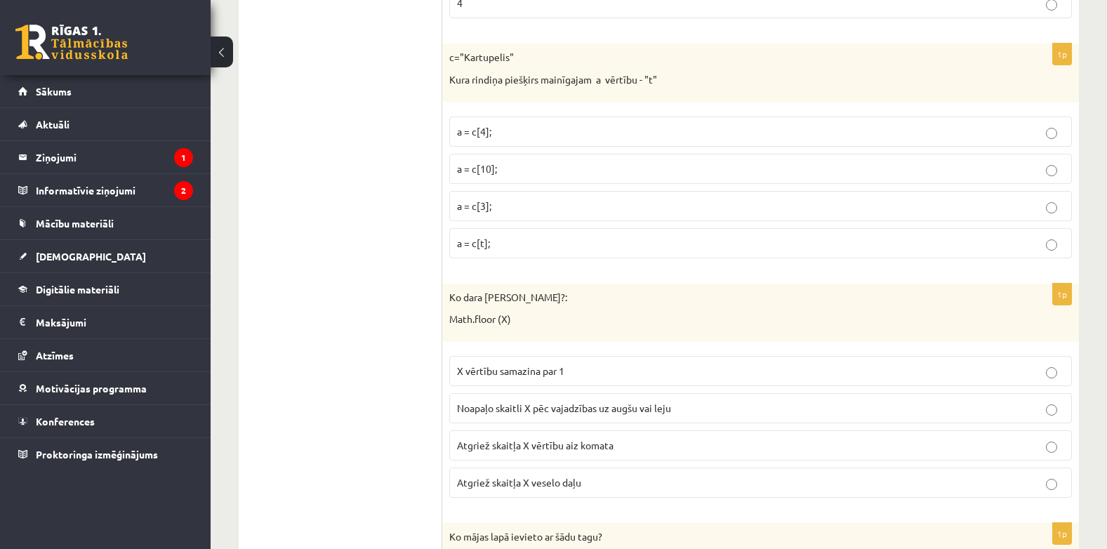
scroll to position [5847, 0]
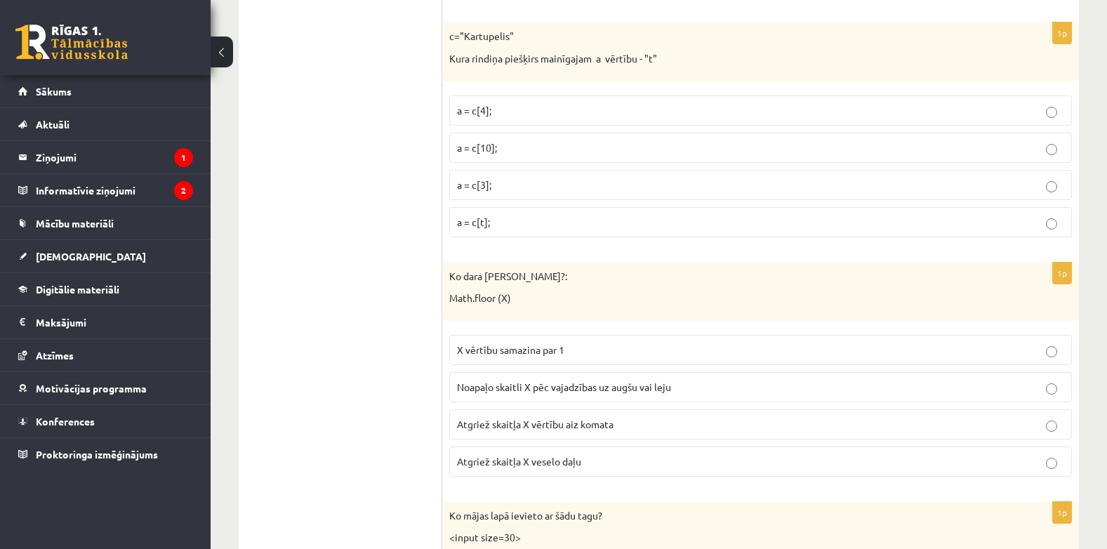
click at [697, 179] on p "a = c[3];" at bounding box center [760, 185] width 607 height 15
click at [807, 455] on p "Atgriež skaitļa X veselo daļu" at bounding box center [760, 461] width 607 height 15
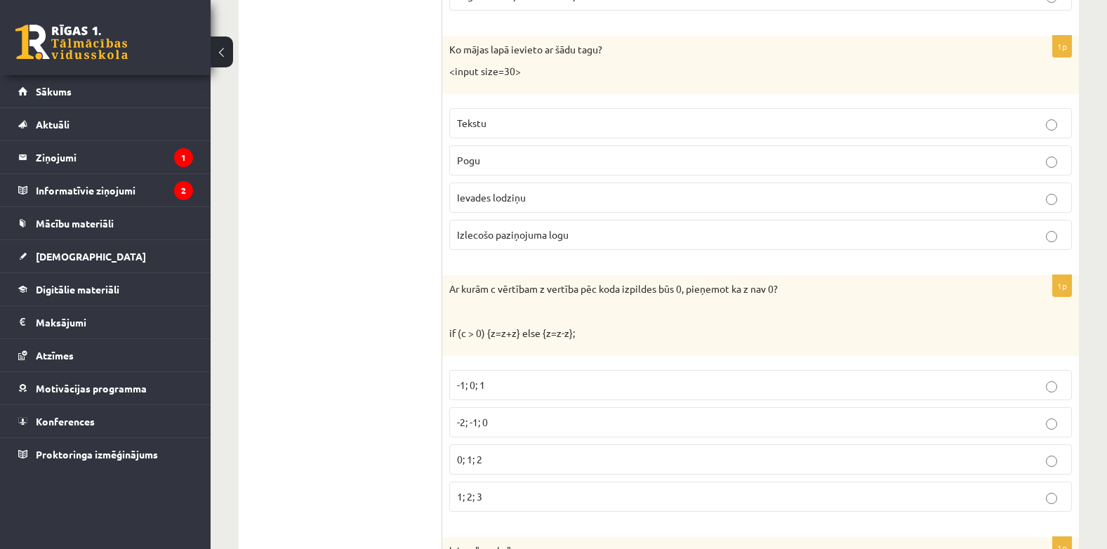
scroll to position [6334, 0]
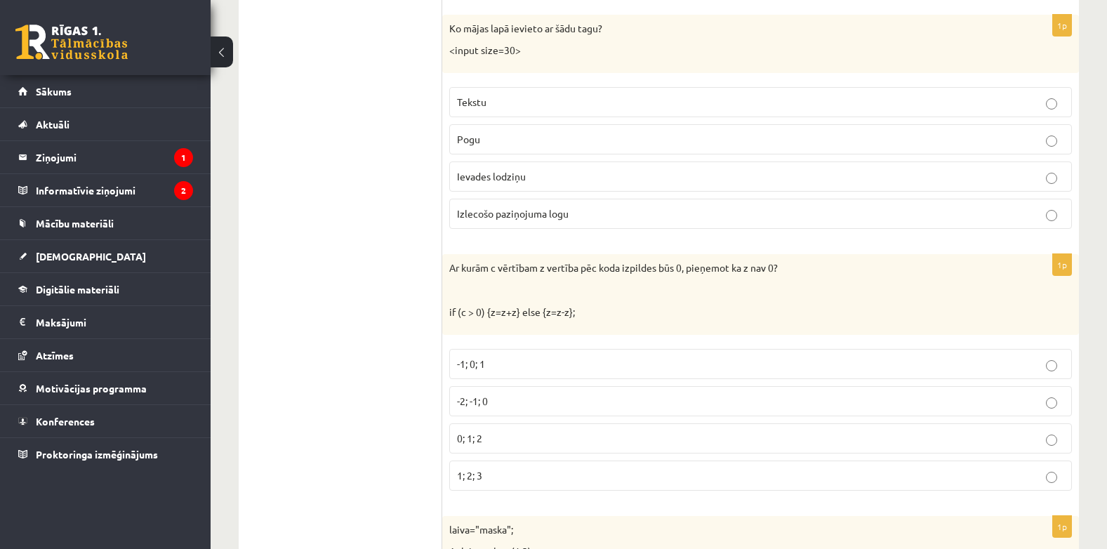
click at [870, 169] on label "Ievades lodziņu" at bounding box center [760, 177] width 623 height 30
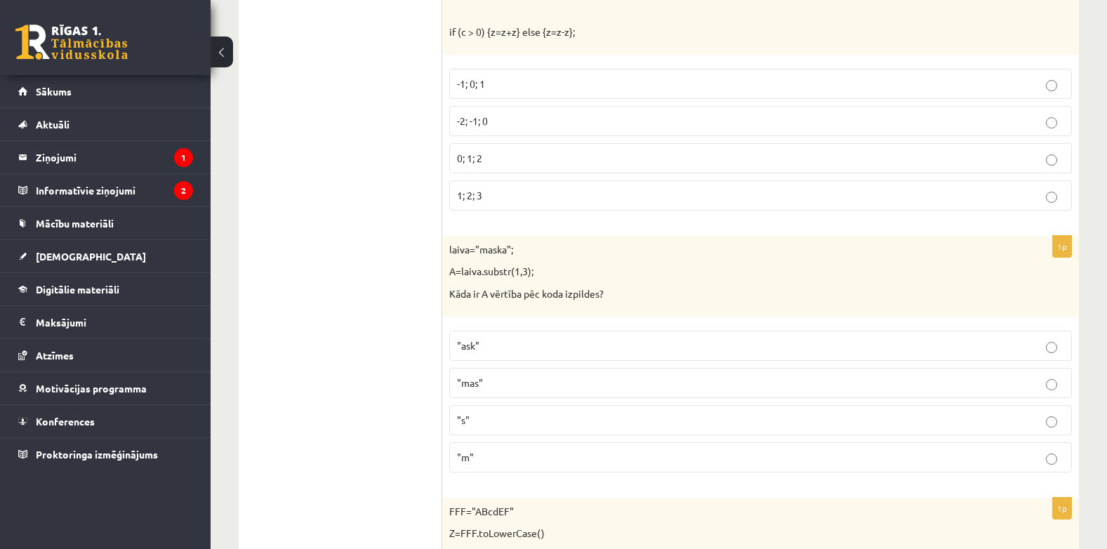
scroll to position [6583, 0]
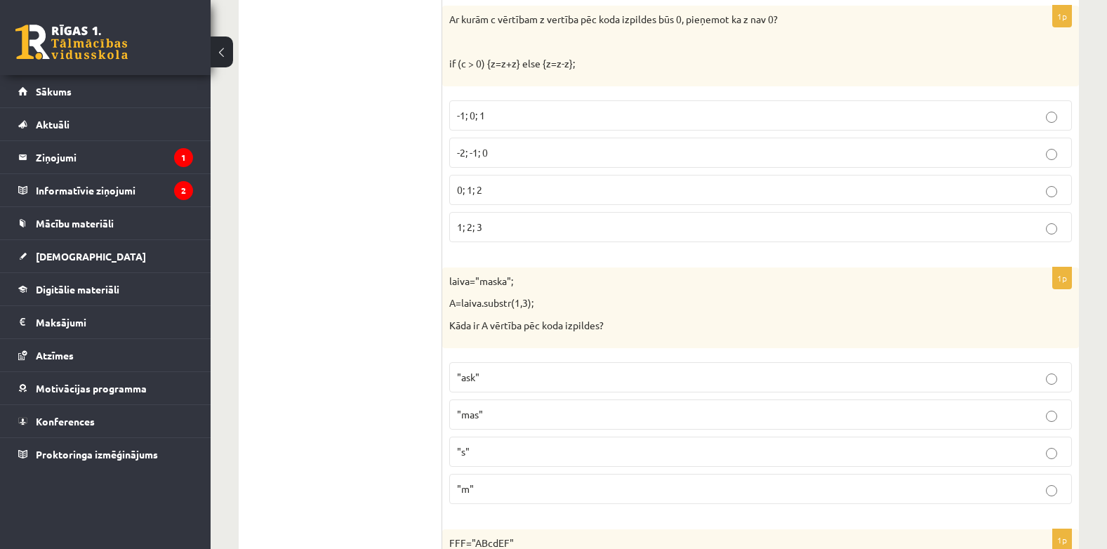
click at [727, 152] on p "-2; -1; 0" at bounding box center [760, 152] width 607 height 15
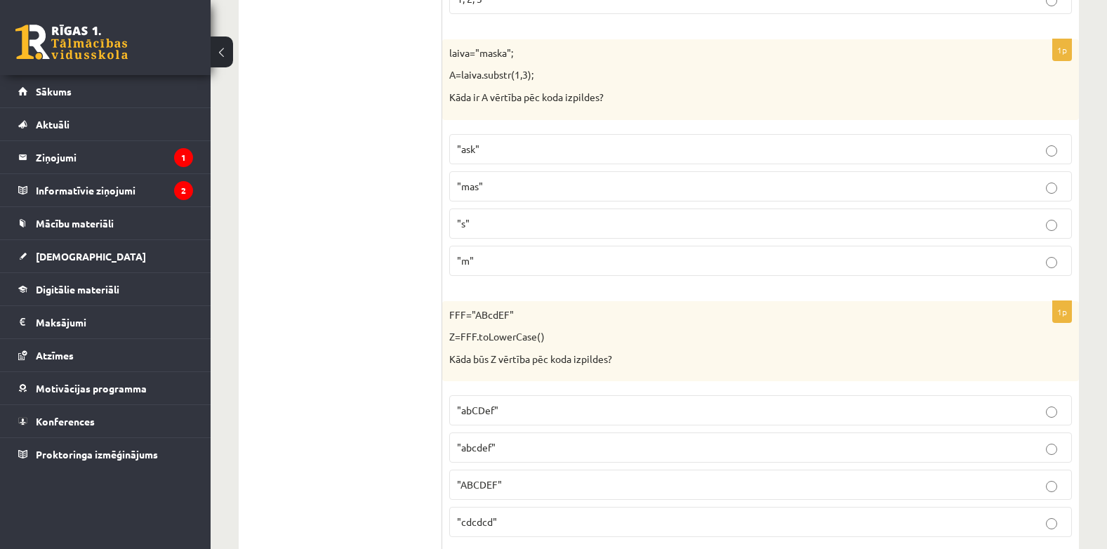
scroll to position [6832, 0]
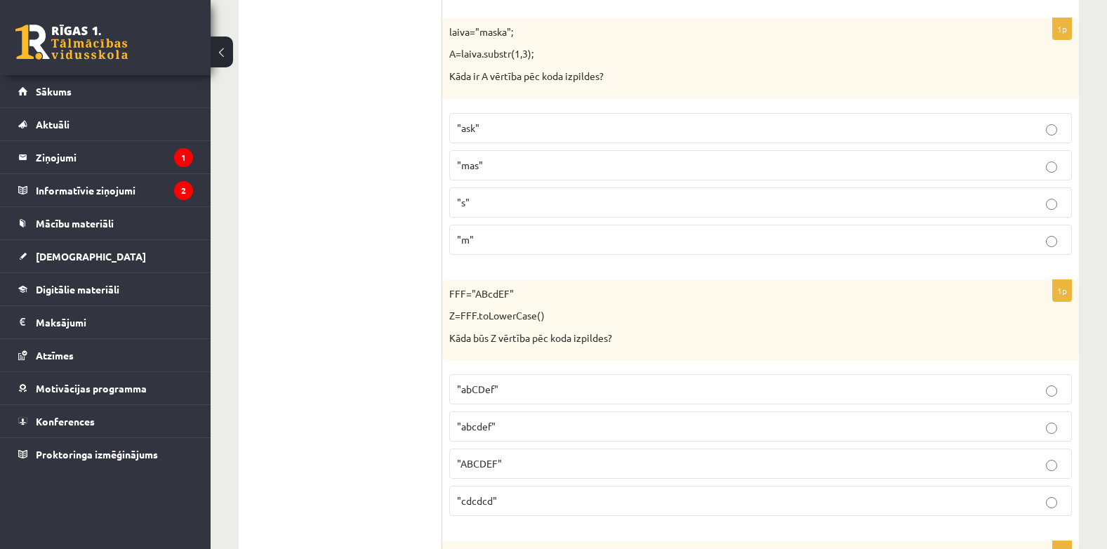
click at [775, 136] on p ""ask"" at bounding box center [760, 128] width 607 height 15
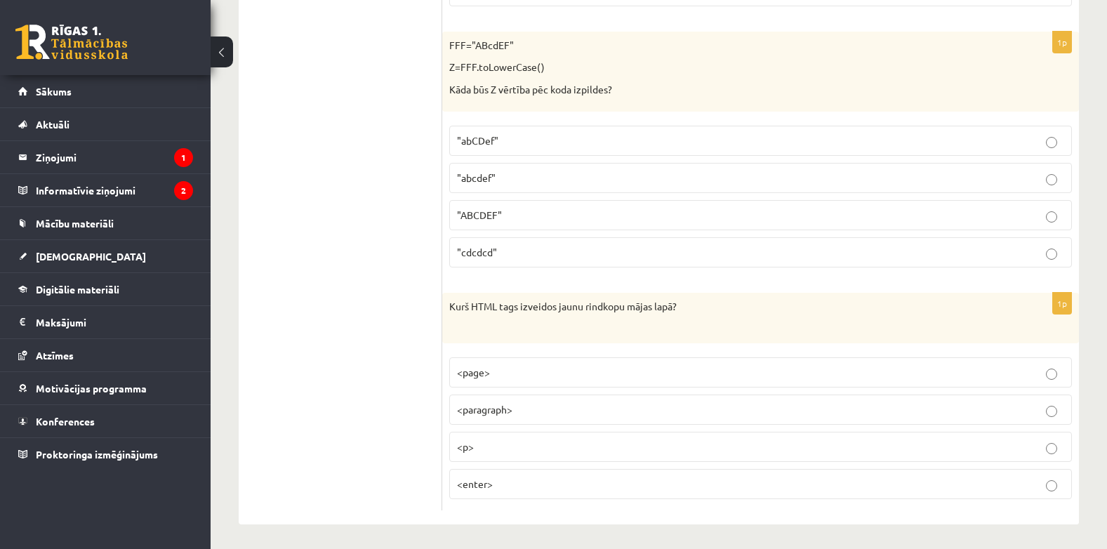
scroll to position [7085, 0]
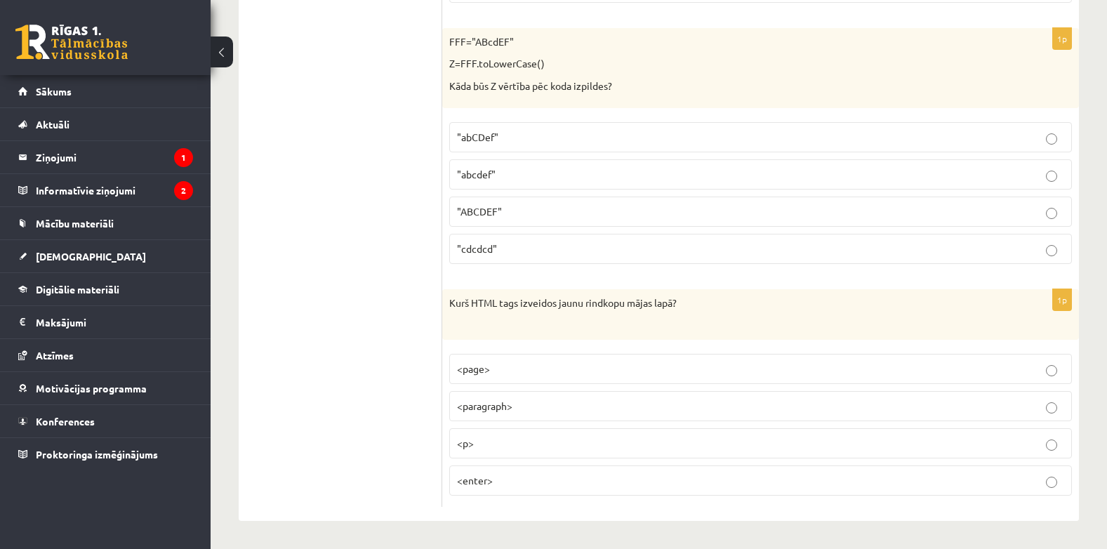
click at [587, 171] on p ""abcdef"" at bounding box center [760, 174] width 607 height 15
click at [916, 445] on p "<p>" at bounding box center [760, 443] width 607 height 15
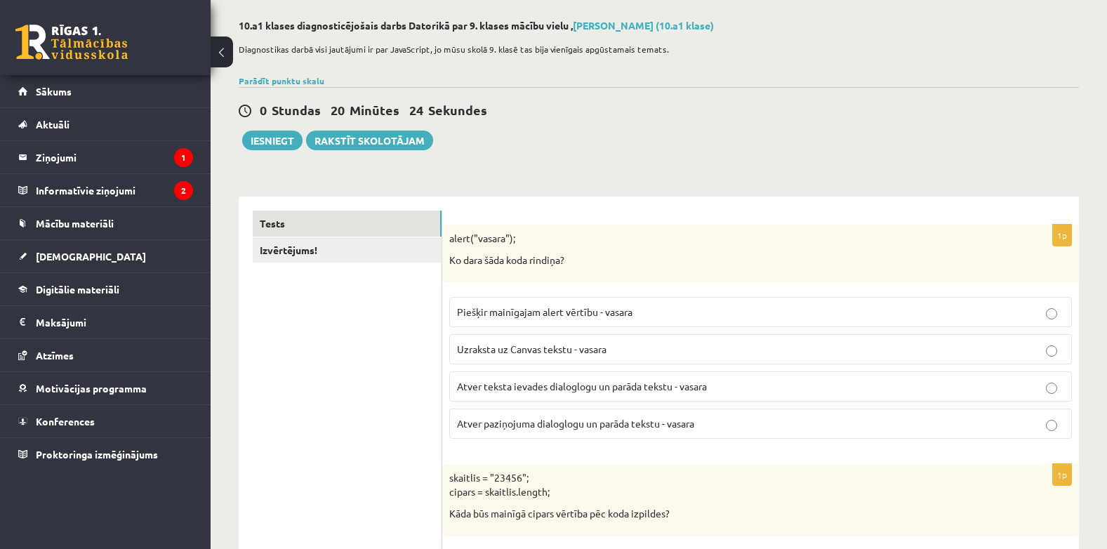
scroll to position [0, 0]
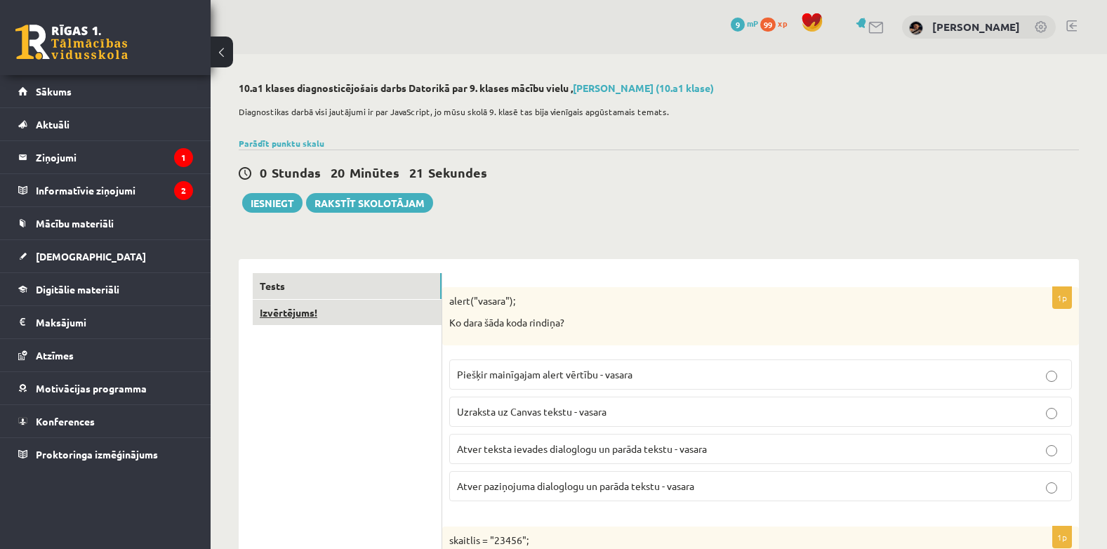
click at [305, 317] on link "Izvērtējums!" at bounding box center [347, 313] width 189 height 26
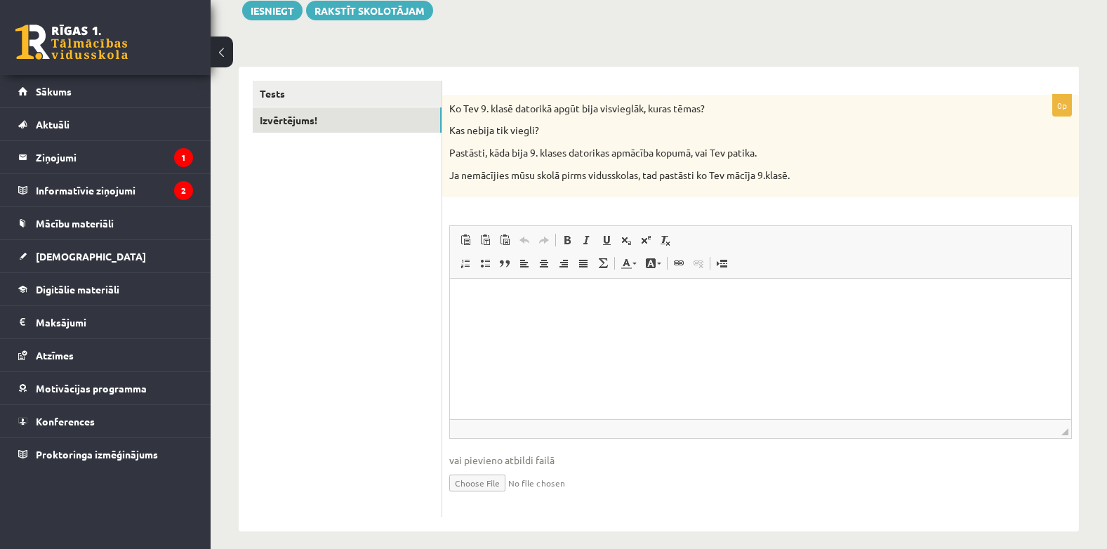
scroll to position [199, 0]
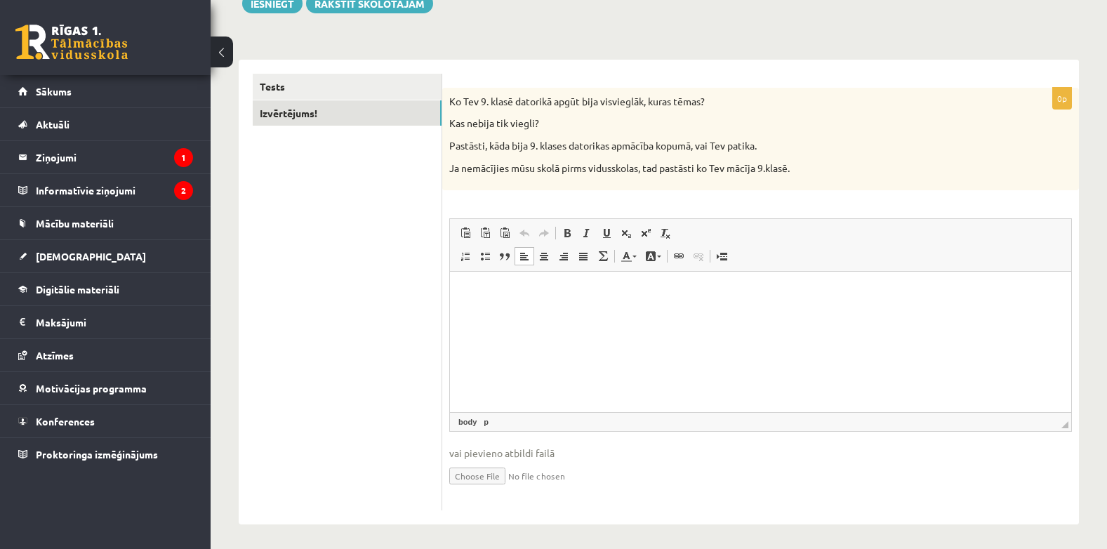
click at [525, 315] on html at bounding box center [760, 293] width 621 height 43
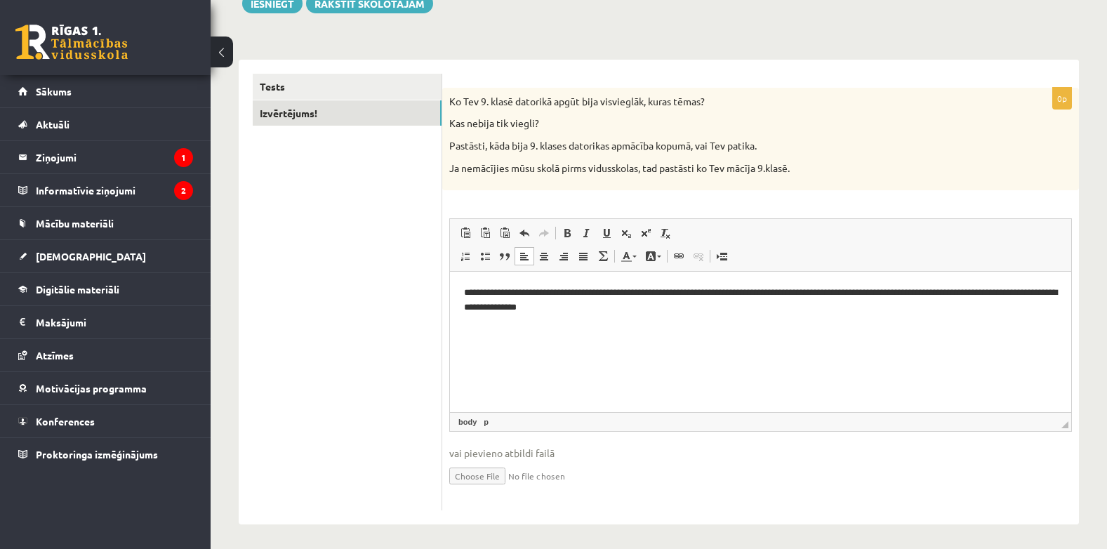
scroll to position [204, 0]
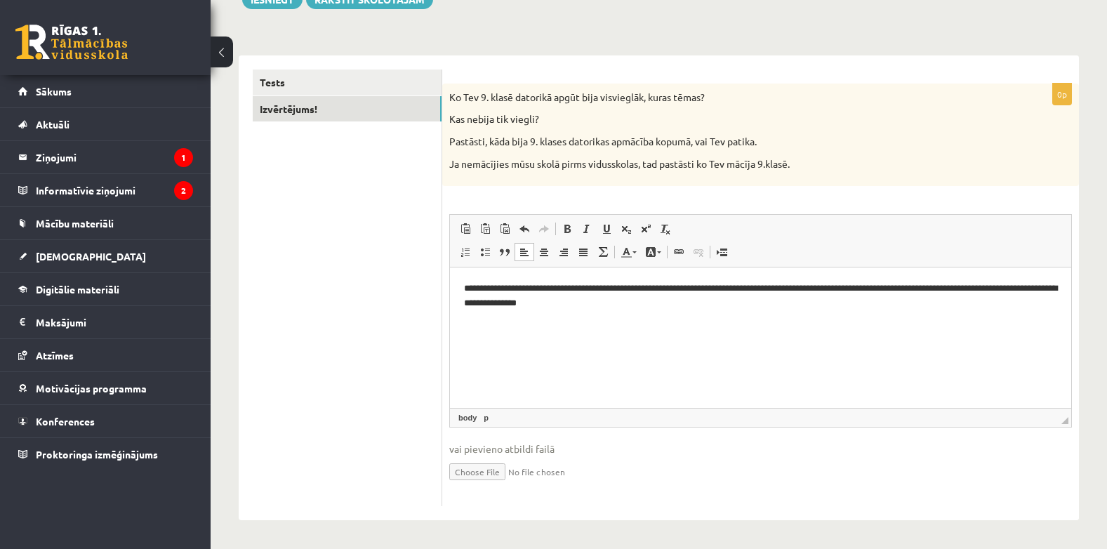
click at [519, 447] on span "vai pievieno atbildi failā" at bounding box center [760, 449] width 623 height 15
click at [496, 446] on span "vai pievieno atbildi failā" at bounding box center [760, 449] width 623 height 15
click at [501, 450] on span "vai pievieno atbildi failā" at bounding box center [760, 449] width 623 height 15
click at [549, 325] on html "**********" at bounding box center [760, 297] width 621 height 58
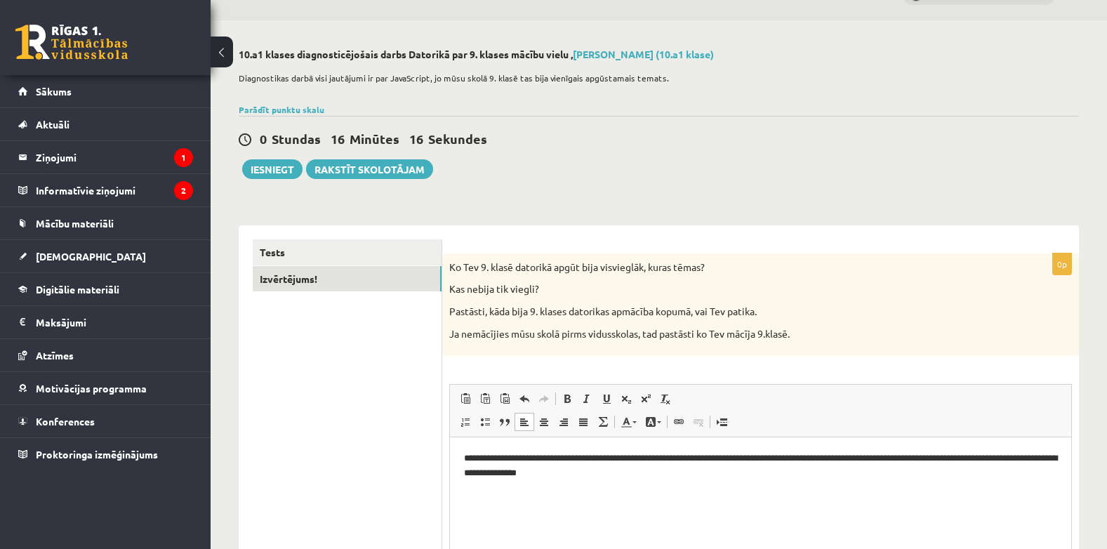
scroll to position [0, 0]
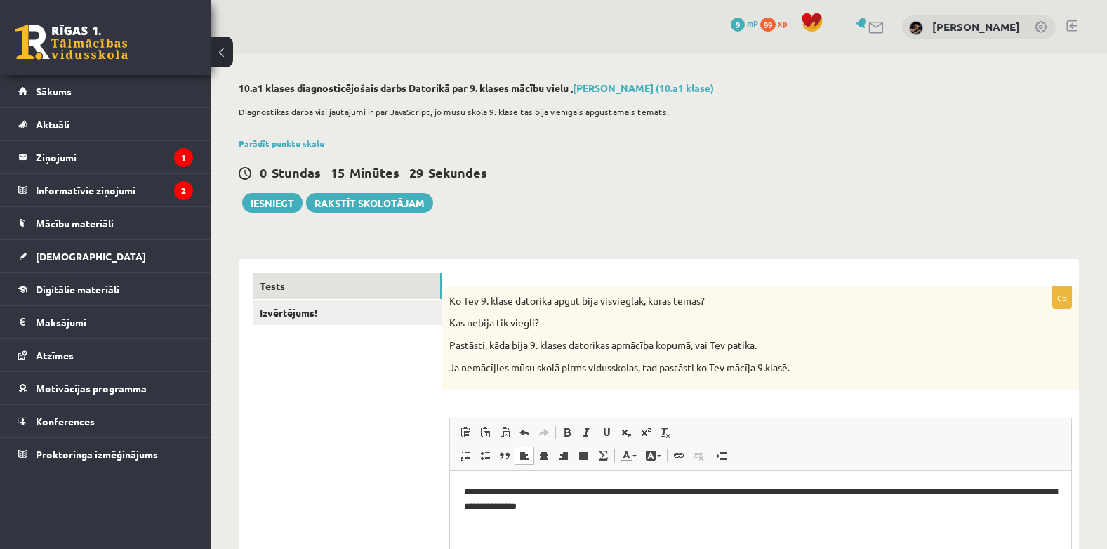
click at [341, 289] on link "Tests" at bounding box center [347, 286] width 189 height 26
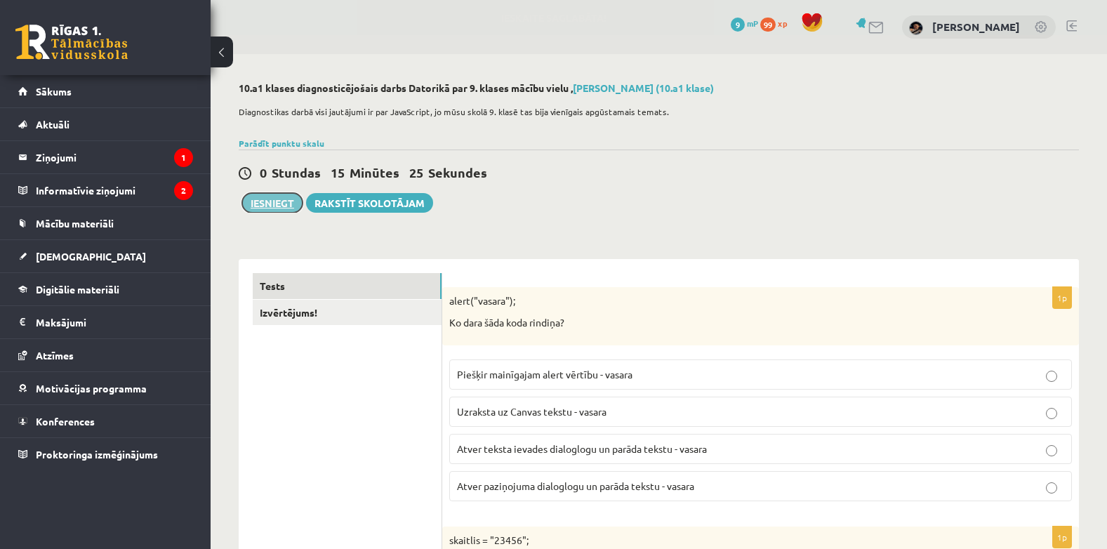
click at [276, 197] on button "Iesniegt" at bounding box center [272, 203] width 60 height 20
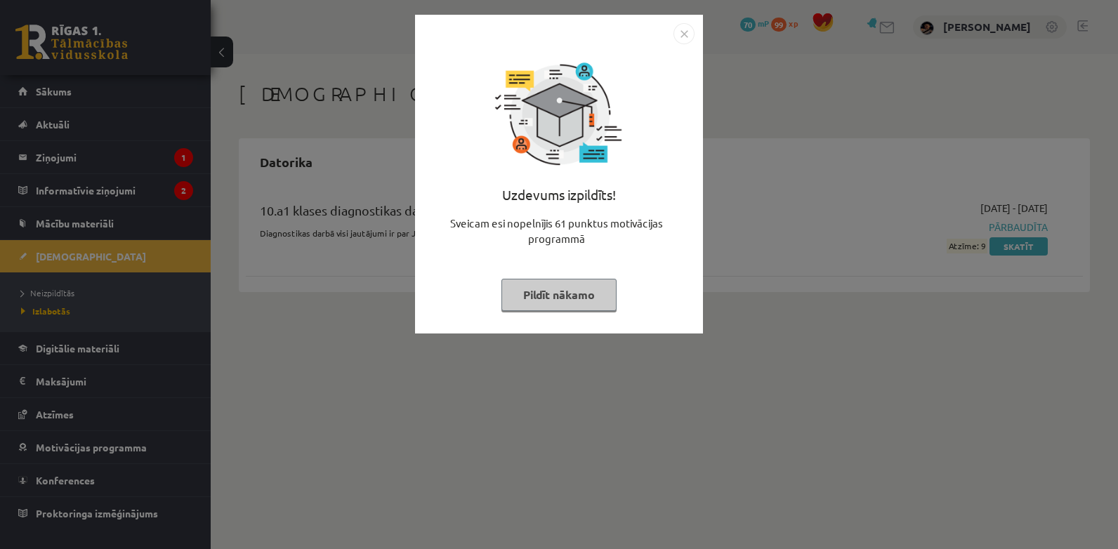
click at [576, 291] on button "Pildīt nākamo" at bounding box center [558, 295] width 115 height 32
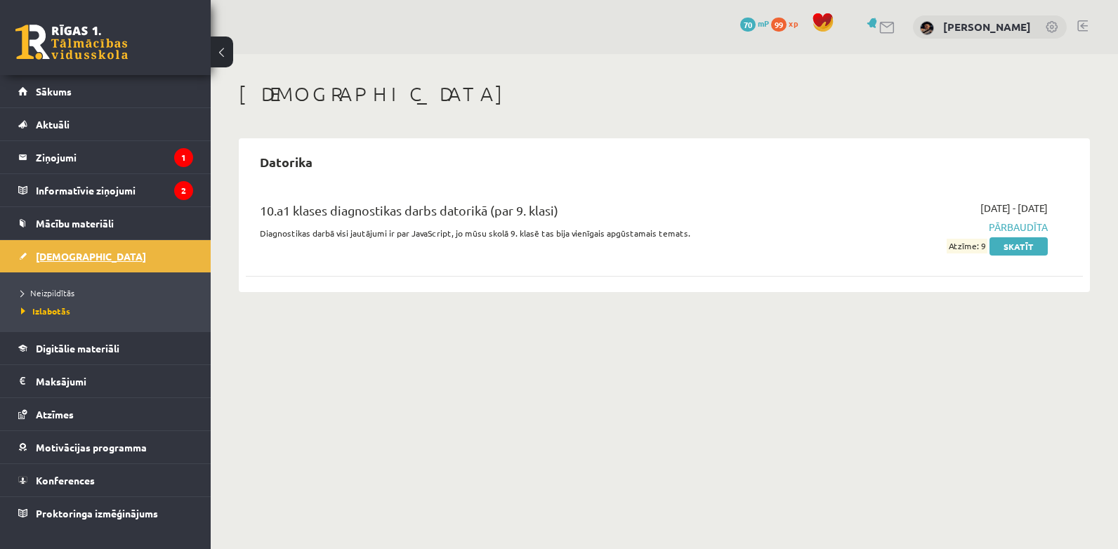
click at [72, 254] on span "[DEMOGRAPHIC_DATA]" at bounding box center [91, 256] width 110 height 13
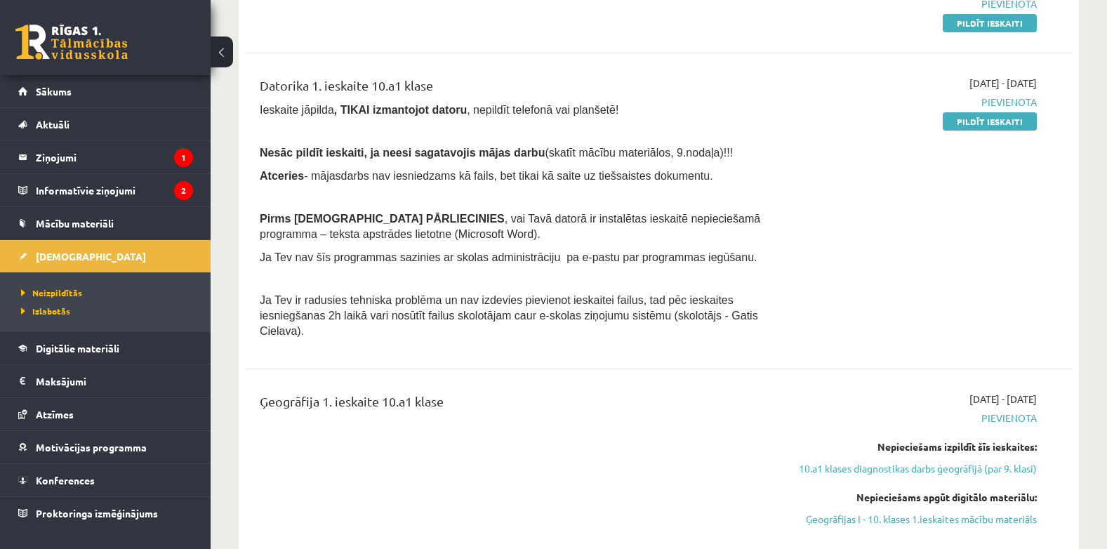
scroll to position [204, 0]
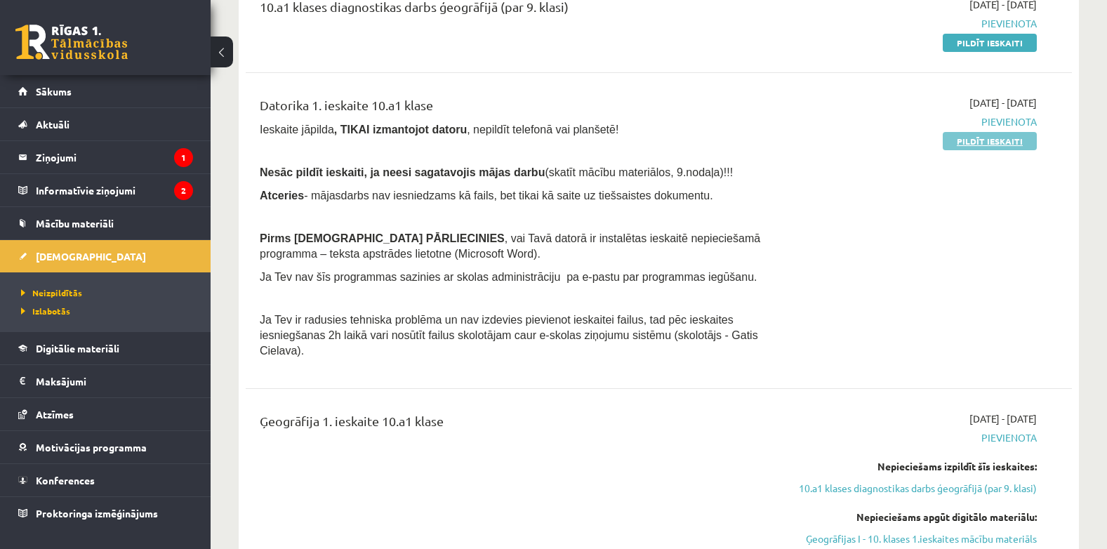
click at [1014, 145] on link "Pildīt ieskaiti" at bounding box center [990, 141] width 94 height 18
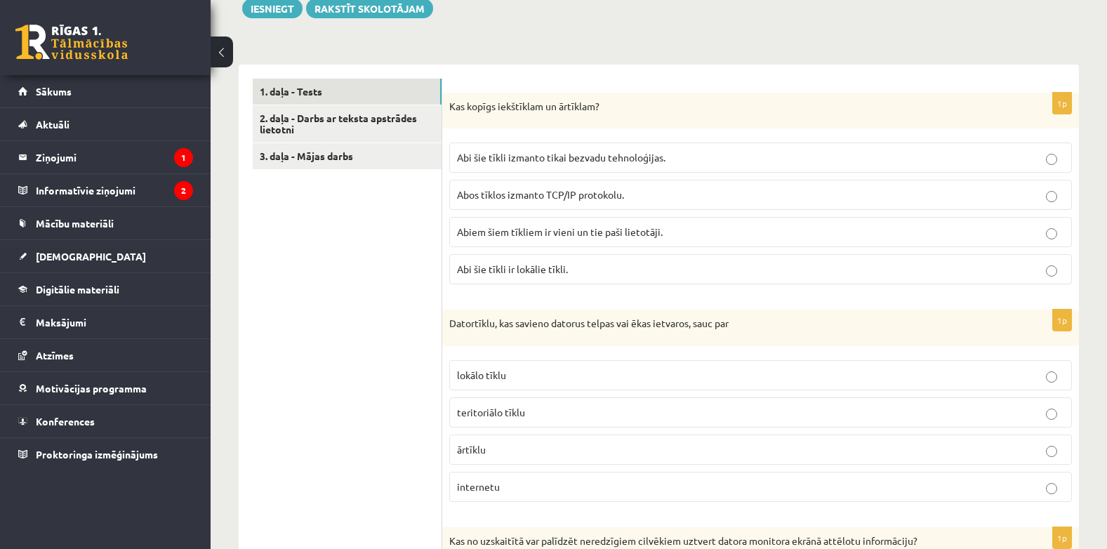
scroll to position [399, 0]
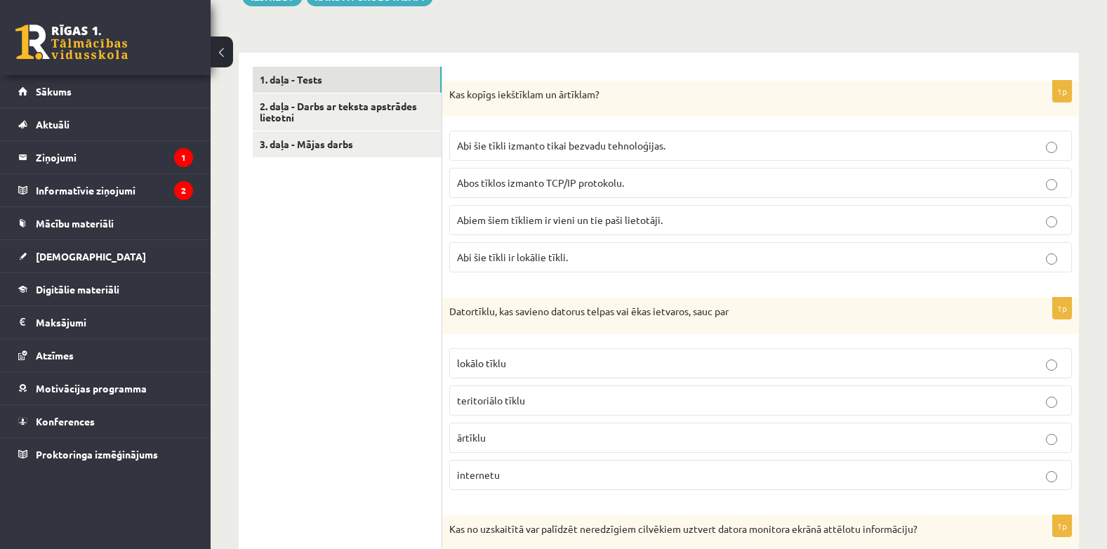
click at [802, 182] on p "Abos tīklos izmanto TCP/IP protokolu." at bounding box center [760, 183] width 607 height 15
click at [752, 367] on p "lokālo tīklu" at bounding box center [760, 363] width 607 height 15
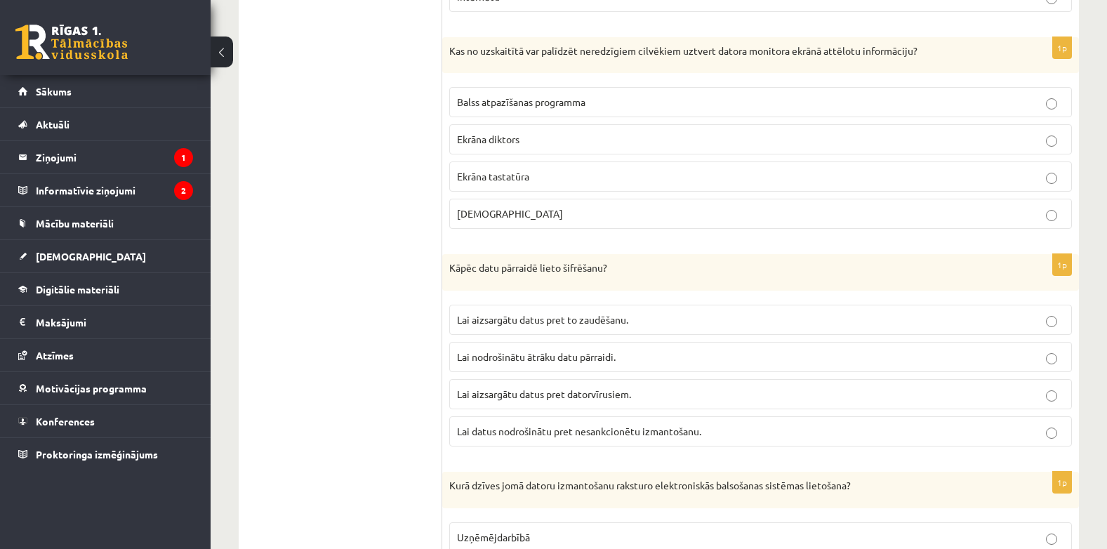
scroll to position [889, 0]
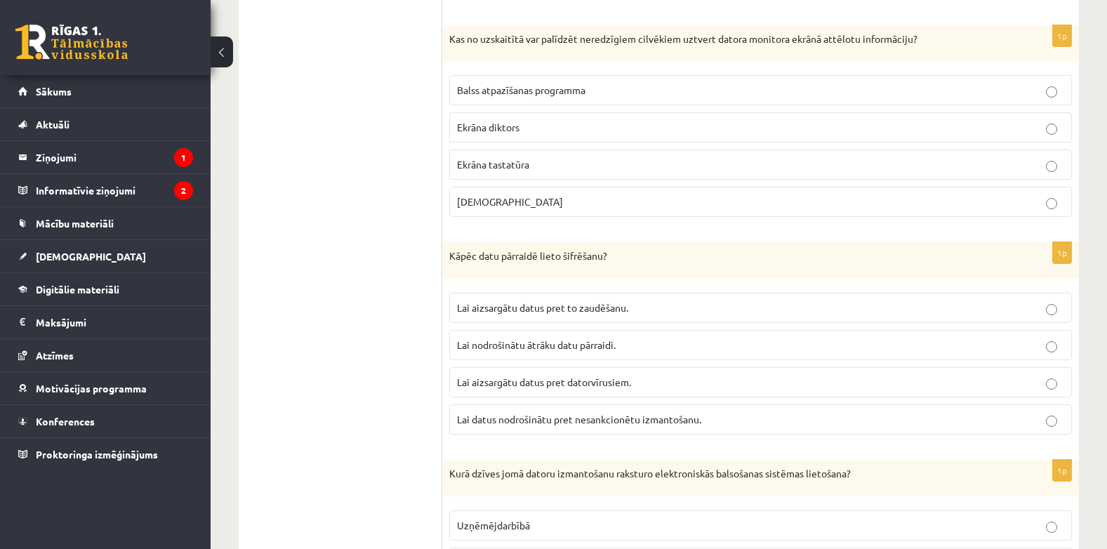
click at [626, 129] on p "Ekrāna diktors" at bounding box center [760, 127] width 607 height 15
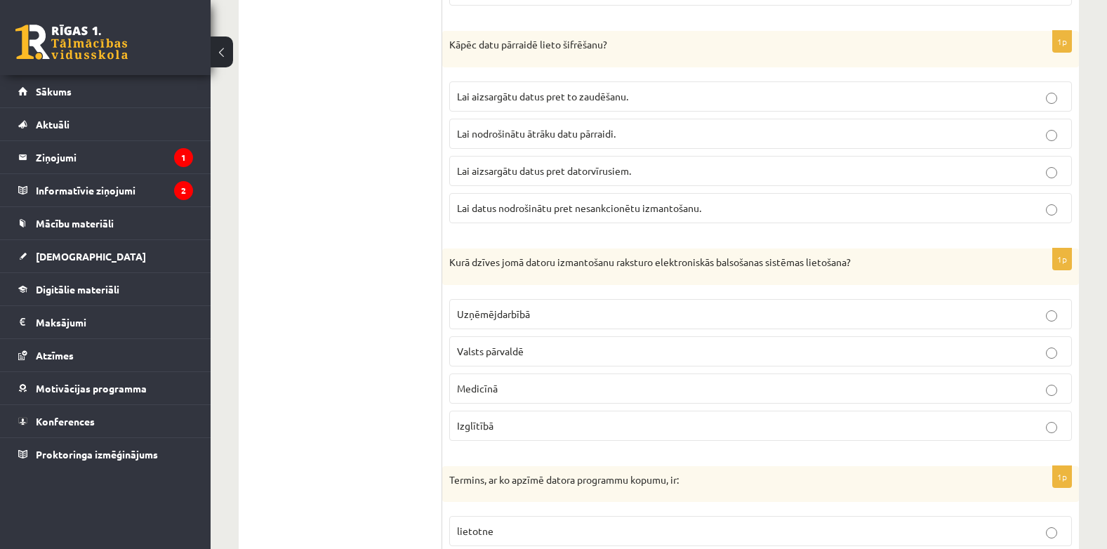
scroll to position [1107, 0]
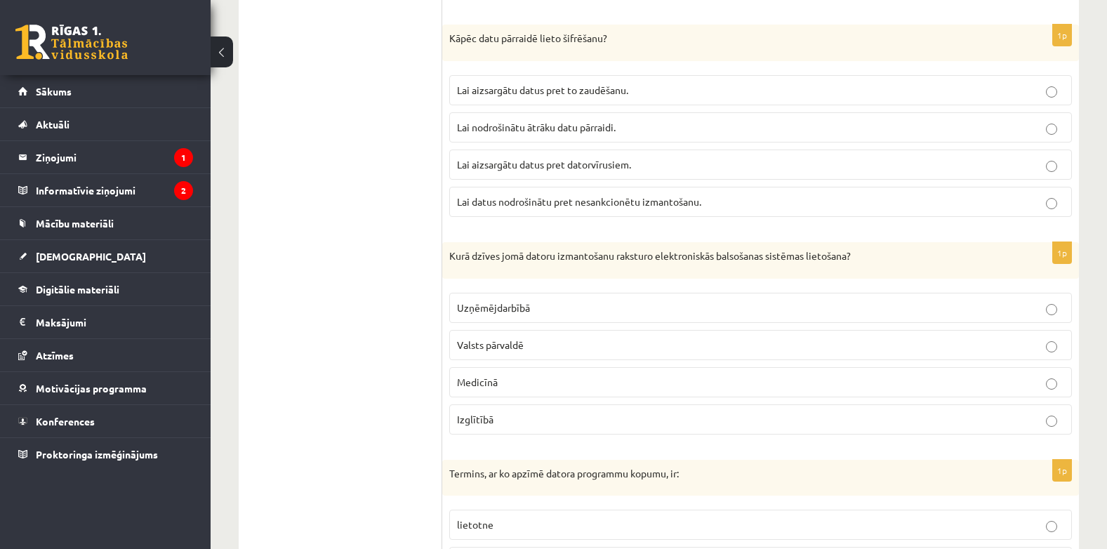
click at [603, 356] on label "Valsts pārvaldē" at bounding box center [760, 345] width 623 height 30
click at [942, 209] on p "Lai datus nodrošinātu pret nesankcionētu izmantošanu." at bounding box center [760, 202] width 607 height 15
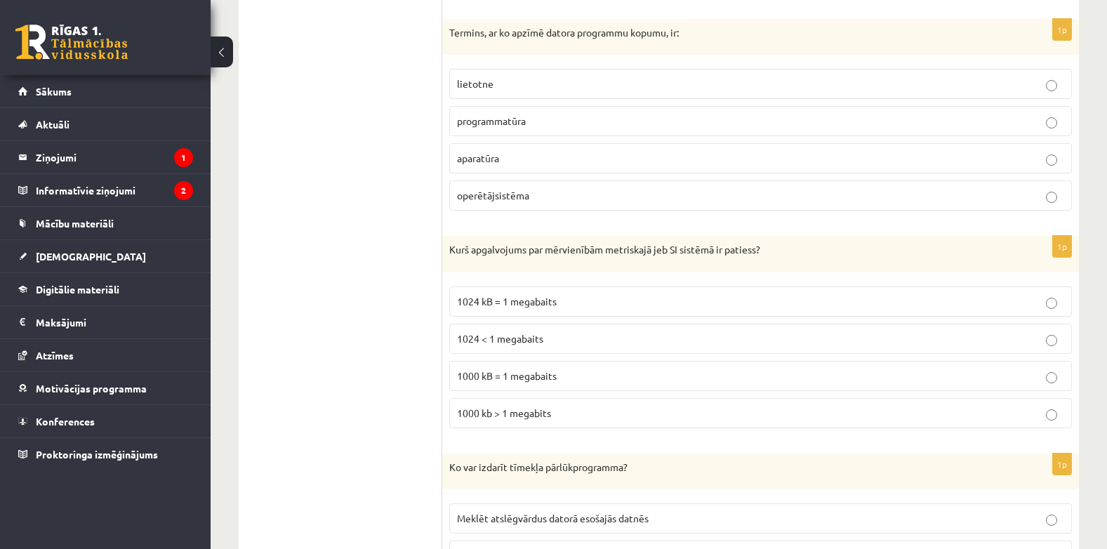
scroll to position [1554, 0]
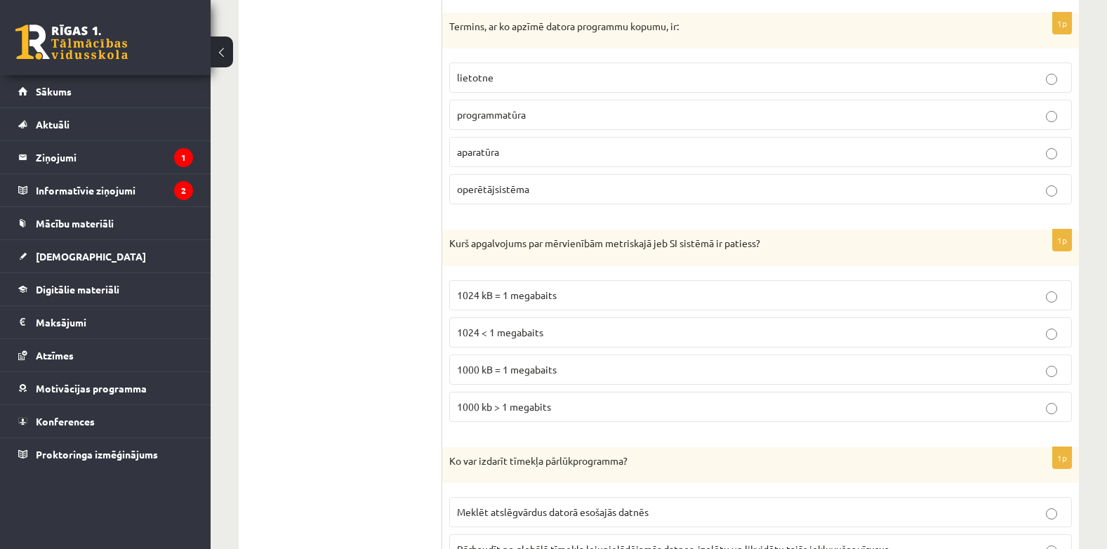
click at [738, 182] on label "operētājsistēma" at bounding box center [760, 189] width 623 height 30
click at [638, 283] on label "1024 kB = 1 megabaits" at bounding box center [760, 295] width 623 height 30
click at [686, 124] on label "programmatūra" at bounding box center [760, 115] width 623 height 30
click at [567, 370] on p "1000 kB = 1 megabaits" at bounding box center [760, 369] width 607 height 15
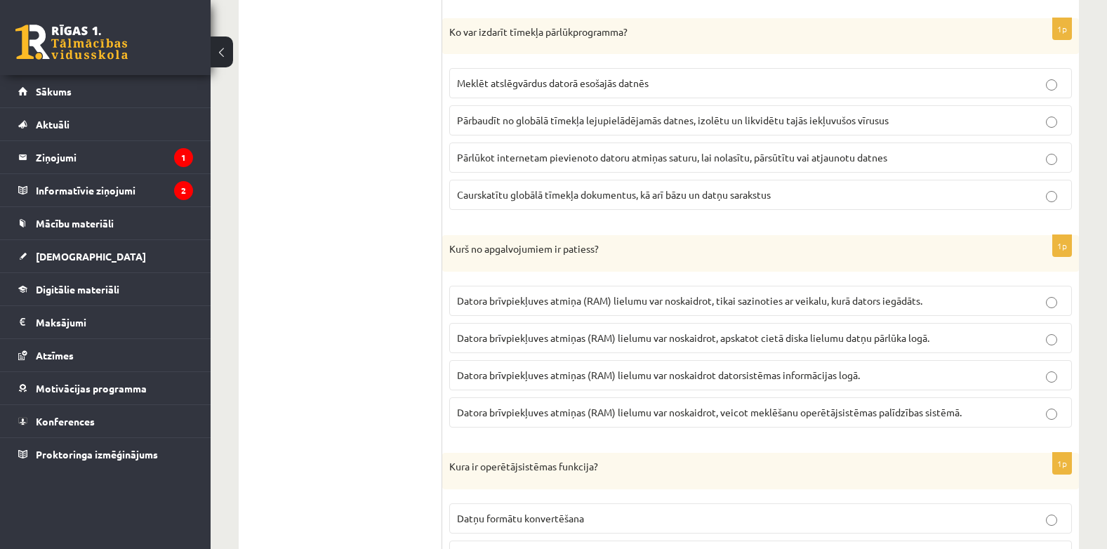
scroll to position [1996, 0]
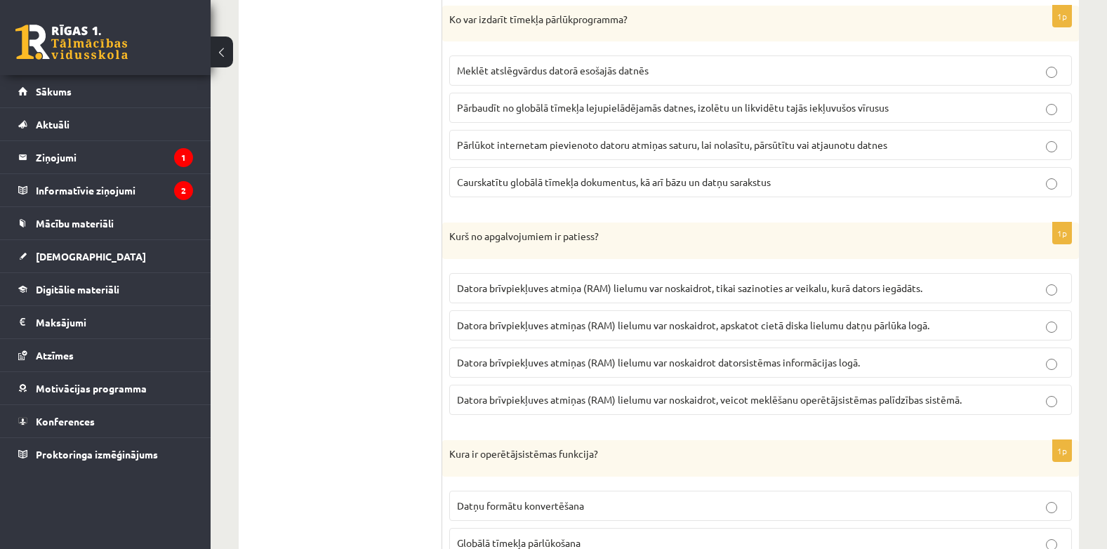
click at [952, 176] on p "Caurskatītu globālā tīmekļa dokumentus, kā arī bāzu un datņu sarakstus" at bounding box center [760, 182] width 607 height 15
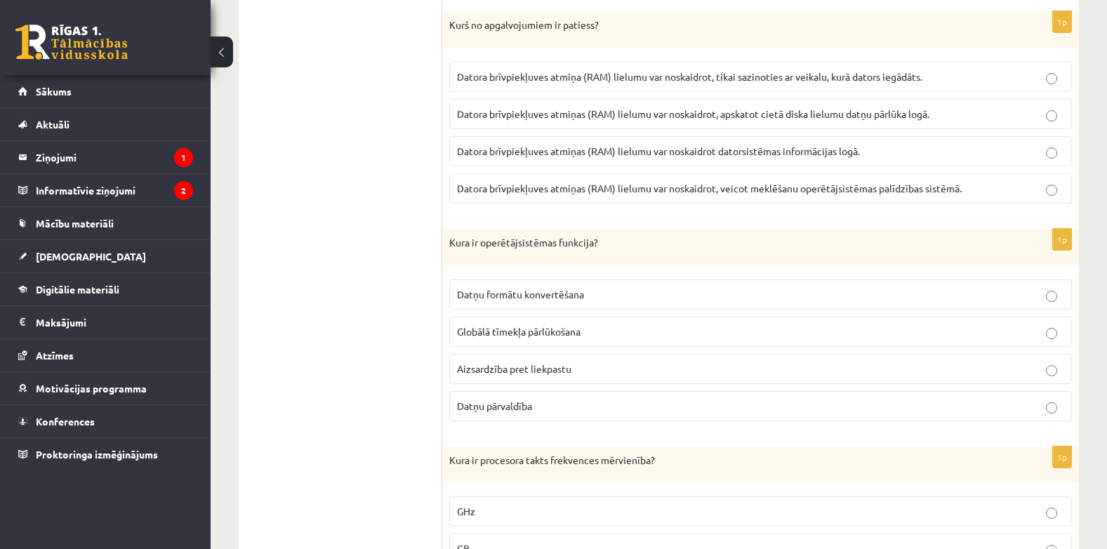
scroll to position [2201, 0]
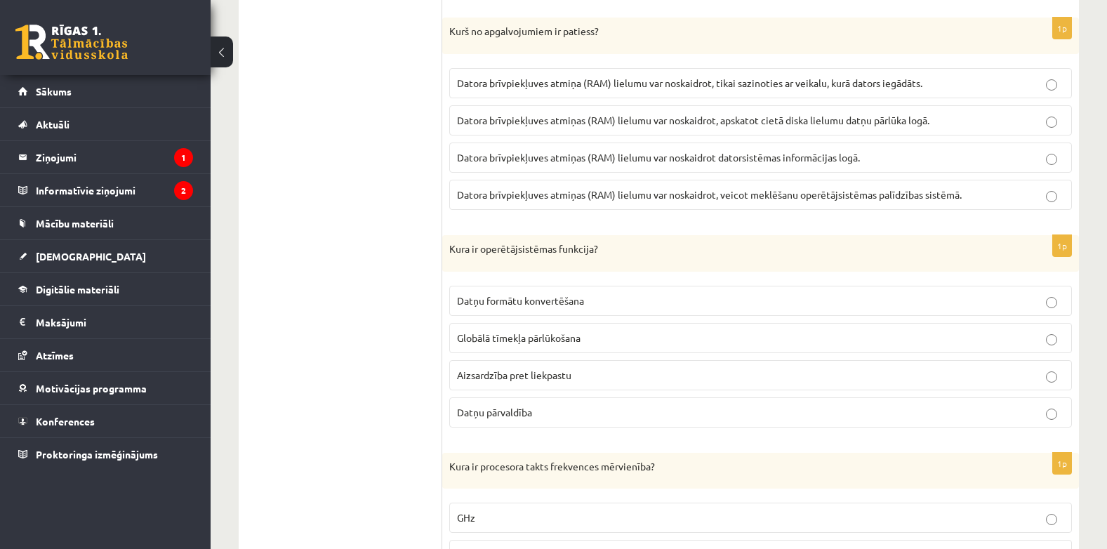
click at [608, 414] on p "Datņu pārvaldība" at bounding box center [760, 412] width 607 height 15
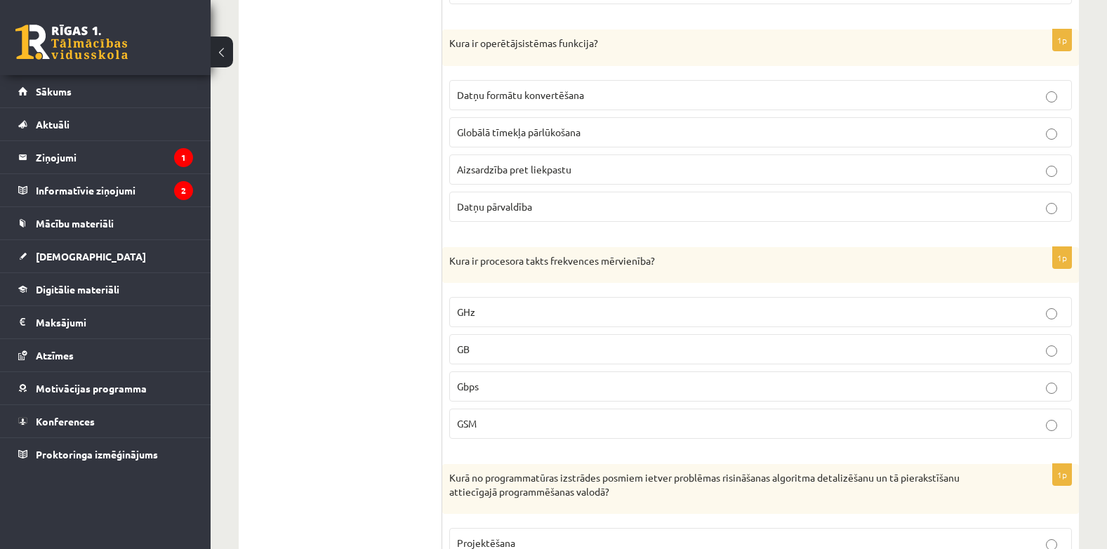
scroll to position [2395, 0]
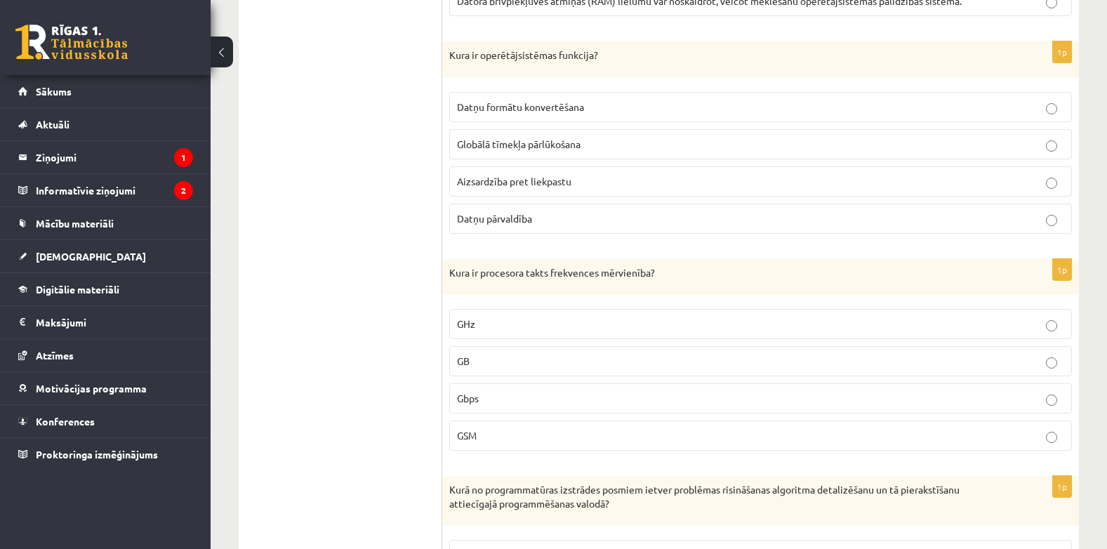
click at [1032, 329] on p "GHz" at bounding box center [760, 324] width 607 height 15
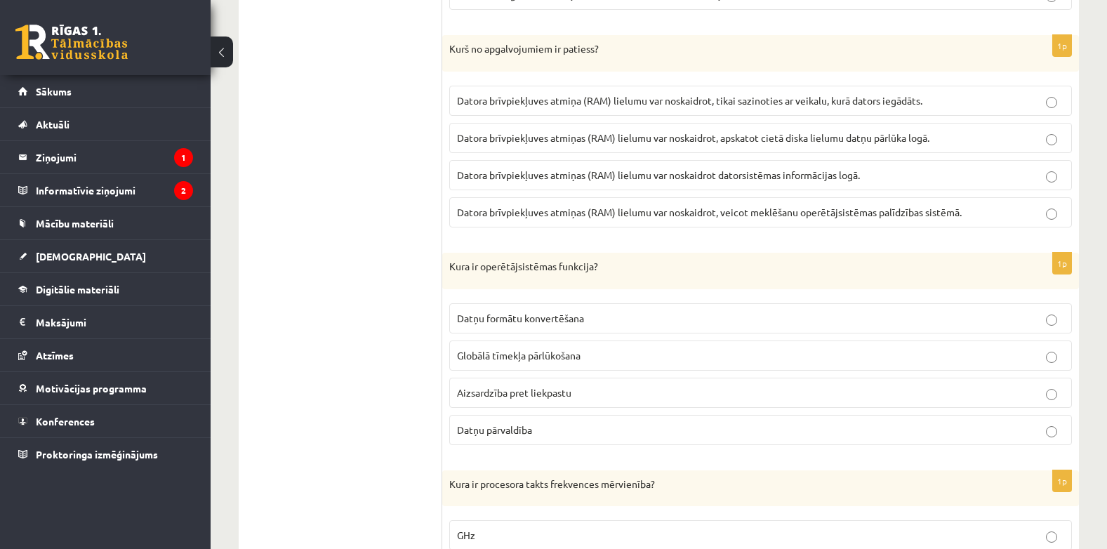
scroll to position [2201, 0]
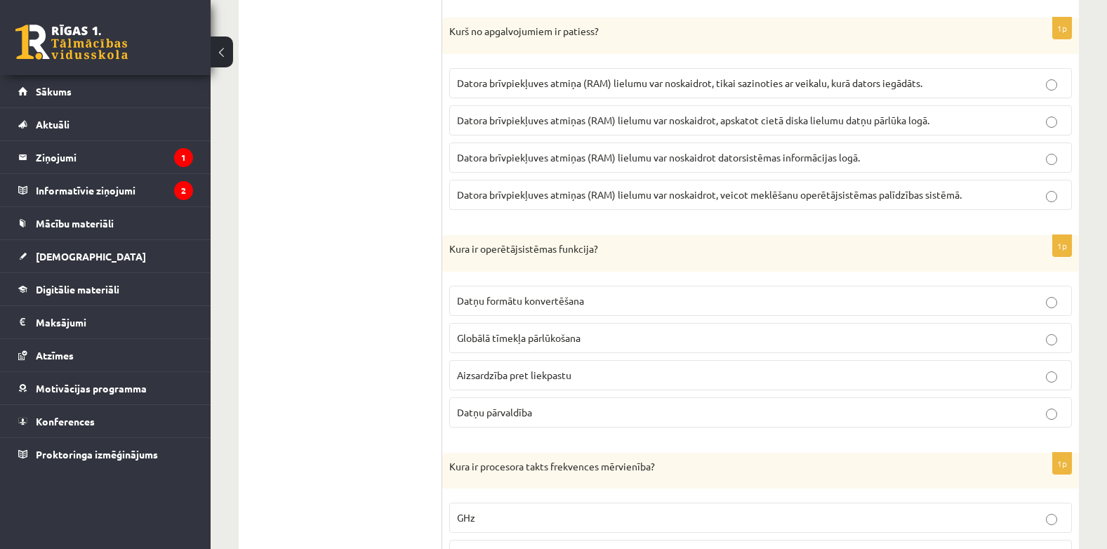
click at [996, 155] on p "Datora brīvpiekļuves atmiņas (RAM) lielumu var noskaidrot datorsistēmas informā…" at bounding box center [760, 157] width 607 height 15
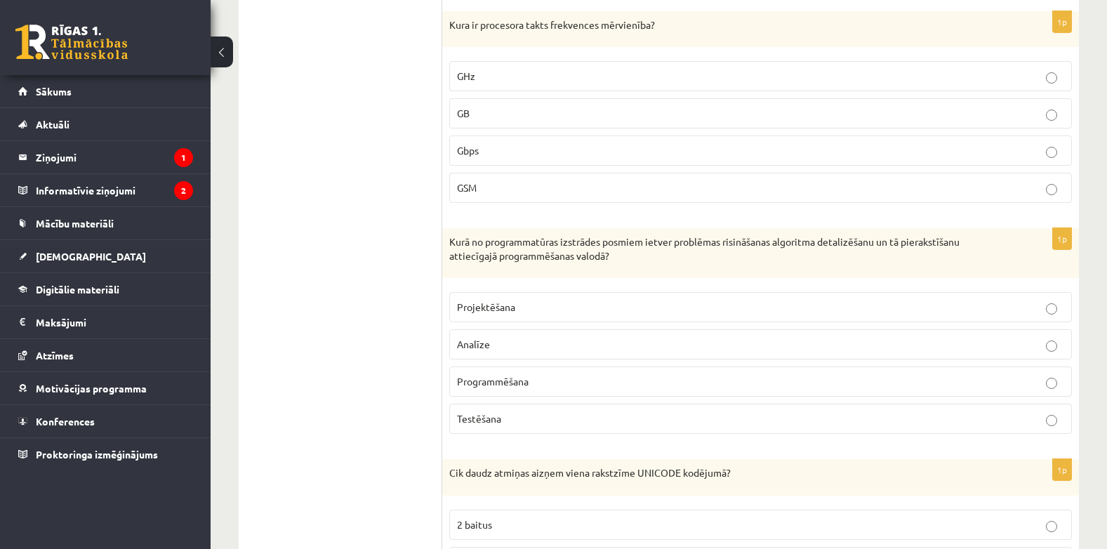
scroll to position [2649, 0]
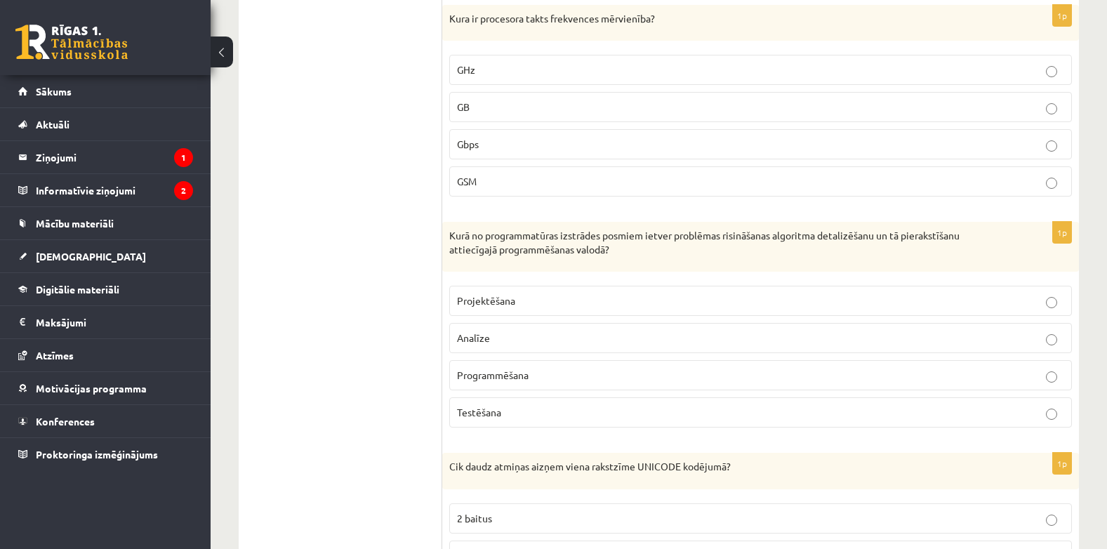
click at [918, 378] on p "Programmēšana" at bounding box center [760, 375] width 607 height 15
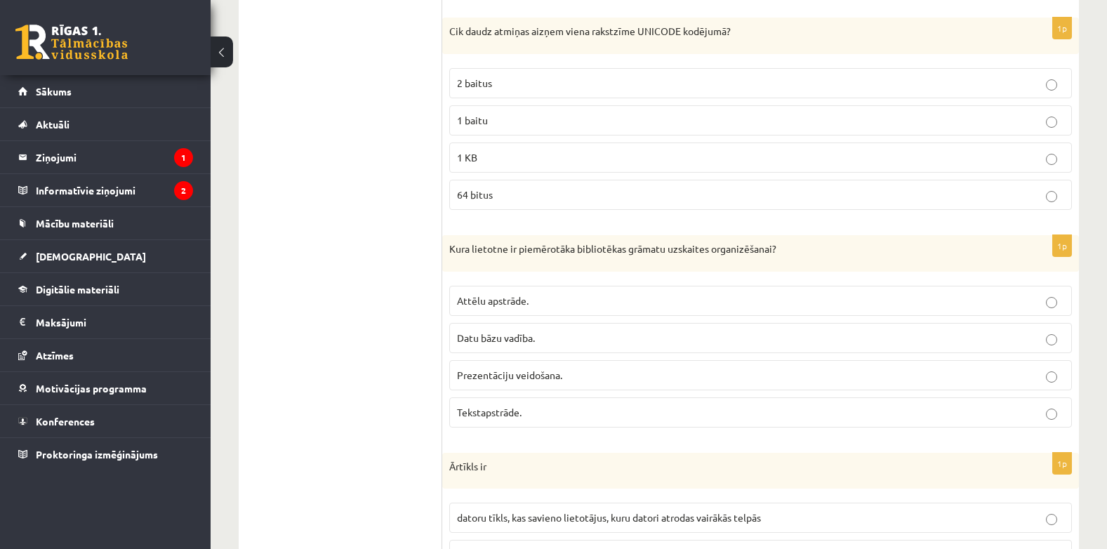
scroll to position [3096, 0]
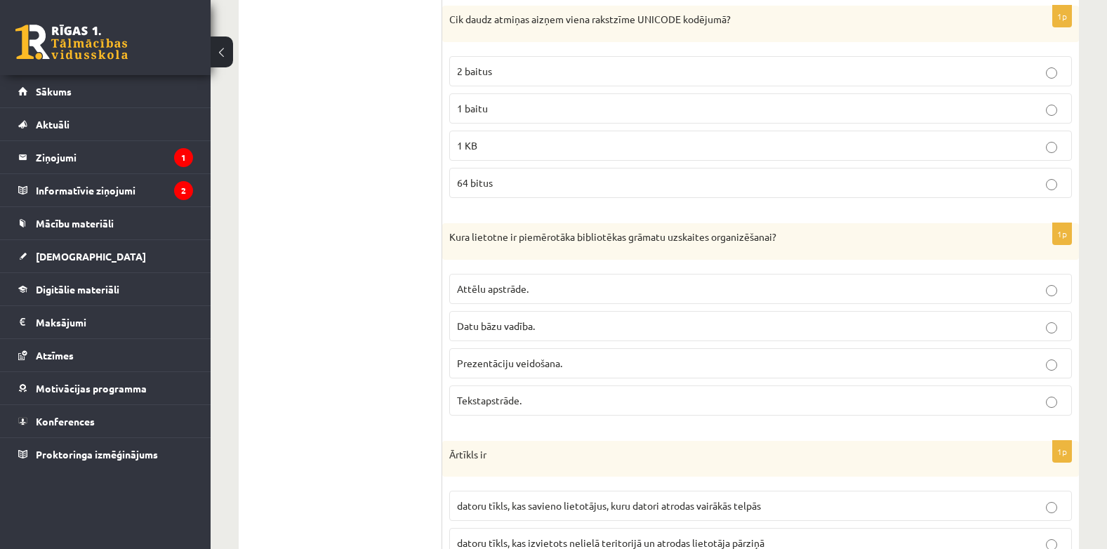
click at [728, 66] on p "2 baitus" at bounding box center [760, 71] width 607 height 15
click at [529, 322] on span "Datu bāzu vadība." at bounding box center [496, 326] width 78 height 13
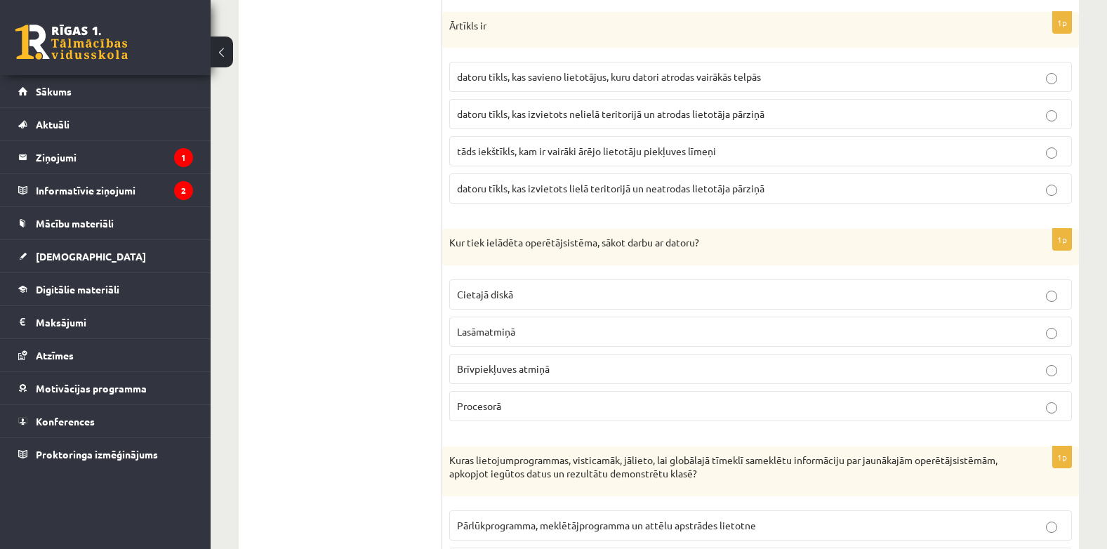
scroll to position [3532, 0]
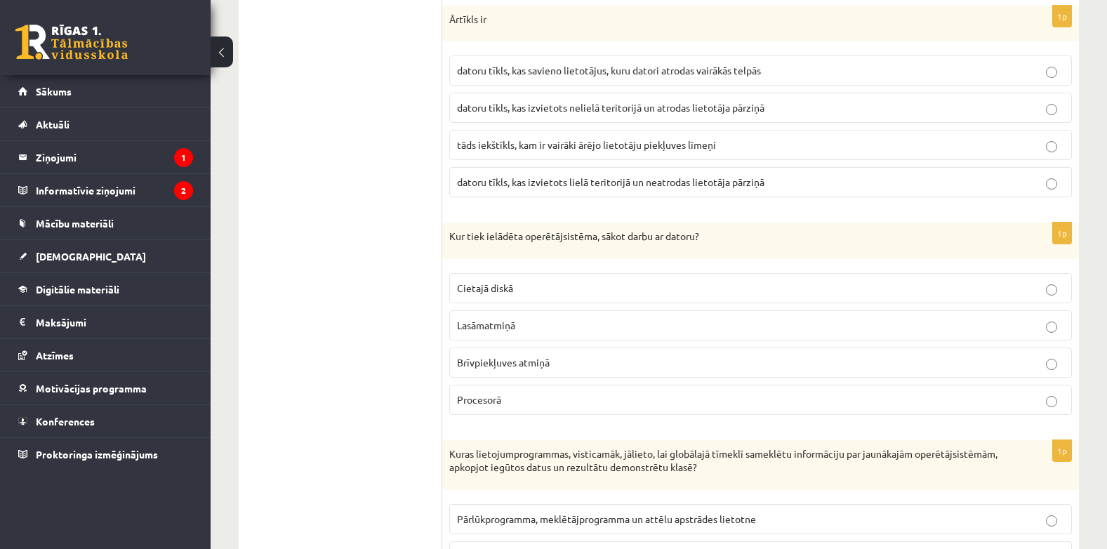
click at [710, 190] on p "datoru tīkls, kas izvietots lielā teritorijā un neatrodas lietotāja pārziņā" at bounding box center [760, 182] width 607 height 15
click at [749, 352] on label "Brīvpiekļuves atmiņā" at bounding box center [760, 363] width 623 height 30
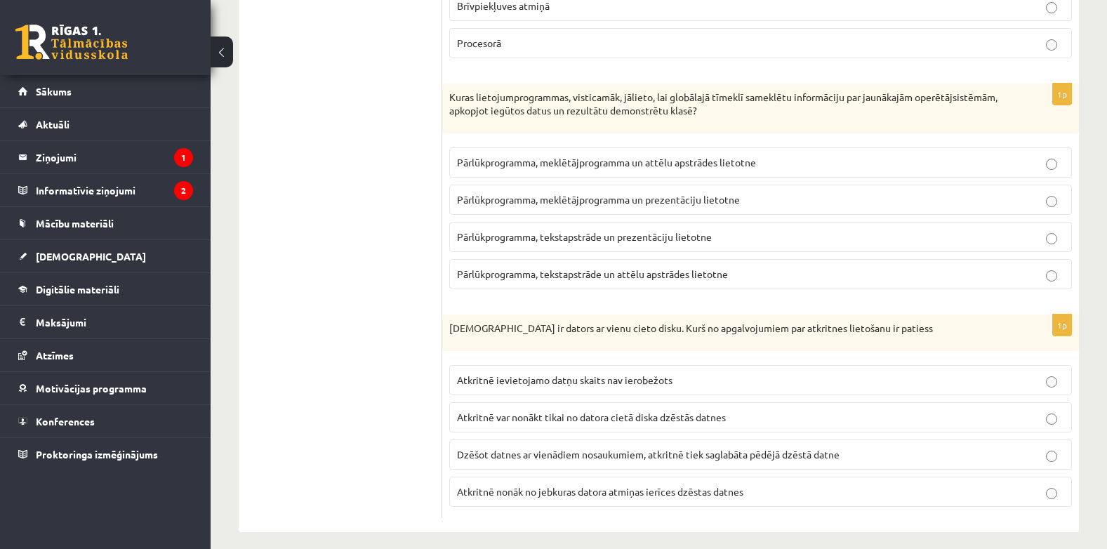
scroll to position [3900, 0]
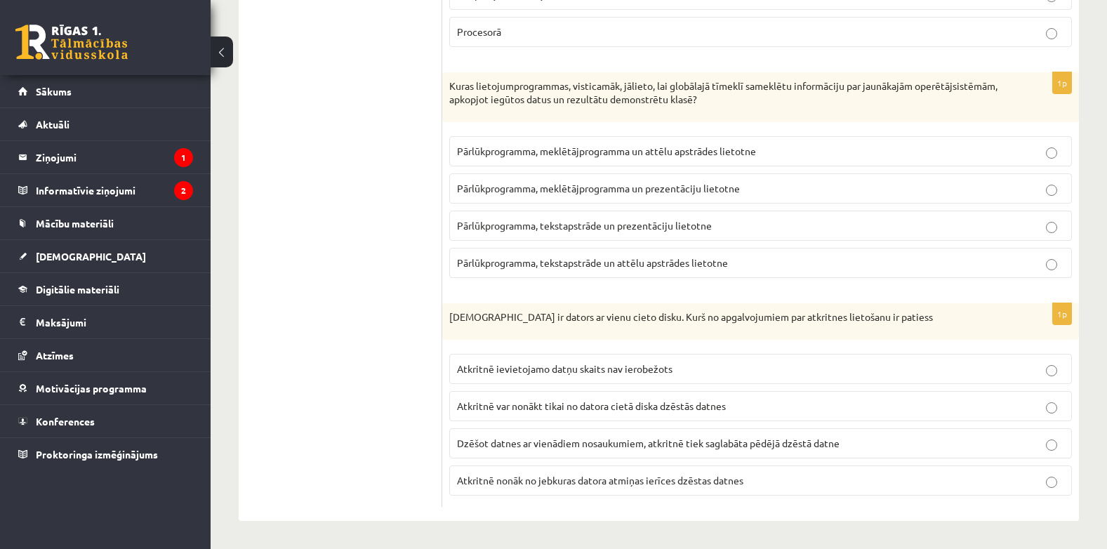
click at [670, 228] on span "Pārlūkprogramma, tekstapstrāde un prezentāciju lietotne" at bounding box center [584, 225] width 255 height 13
click at [941, 394] on label "Atkritnē var nonākt tikai no datora cietā diska dzēstās datnes" at bounding box center [760, 406] width 623 height 30
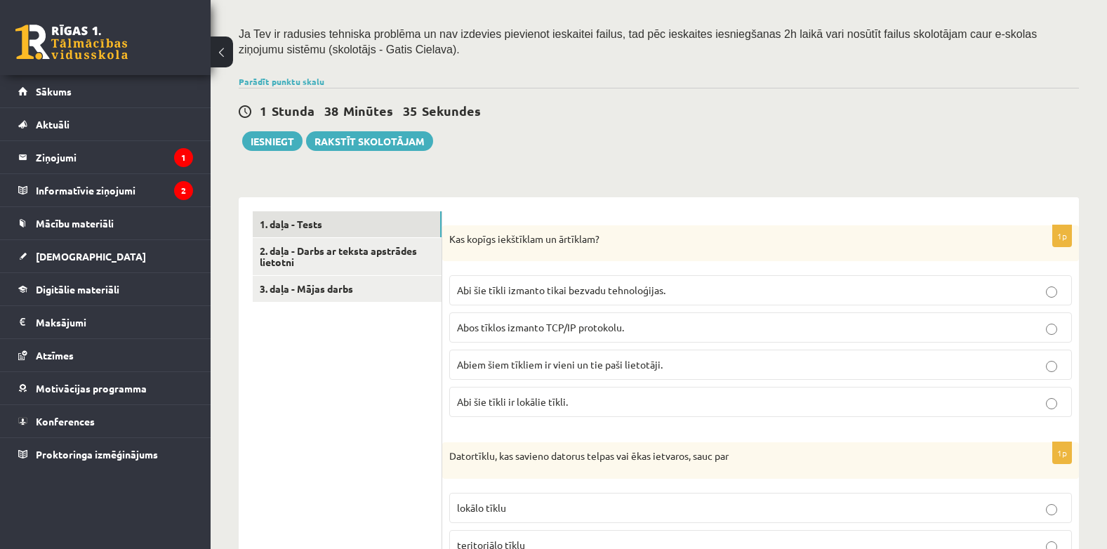
scroll to position [260, 0]
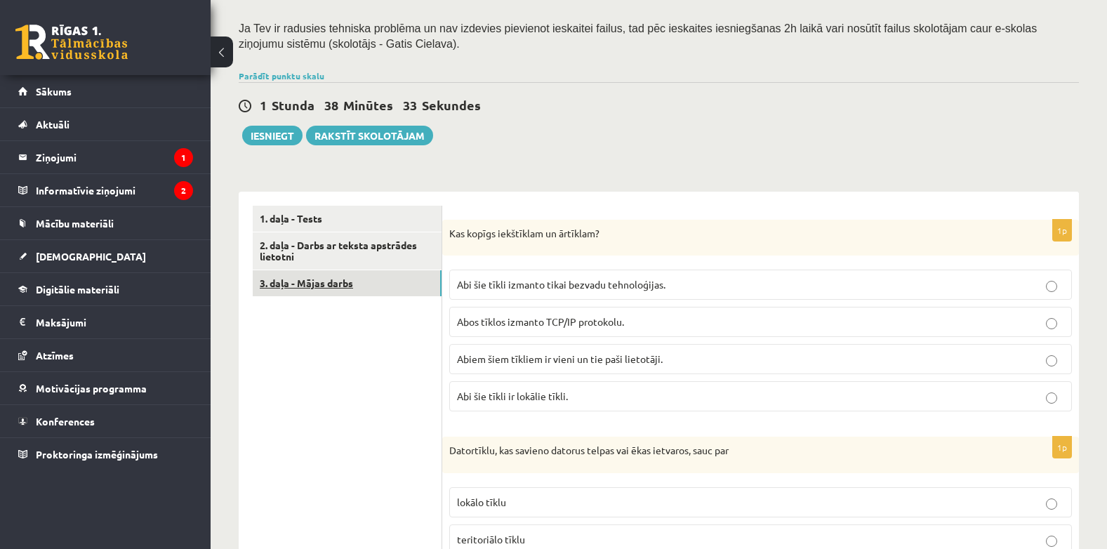
click at [343, 287] on link "3. daļa - Mājas darbs" at bounding box center [347, 283] width 189 height 26
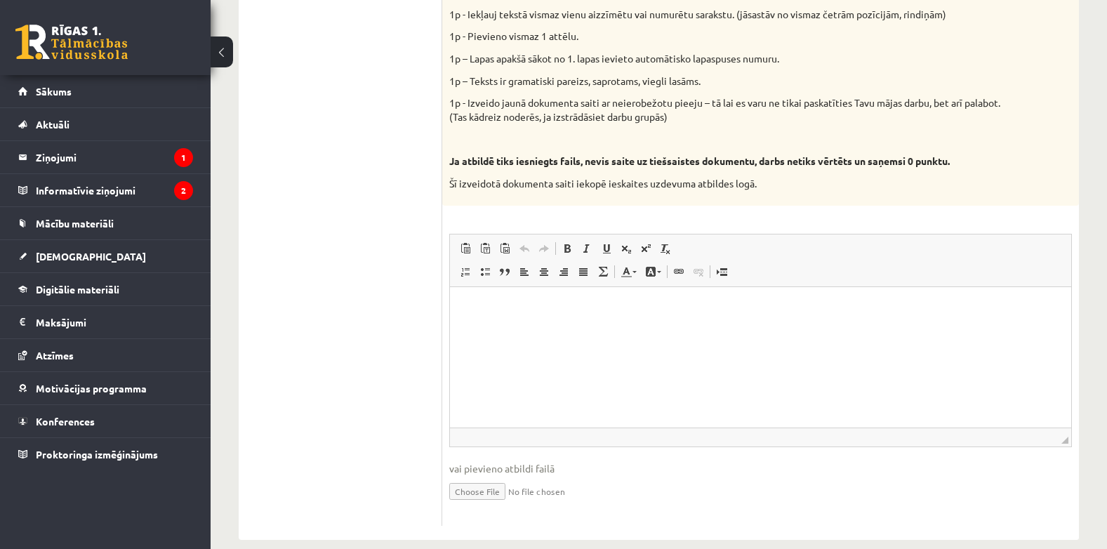
scroll to position [742, 0]
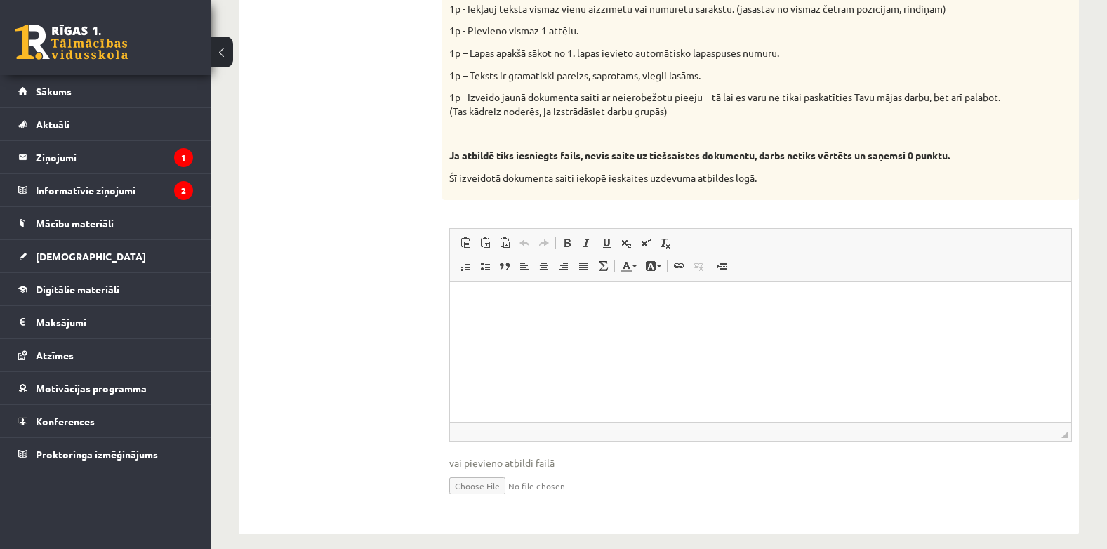
click at [555, 324] on html at bounding box center [760, 303] width 621 height 43
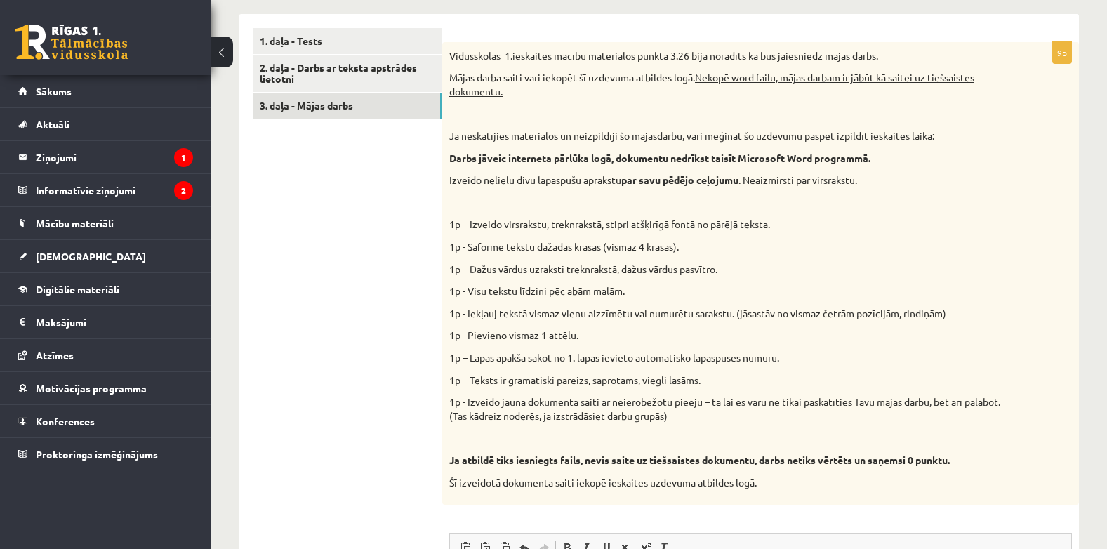
scroll to position [414, 0]
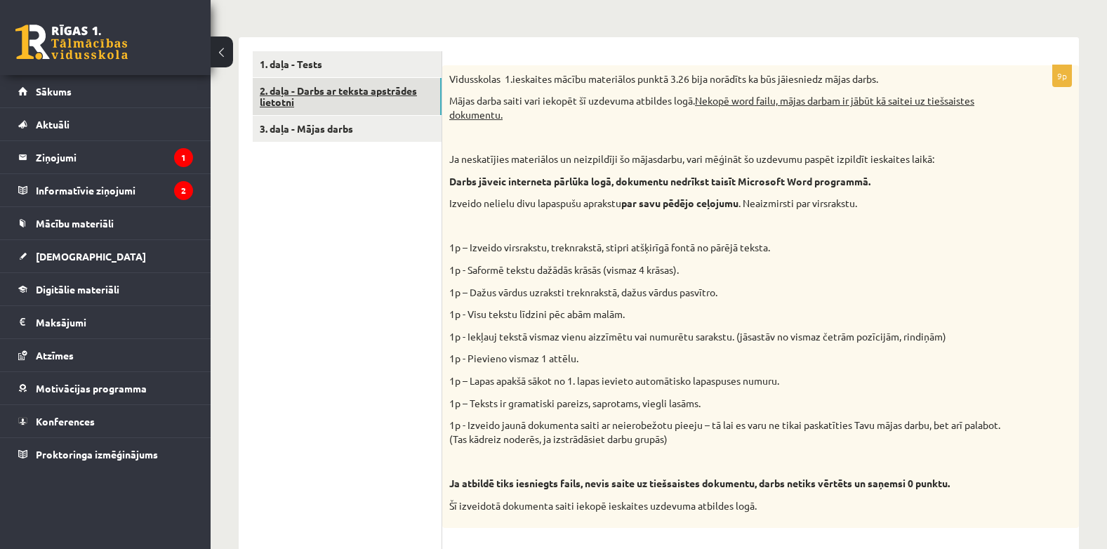
click at [363, 96] on link "2. daļa - Darbs ar teksta apstrādes lietotni" at bounding box center [347, 97] width 189 height 38
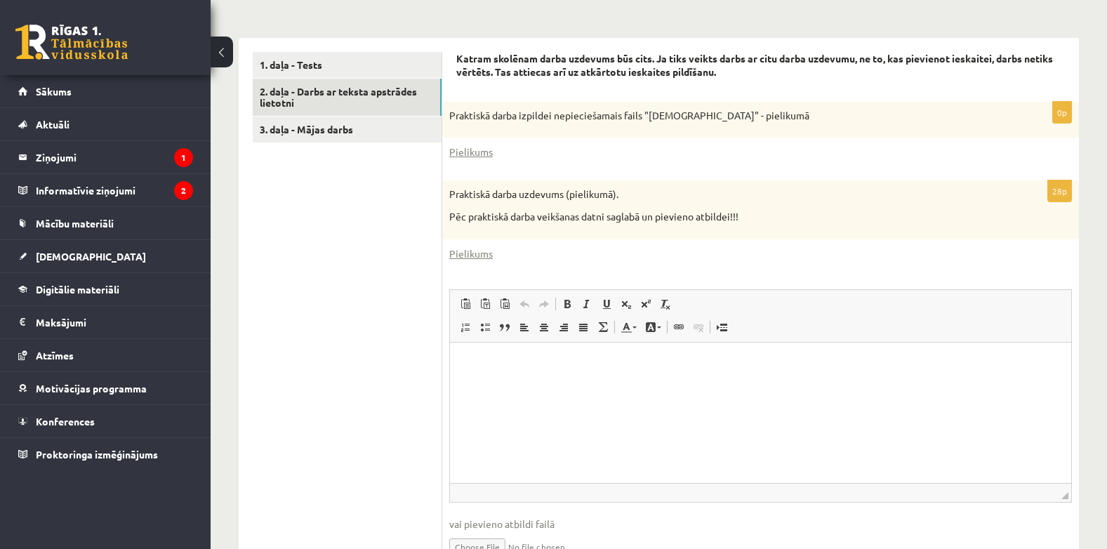
scroll to position [426, 0]
